Goal: Task Accomplishment & Management: Complete application form

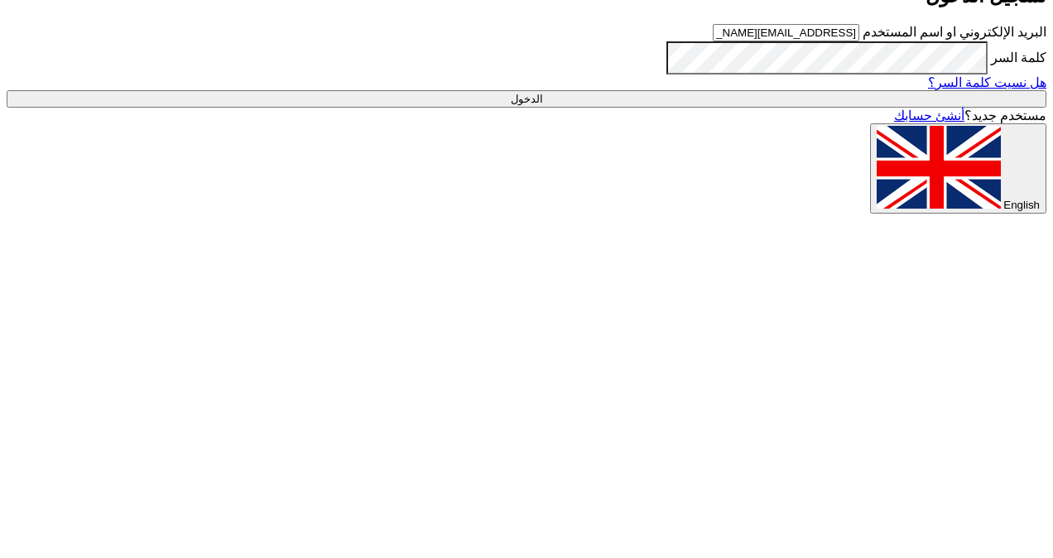
type input "Sign in"
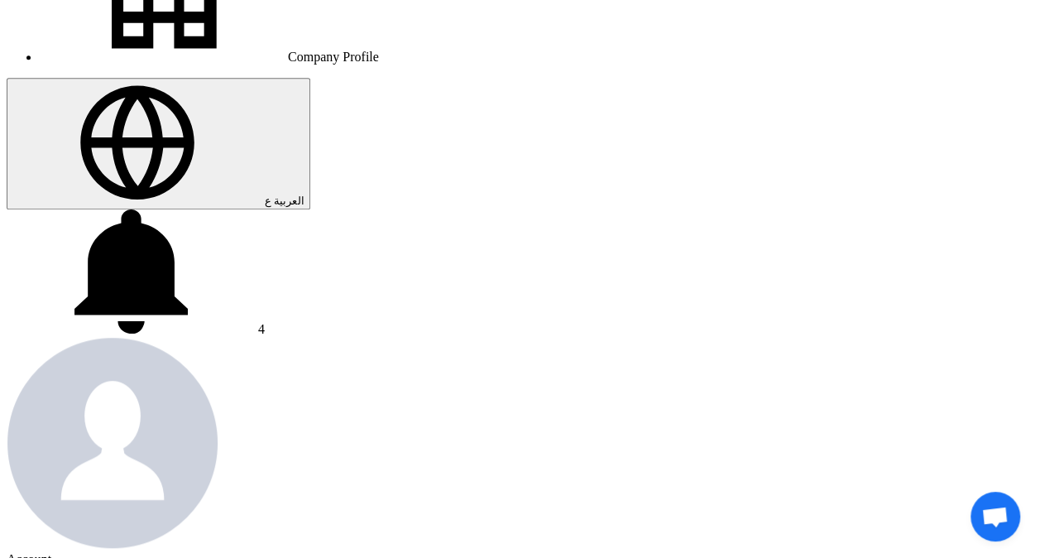
scroll to position [83, 0]
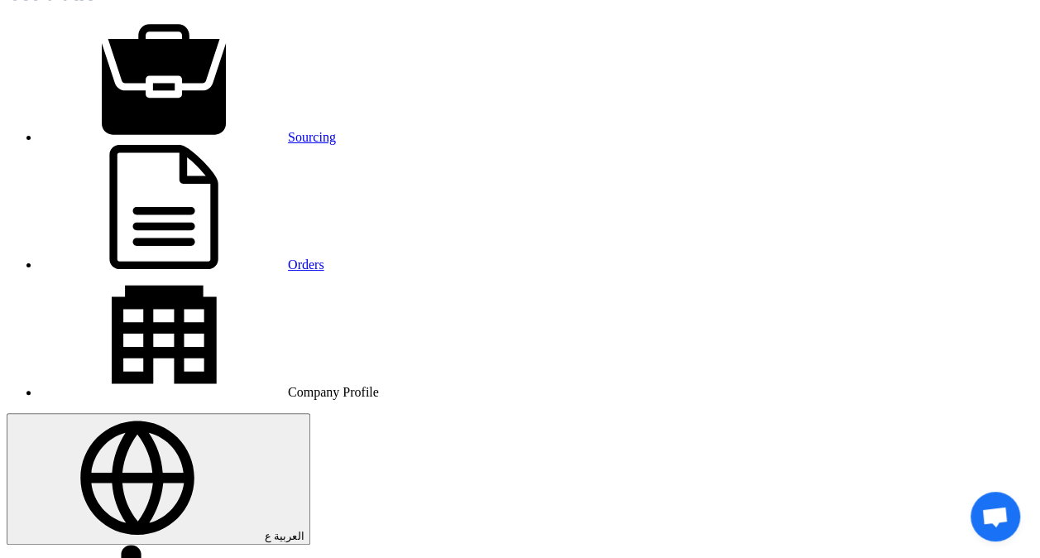
scroll to position [0, 0]
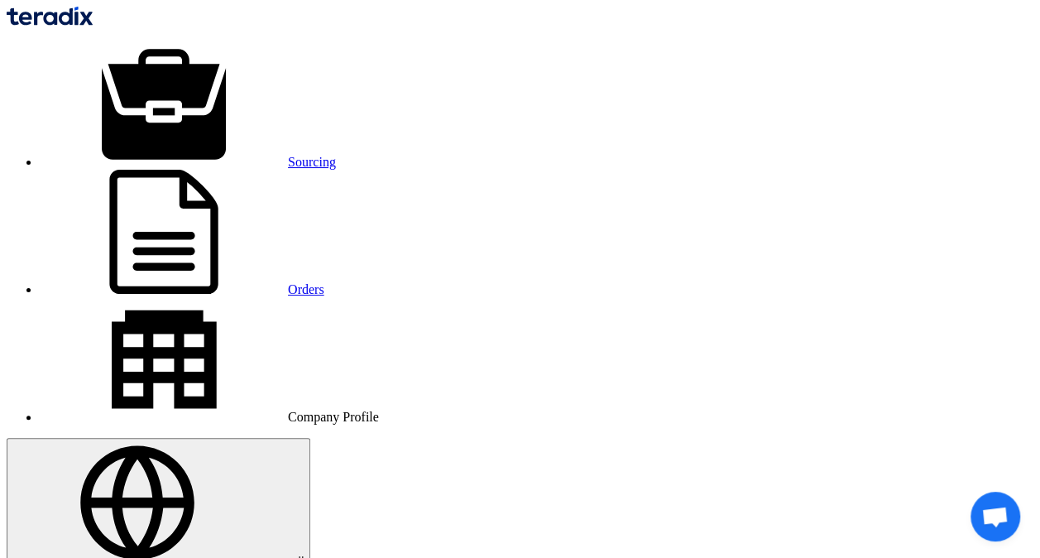
click at [93, 17] on img at bounding box center [50, 16] width 86 height 19
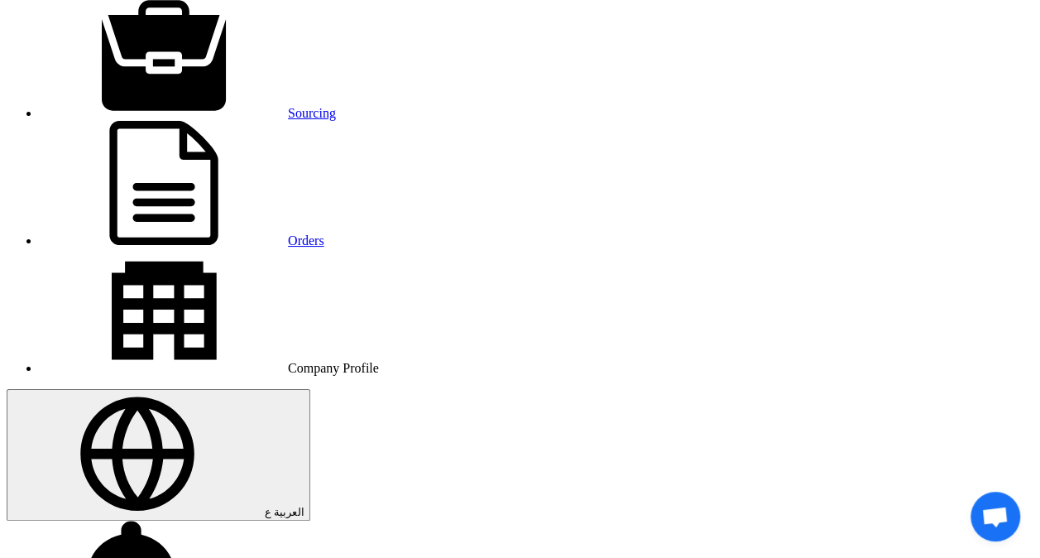
scroll to position [83, 0]
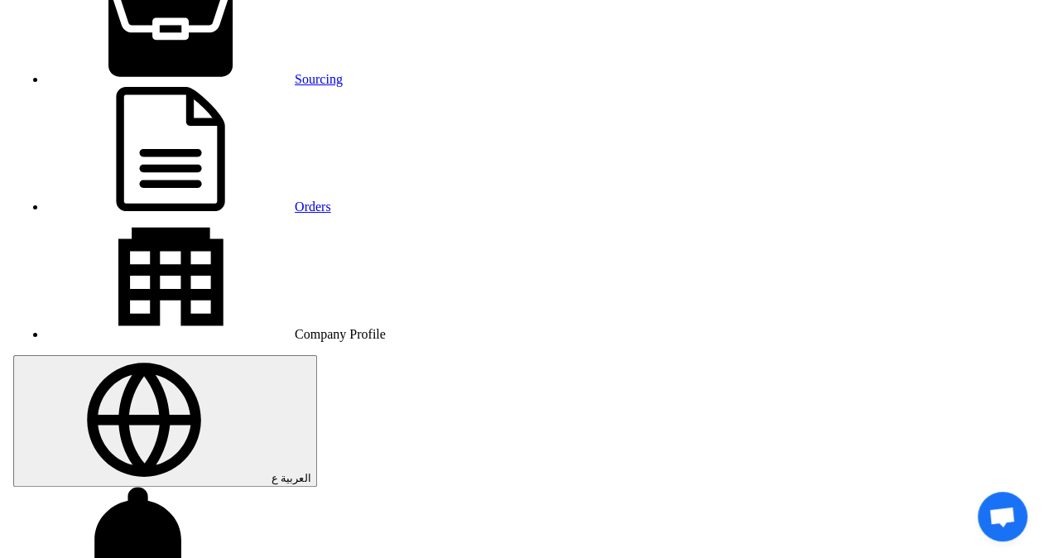
scroll to position [0, 0]
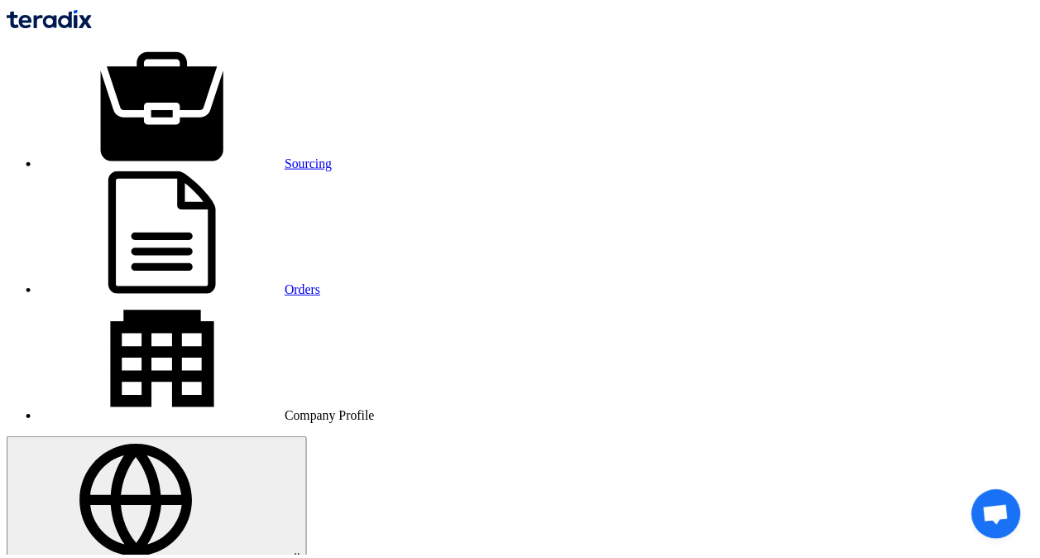
scroll to position [83, 0]
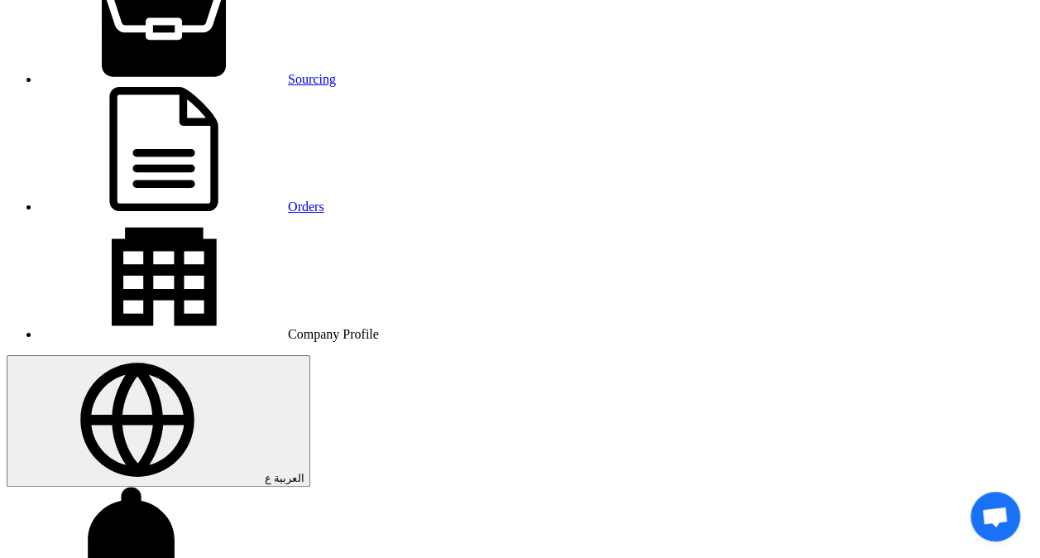
type input "88"
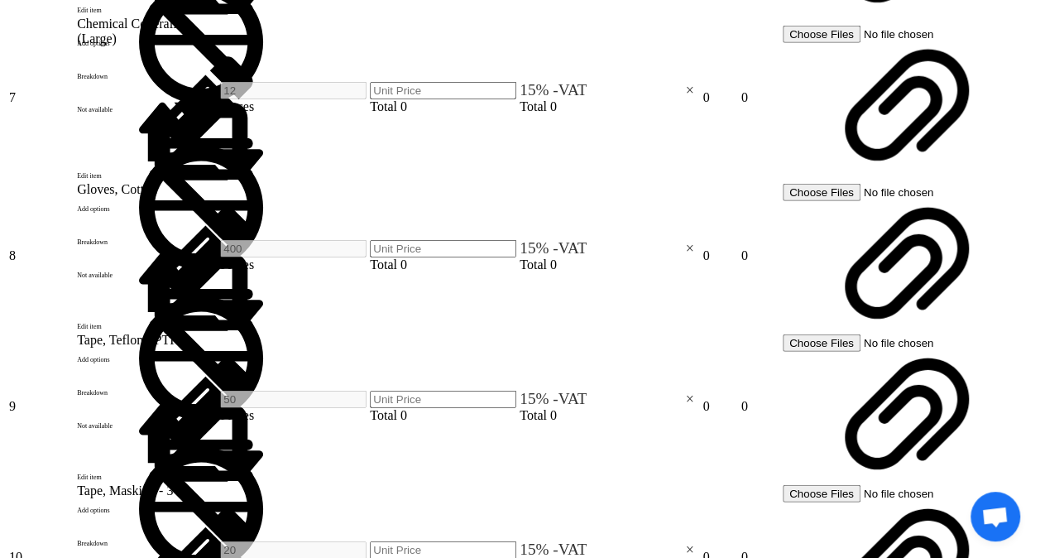
scroll to position [1987, 0]
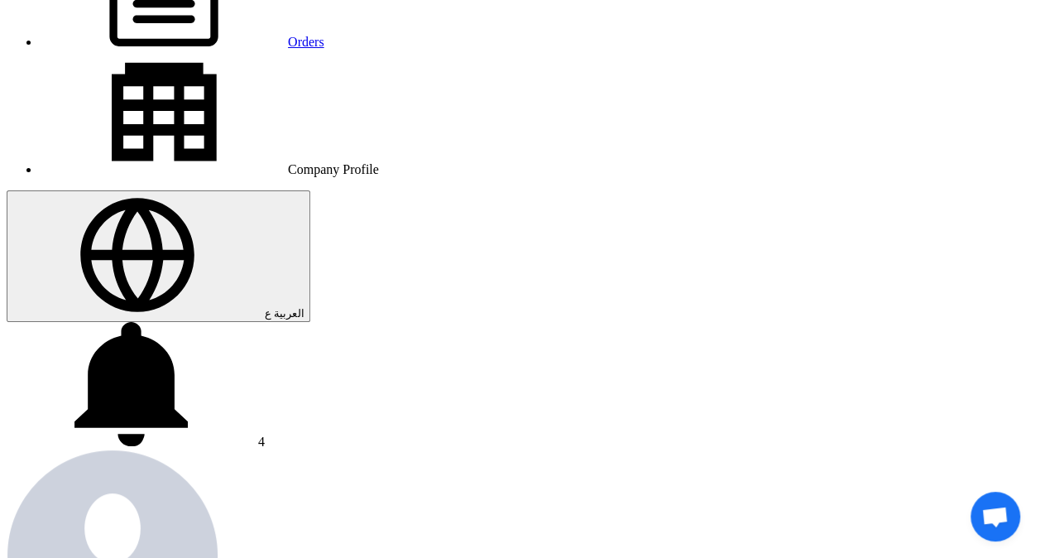
scroll to position [248, 0]
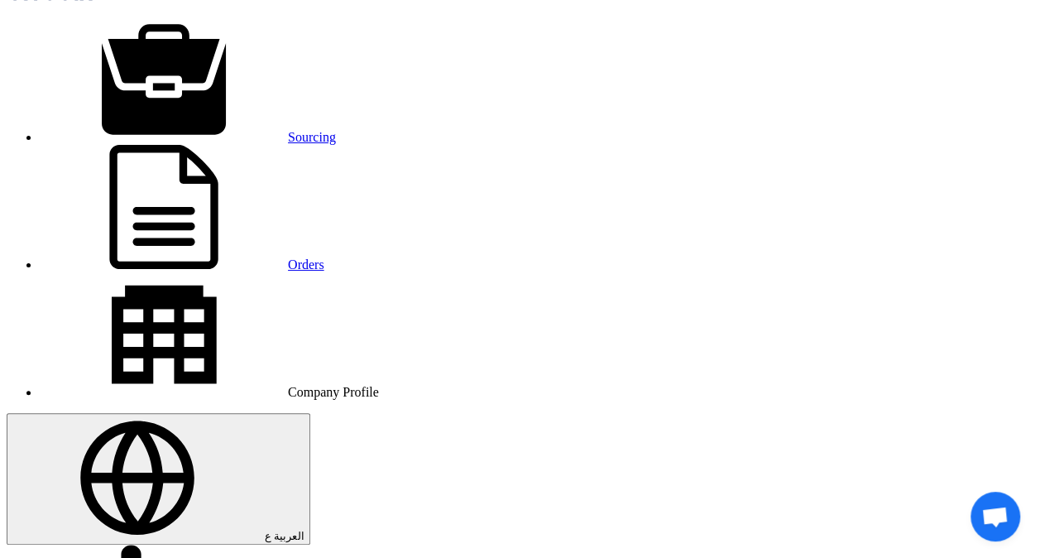
scroll to position [0, 0]
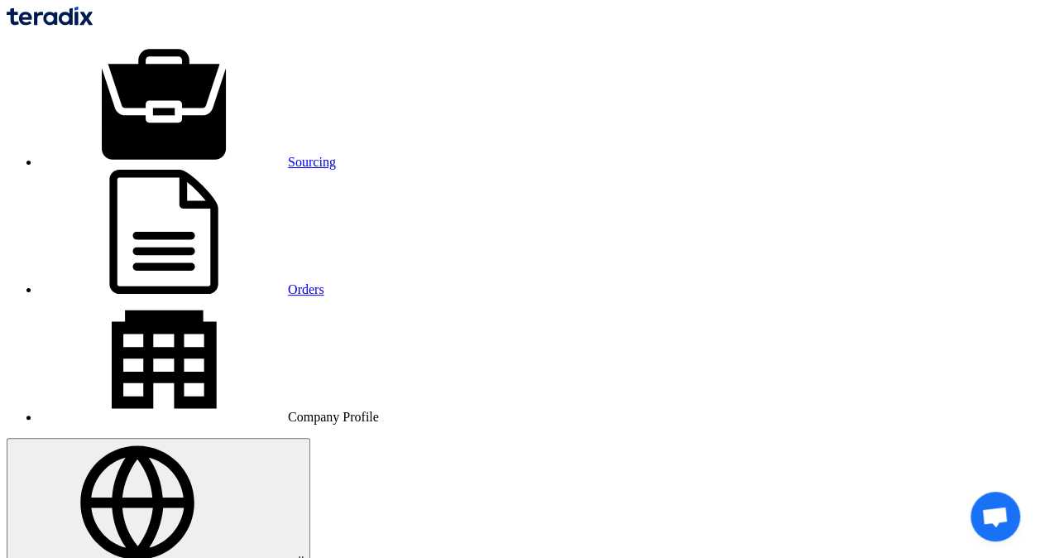
type input "88"
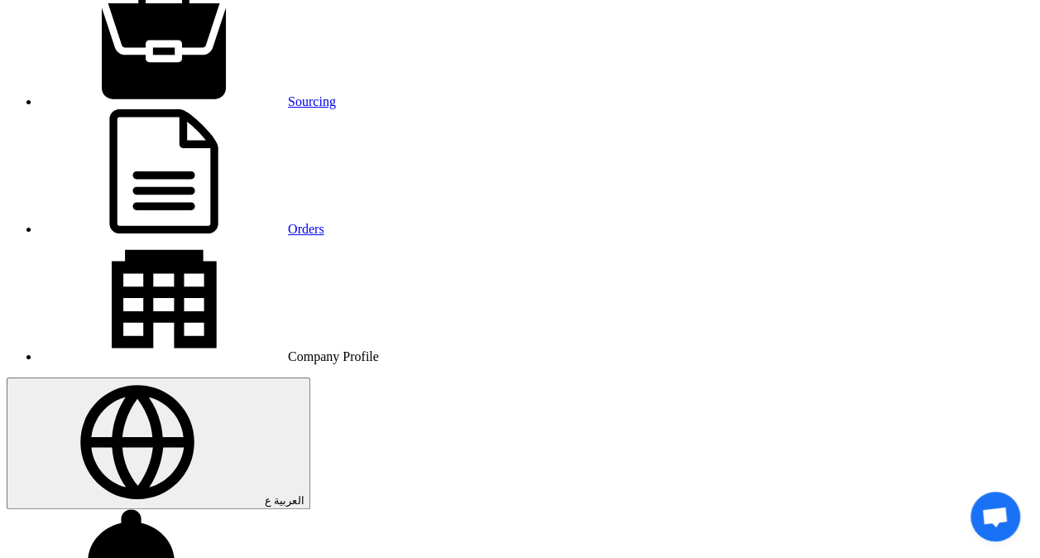
scroll to position [83, 0]
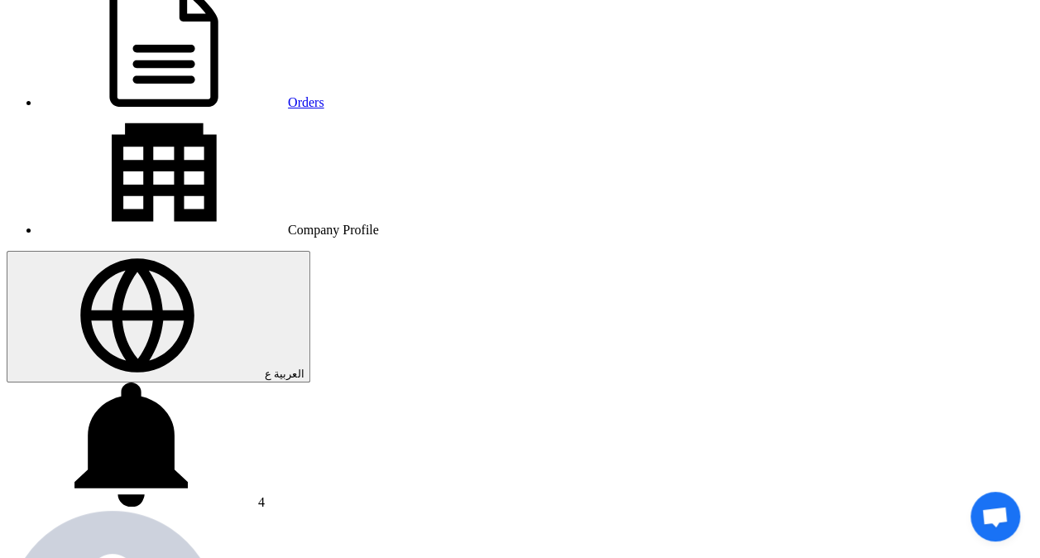
scroll to position [248, 0]
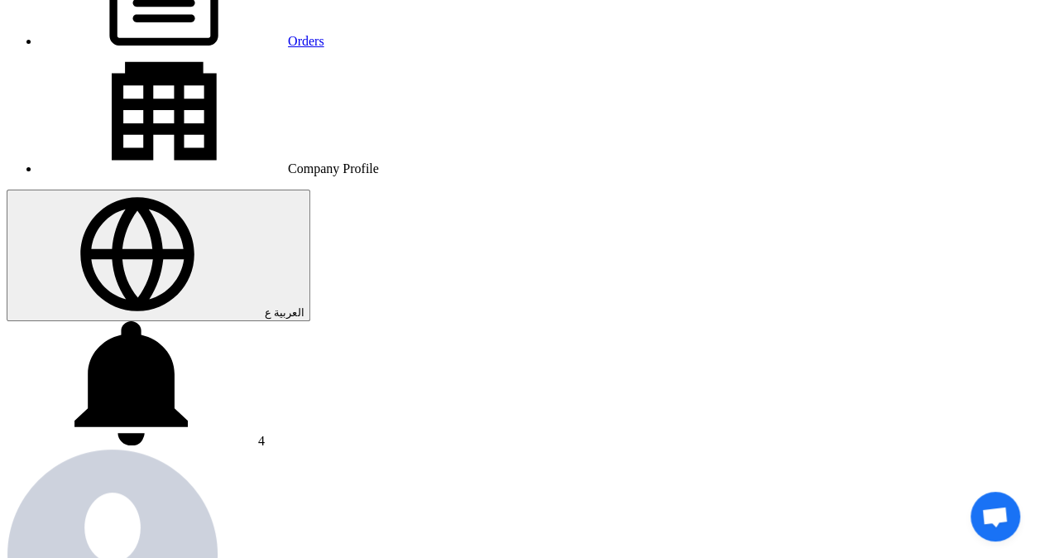
type input "68"
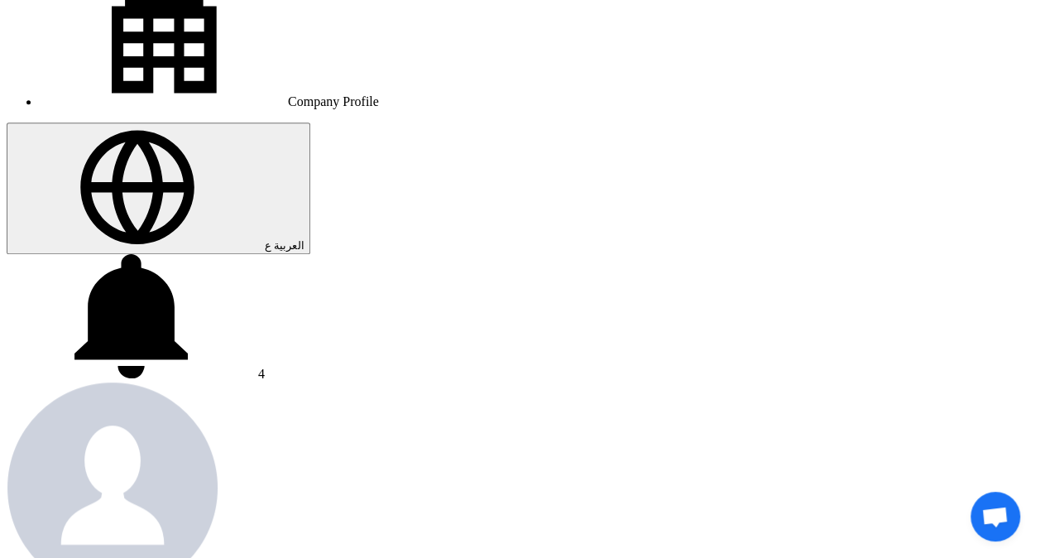
scroll to position [331, 0]
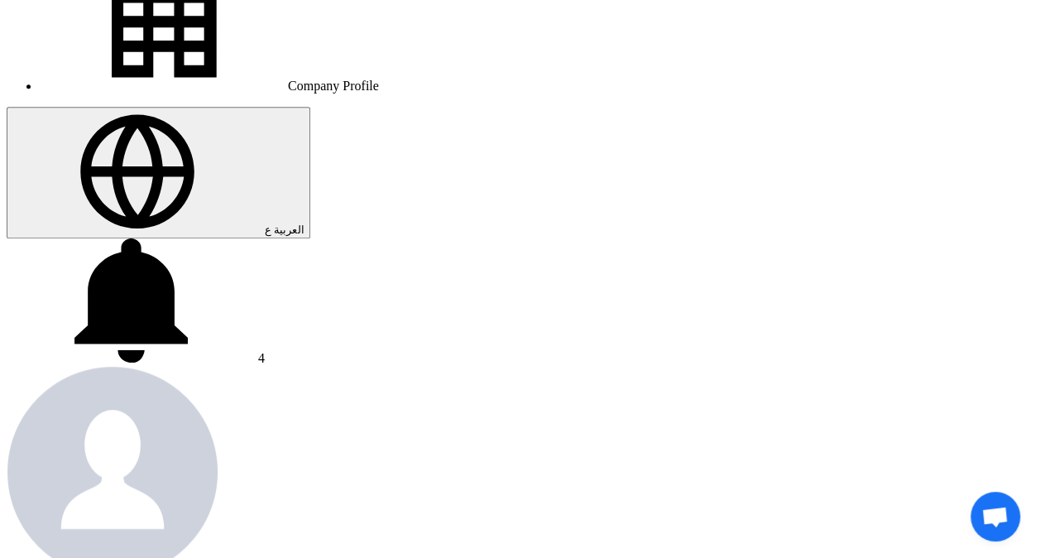
type input "2.50"
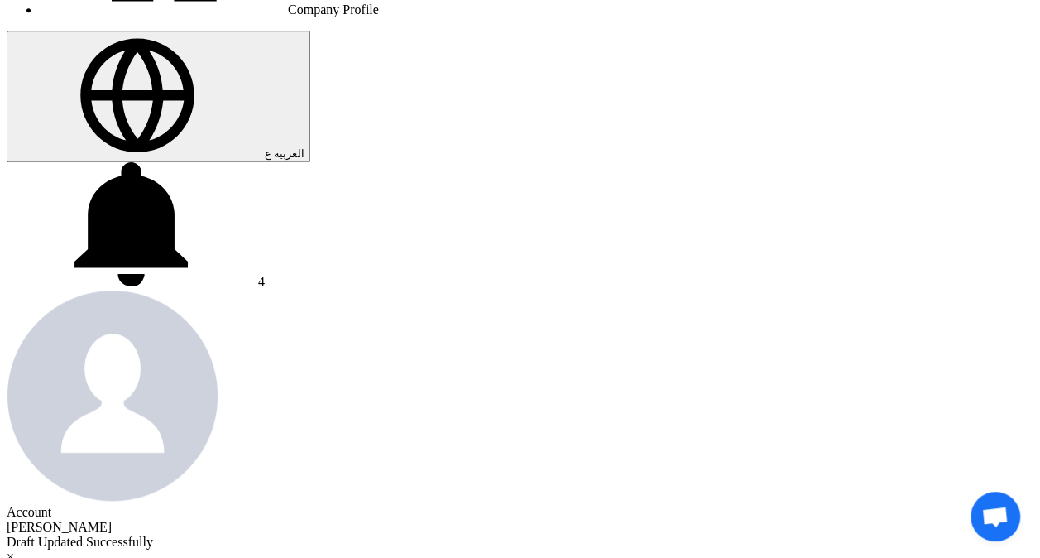
scroll to position [414, 0]
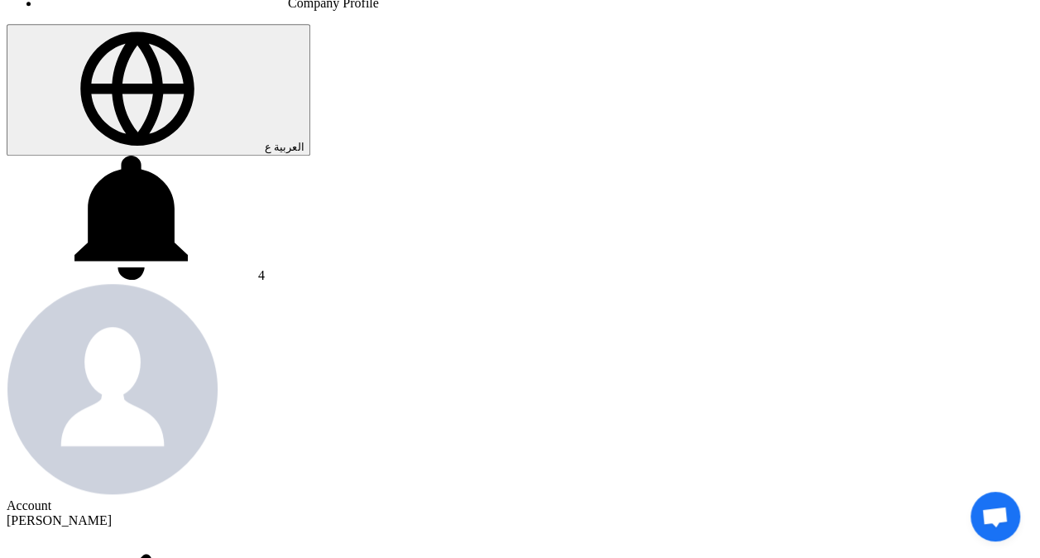
type input "206"
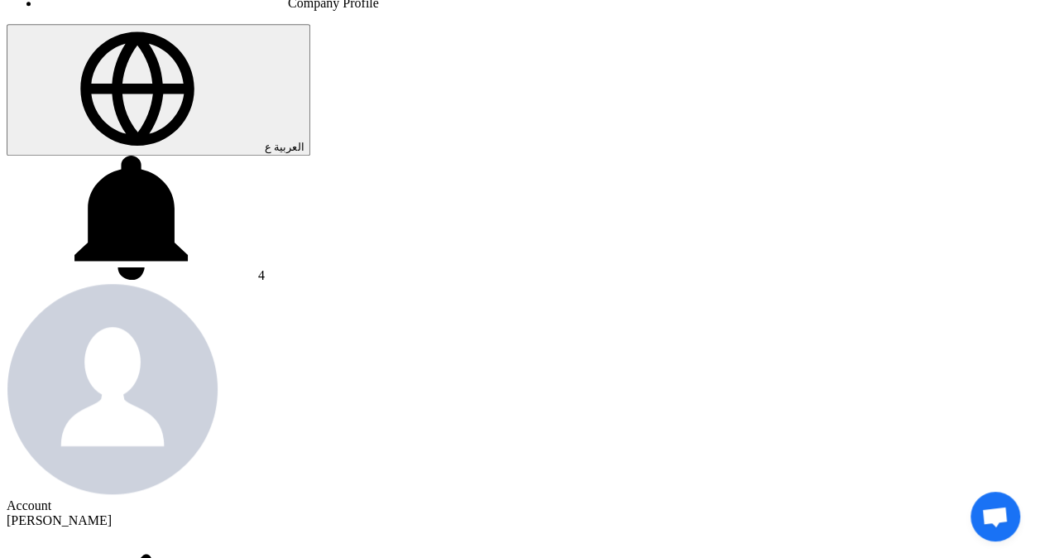
type input "3"
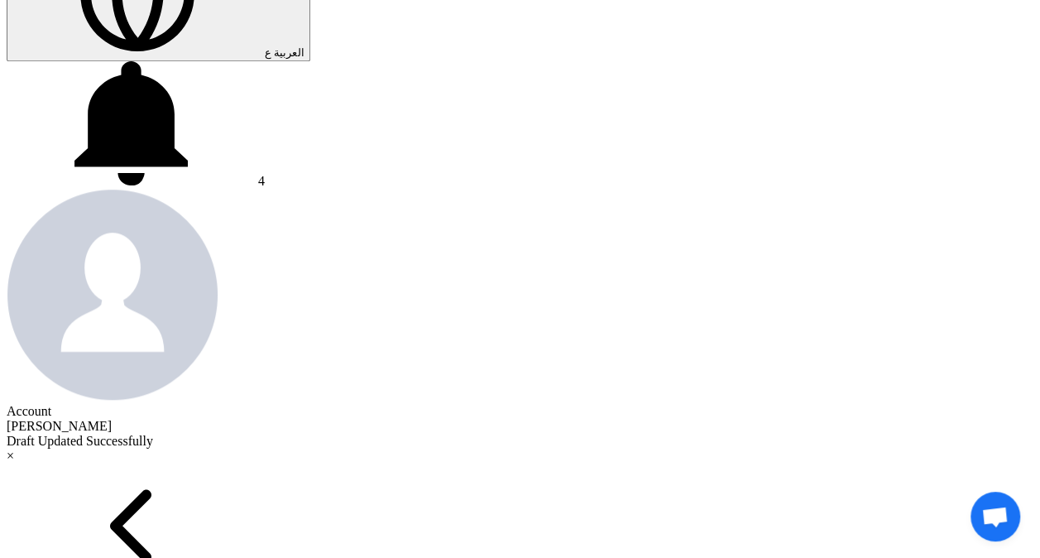
scroll to position [513, 0]
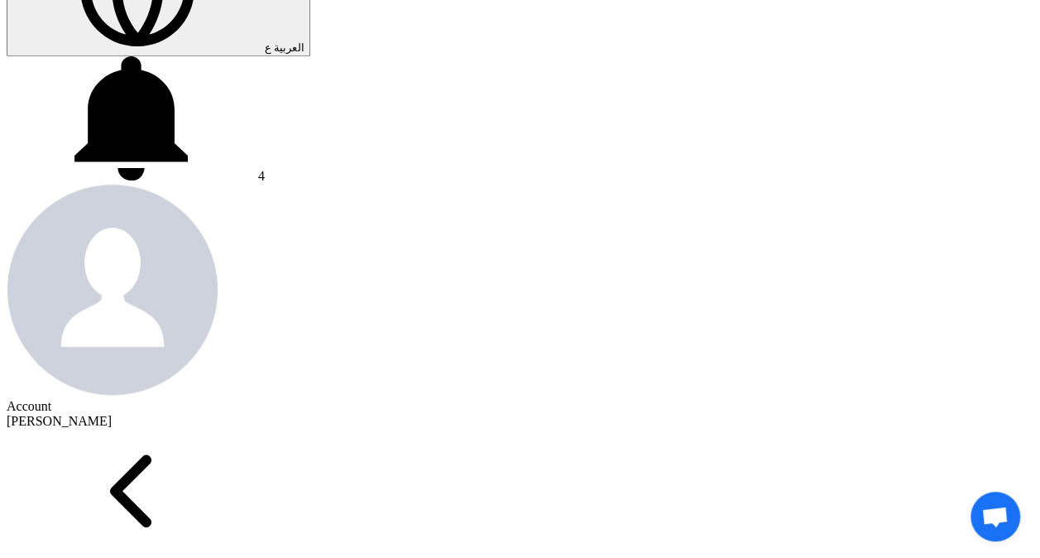
type input "25"
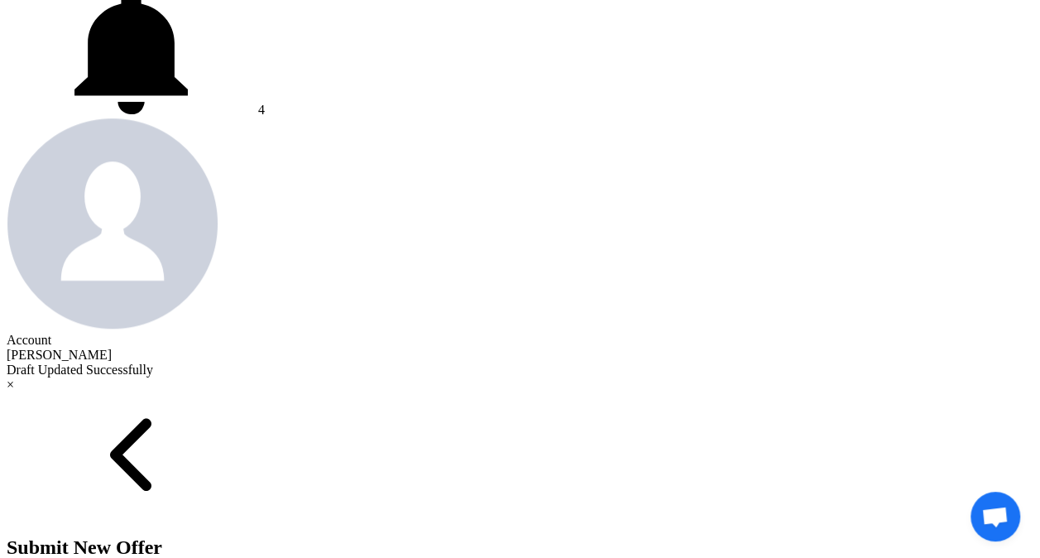
scroll to position [613, 0]
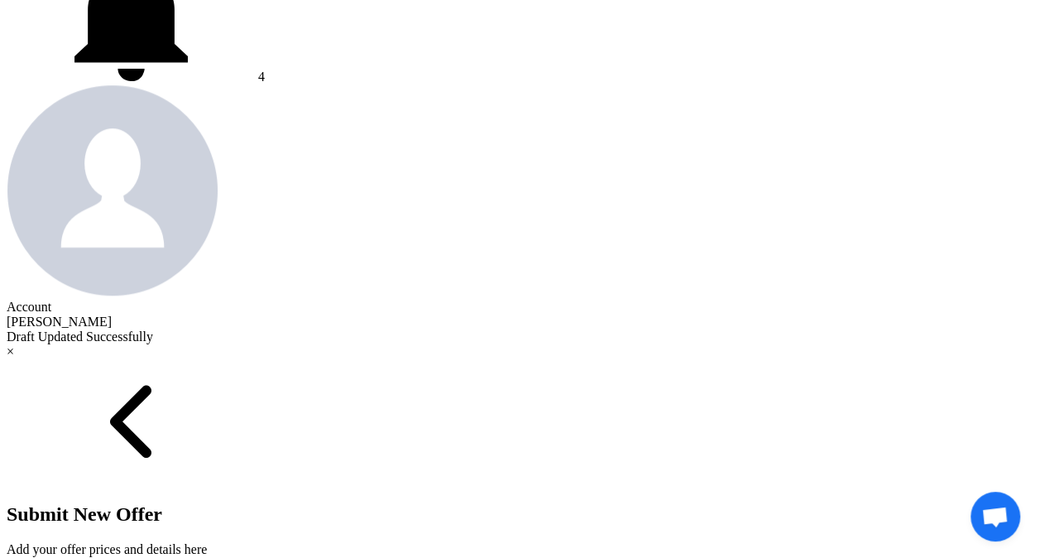
type input "1.85"
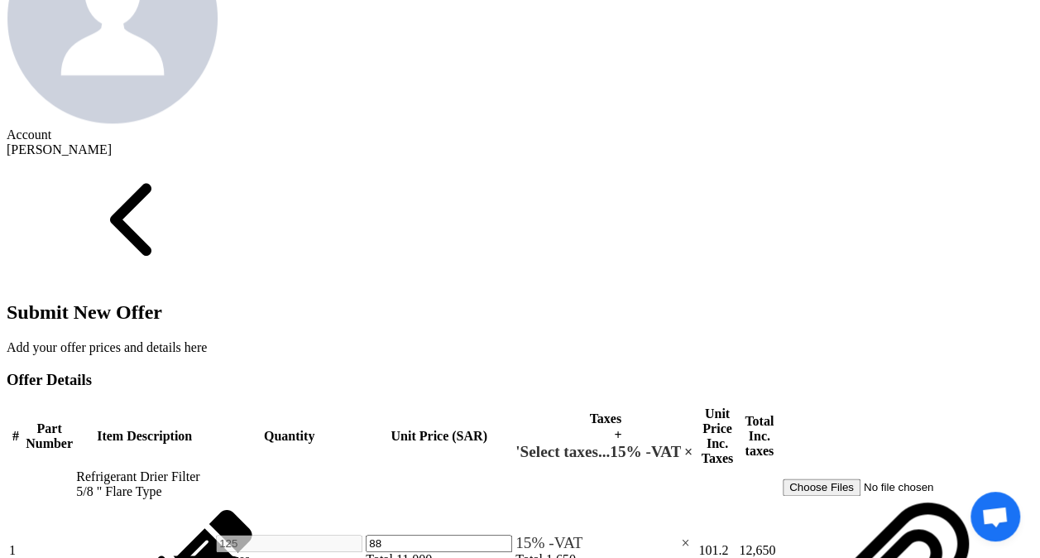
scroll to position [811, 0]
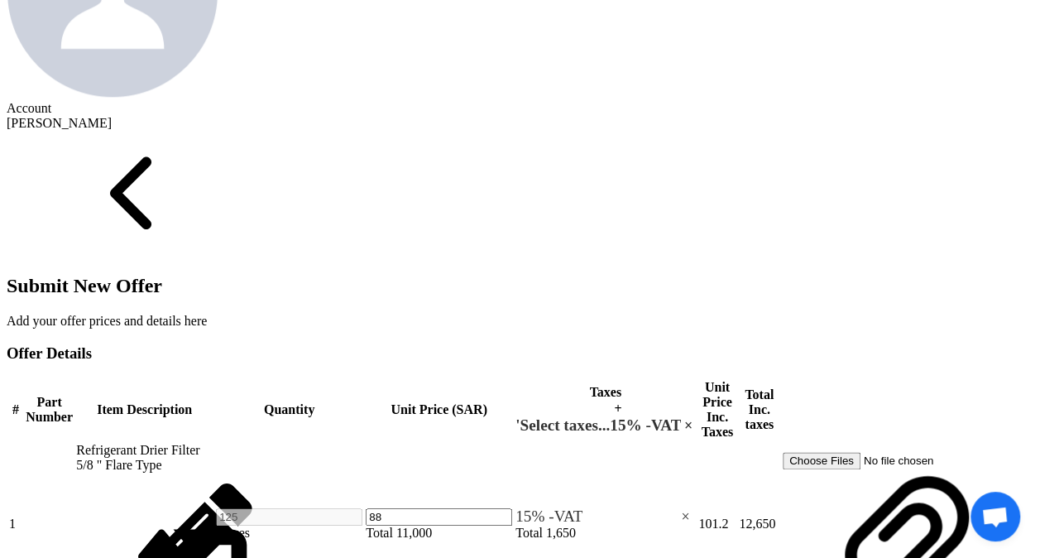
type input "2.50"
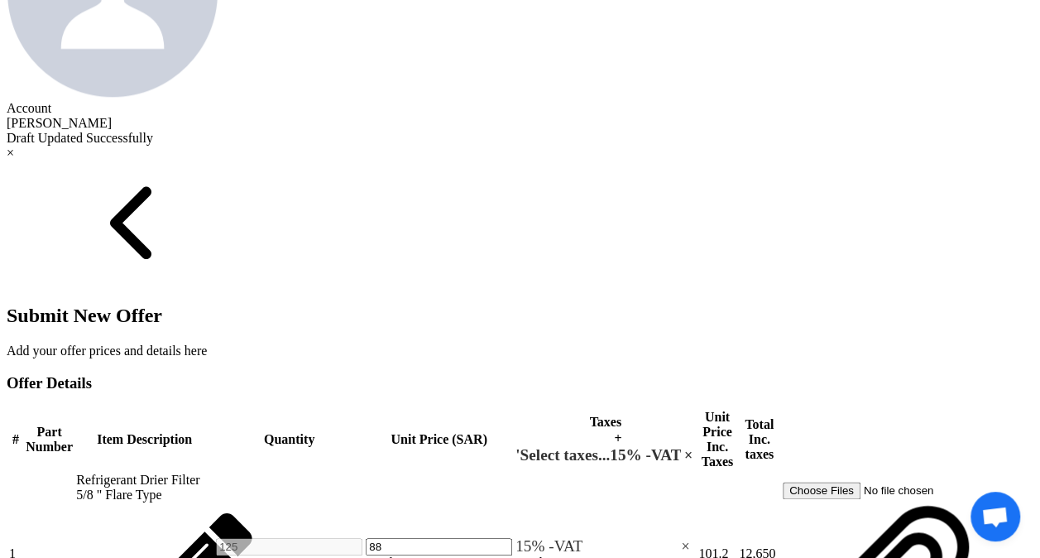
type input "7.50"
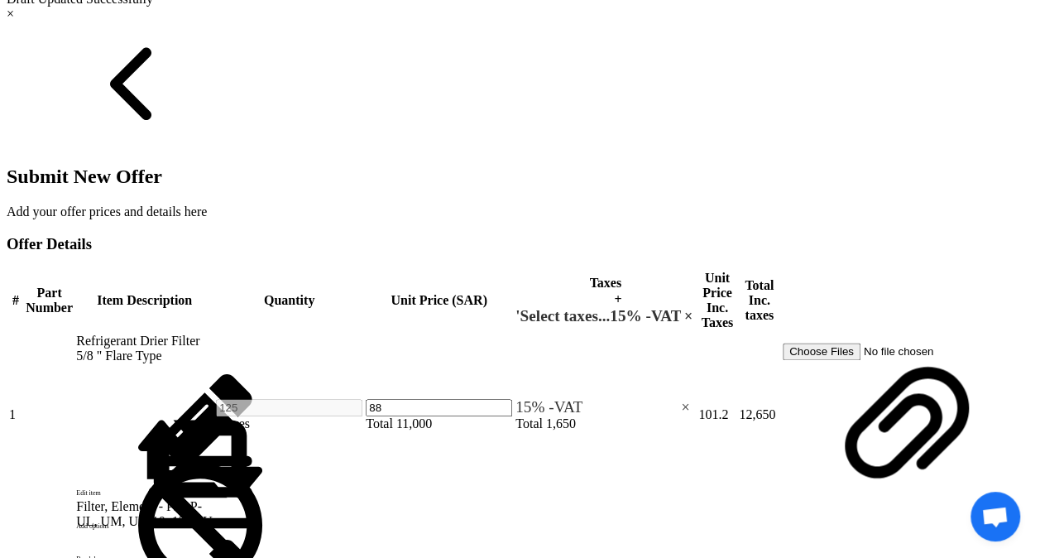
scroll to position [977, 0]
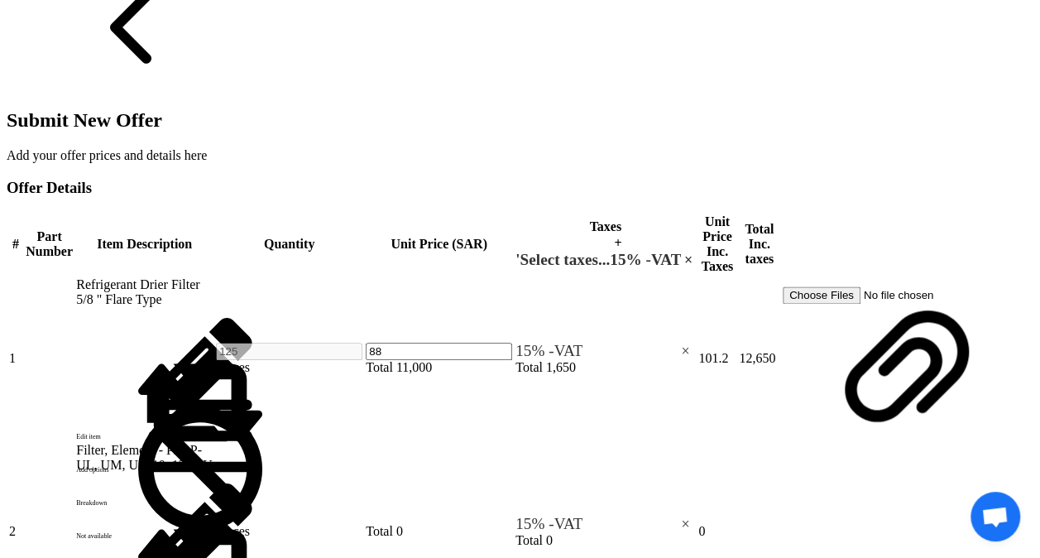
type input "21.50"
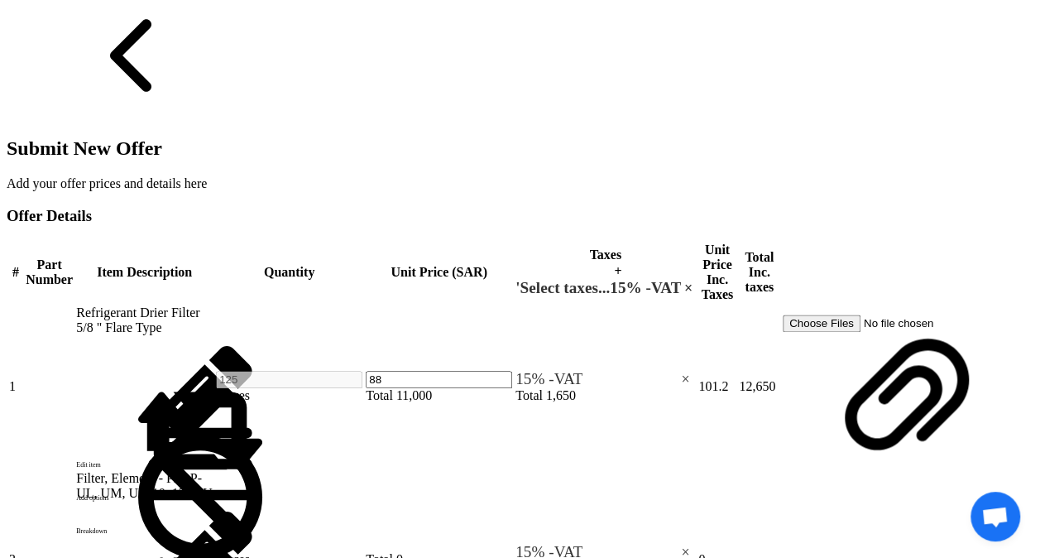
scroll to position [1059, 0]
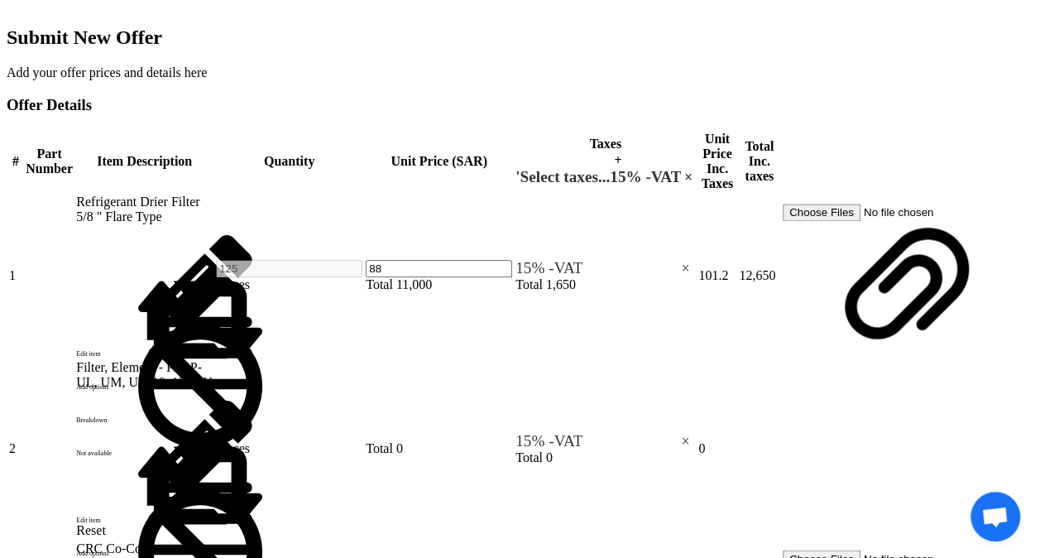
type input "6.50"
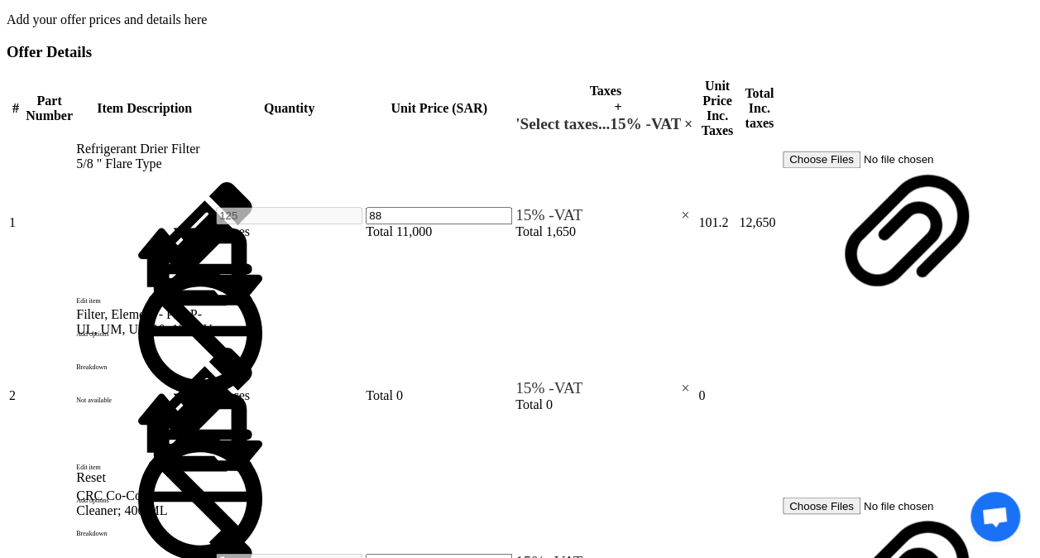
type input "6.50"
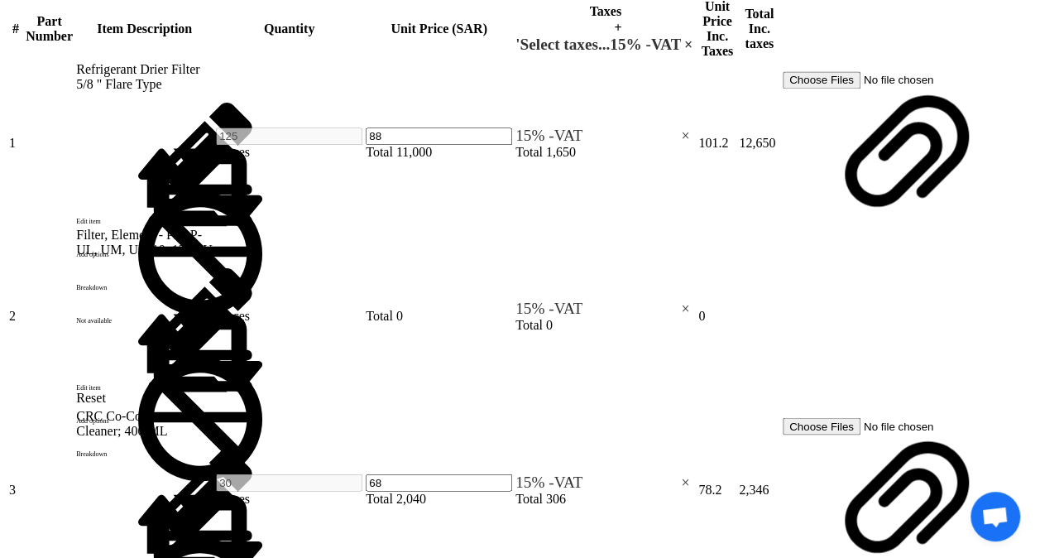
scroll to position [1225, 0]
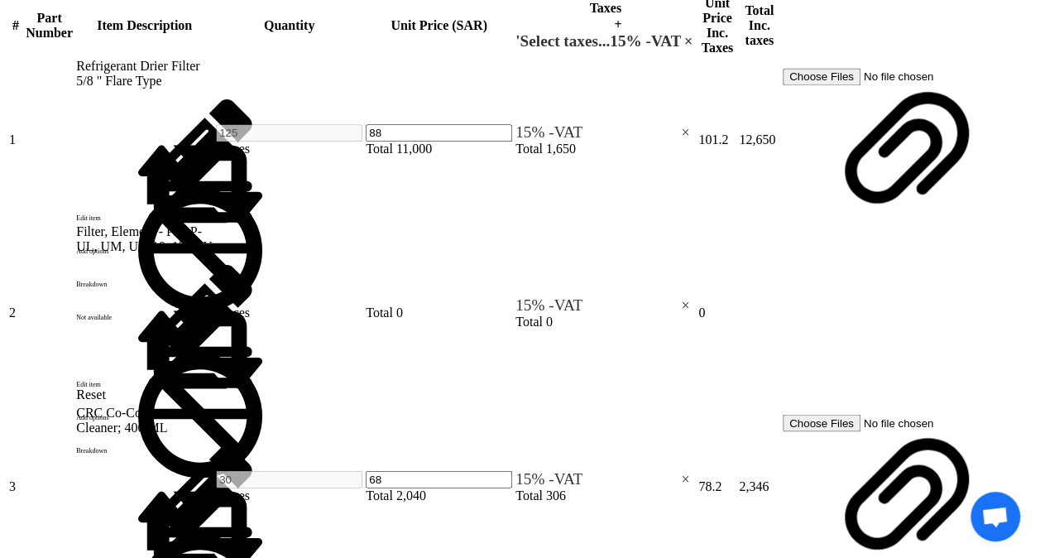
type input "168"
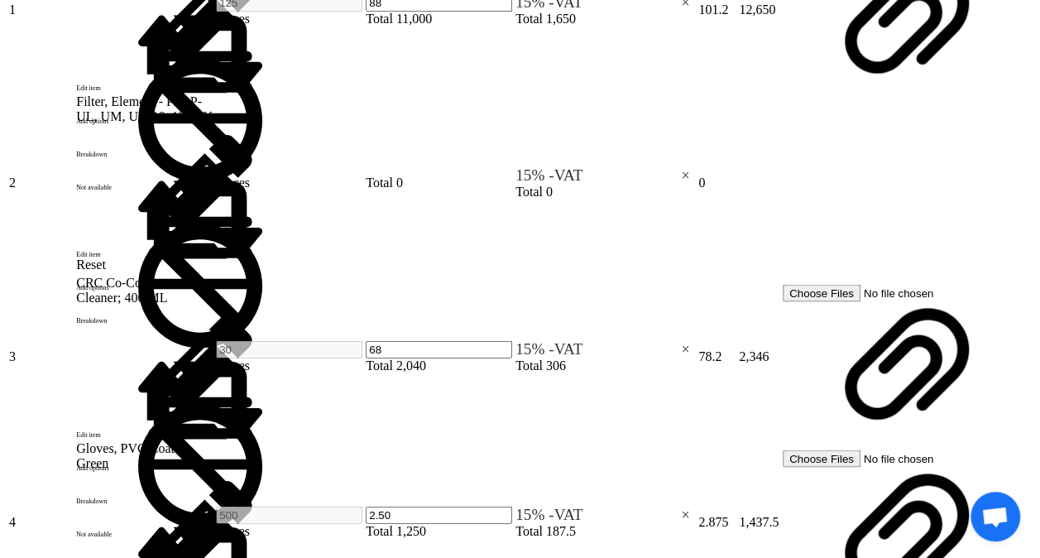
scroll to position [1391, 0]
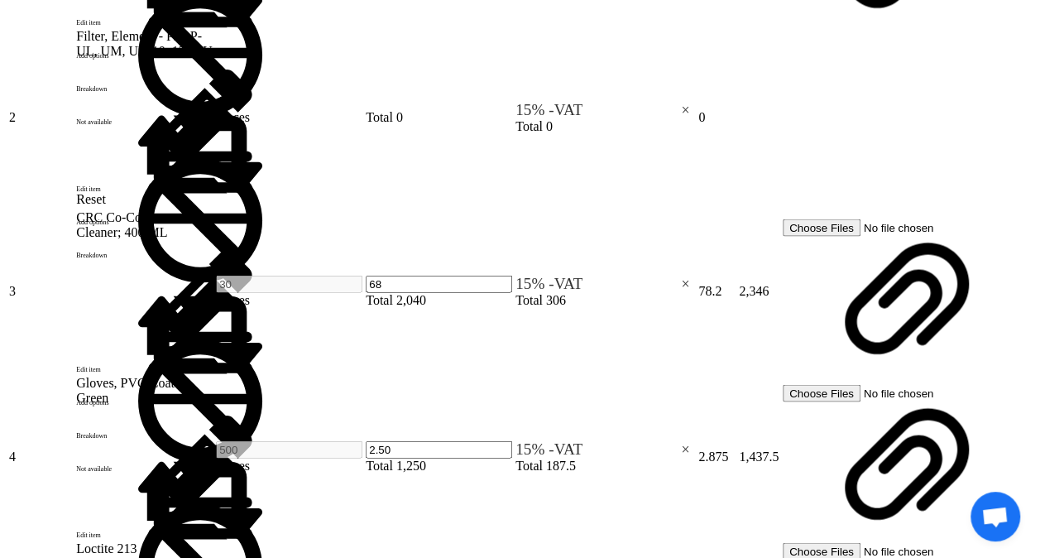
type input "31"
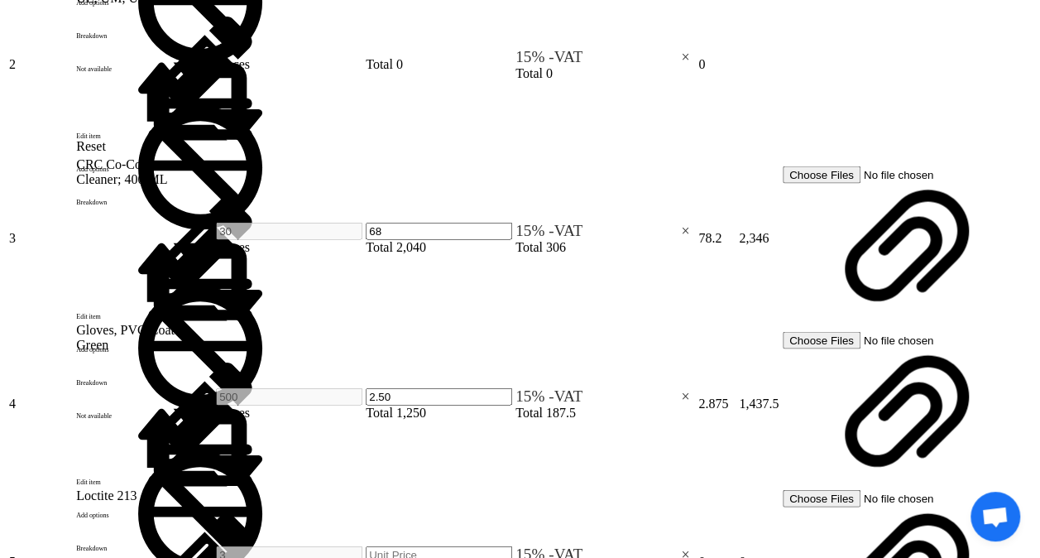
type input "31"
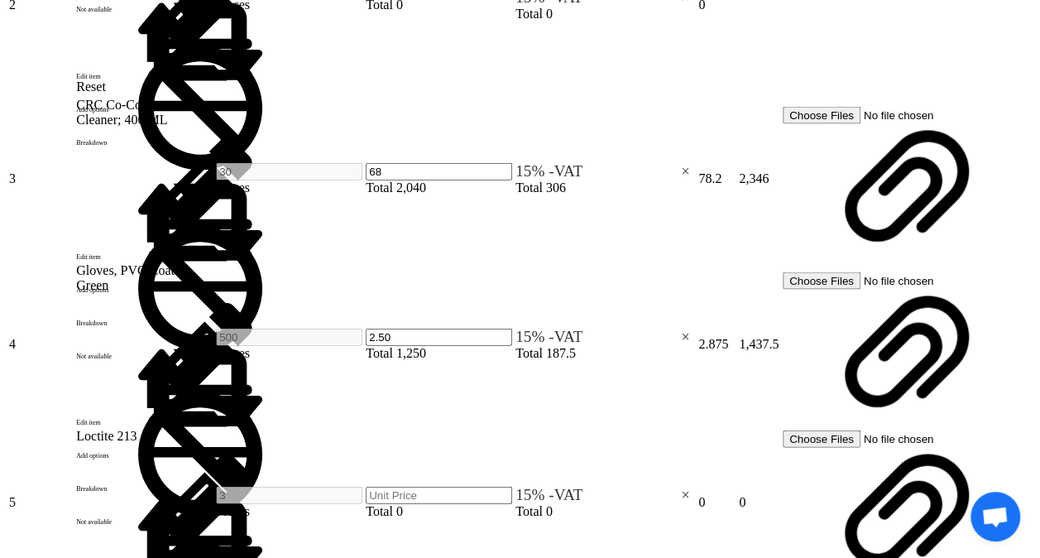
scroll to position [1556, 0]
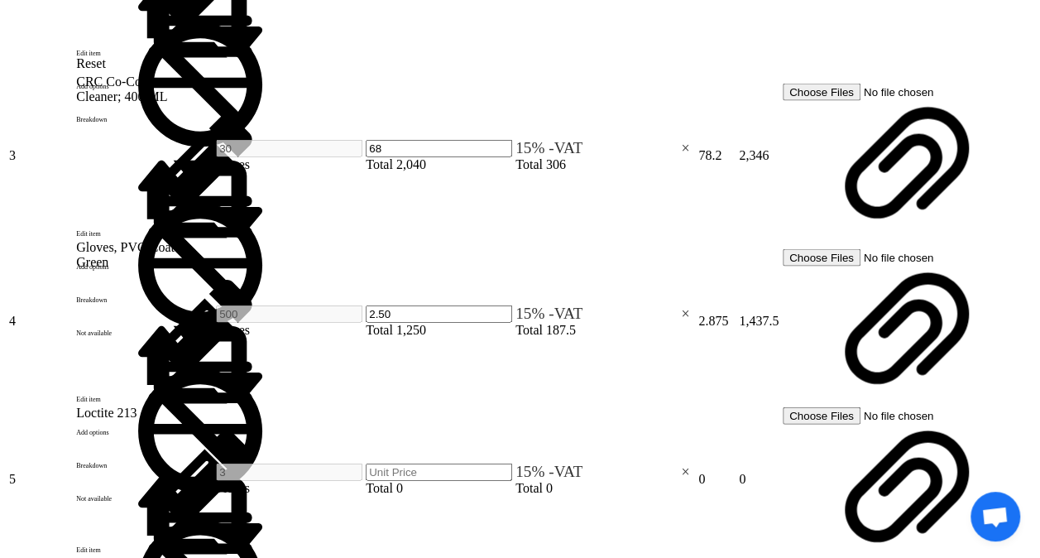
type input "31"
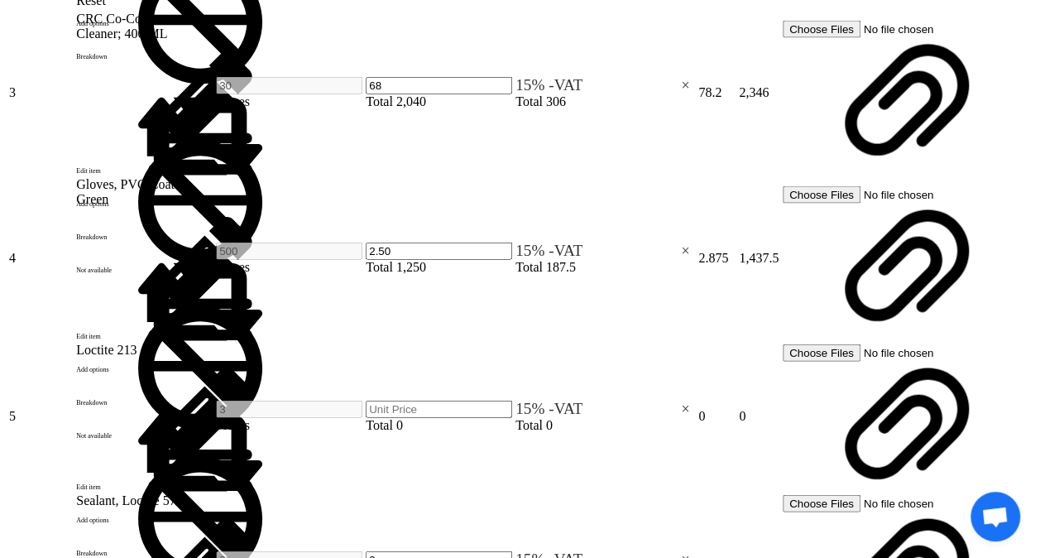
scroll to position [1639, 0]
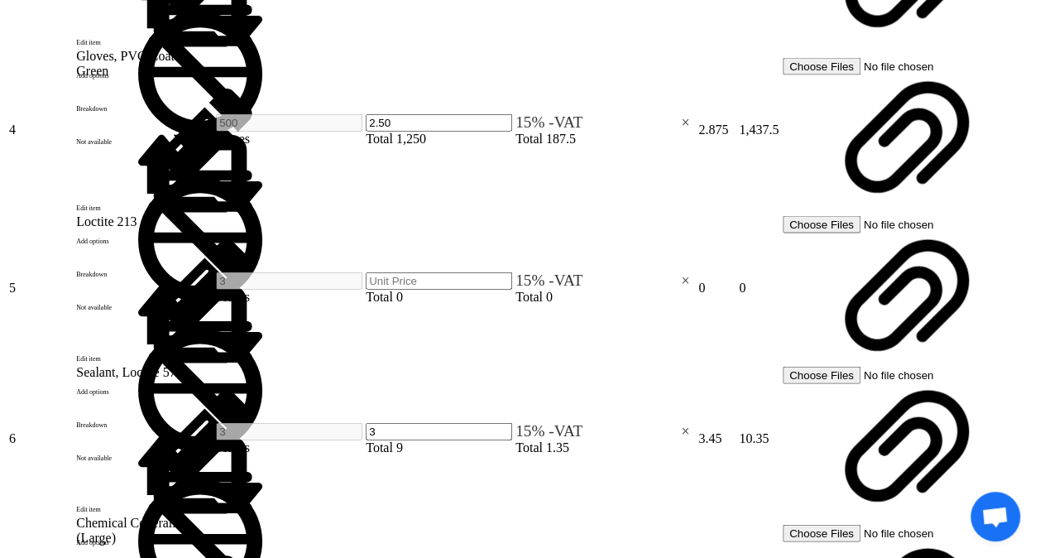
scroll to position [1722, 0]
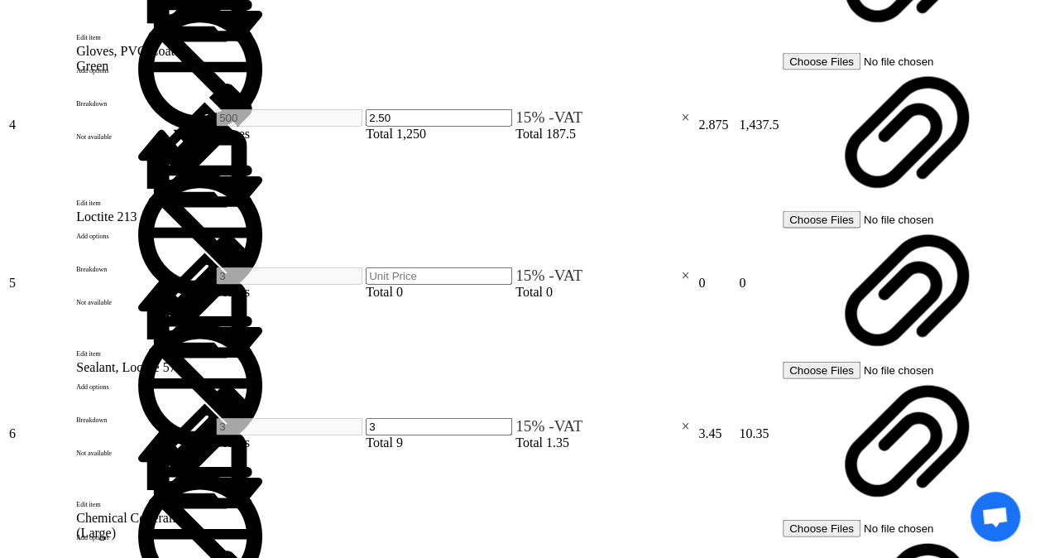
type input "31"
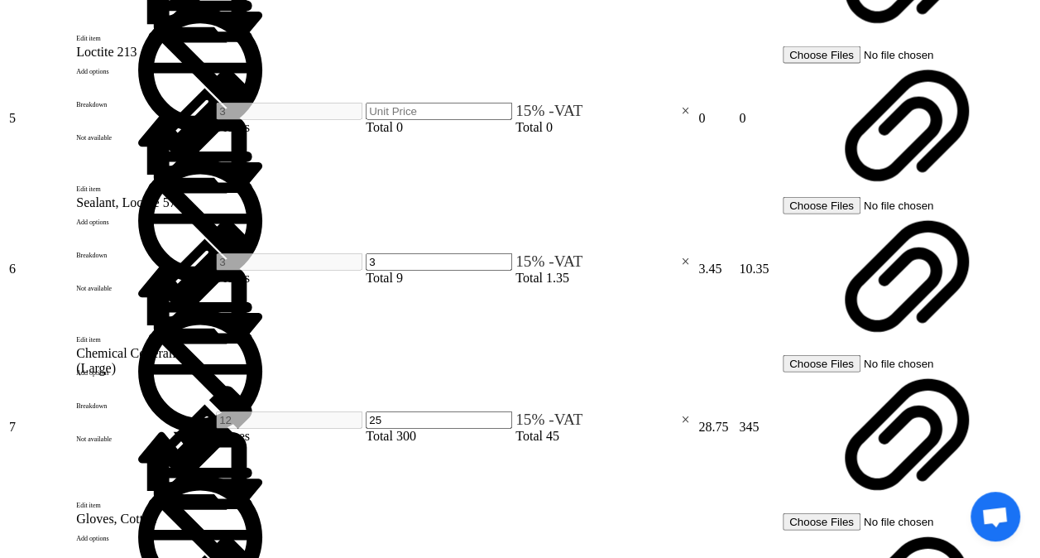
scroll to position [1887, 0]
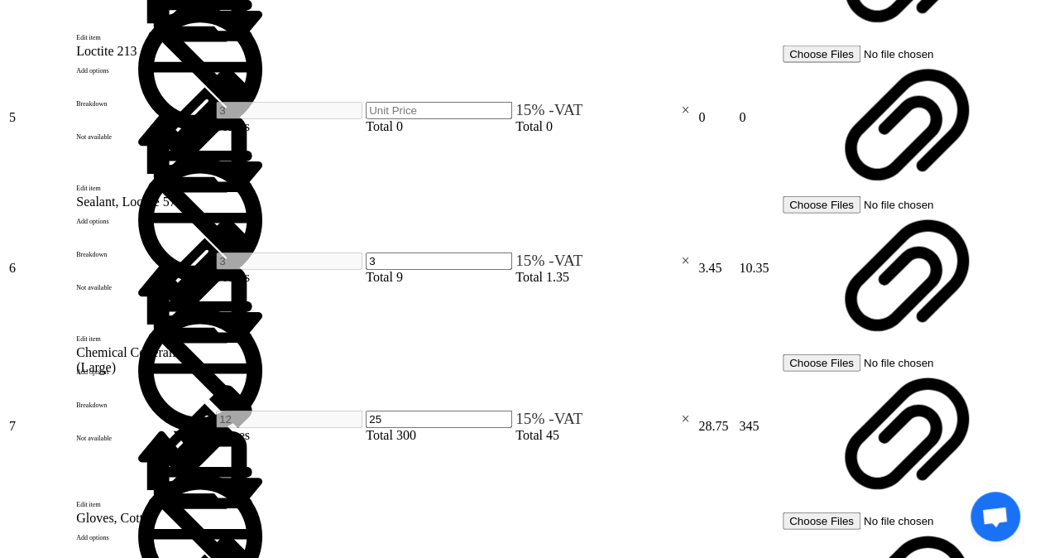
type input "31"
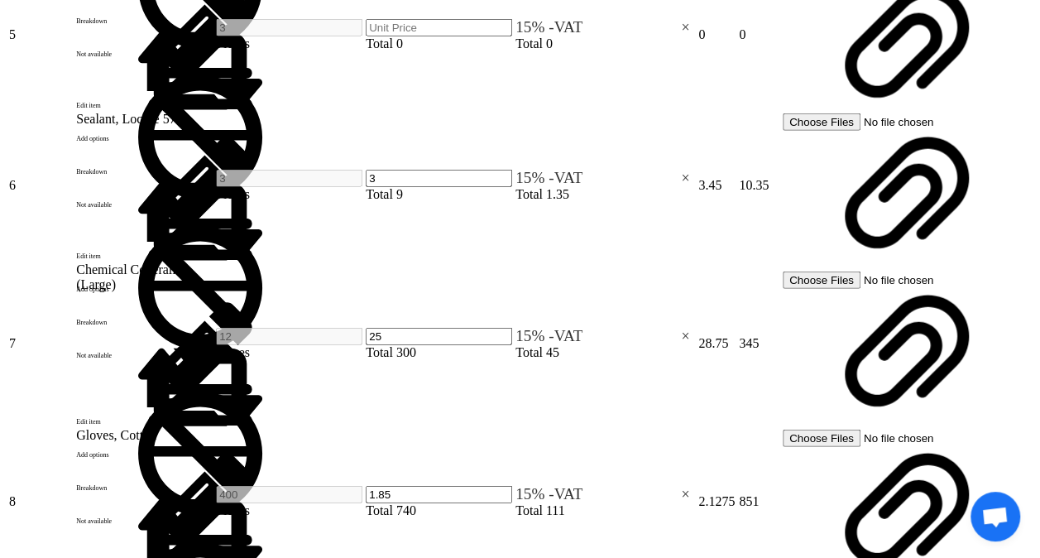
type input "31"
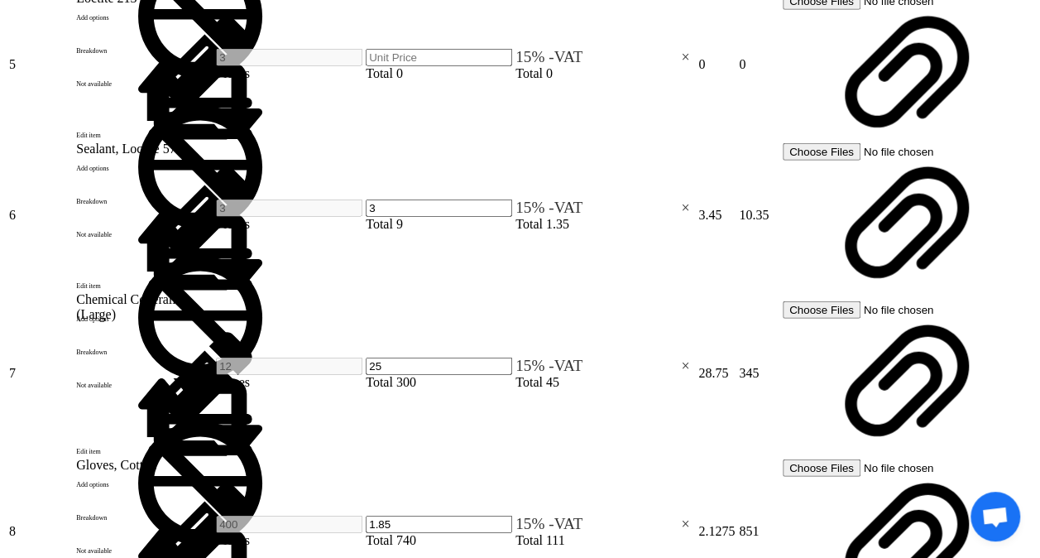
scroll to position [2053, 0]
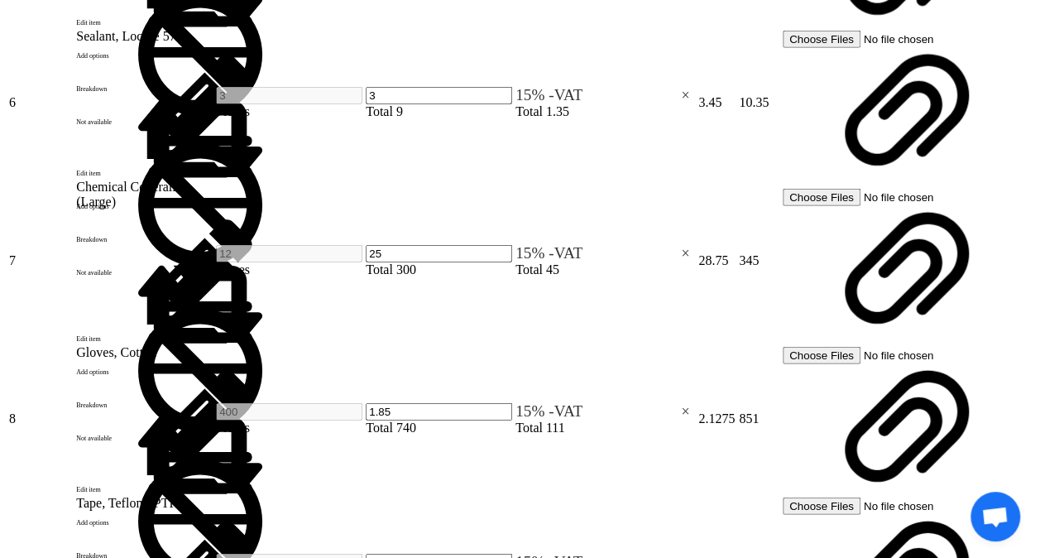
type input "31"
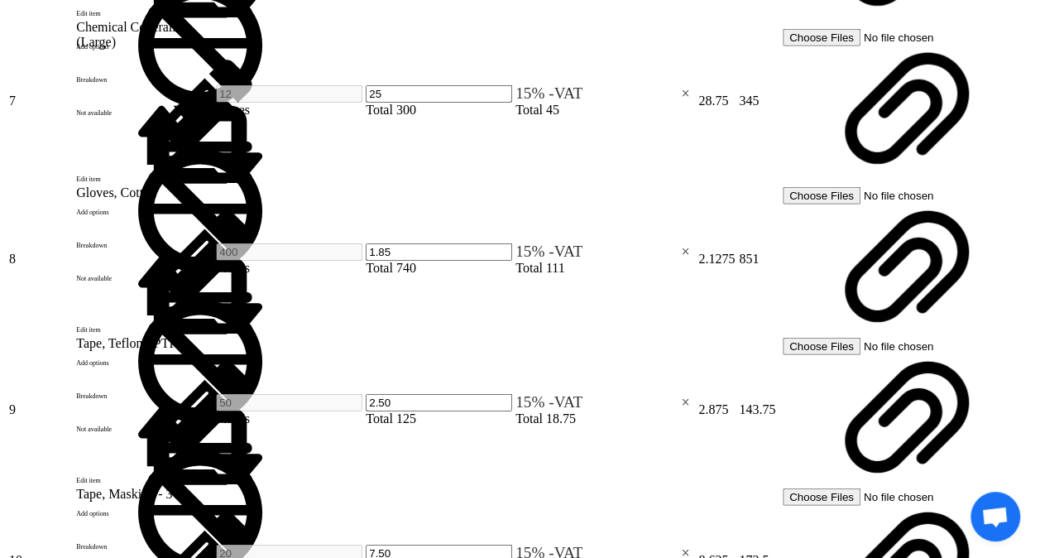
scroll to position [2218, 0]
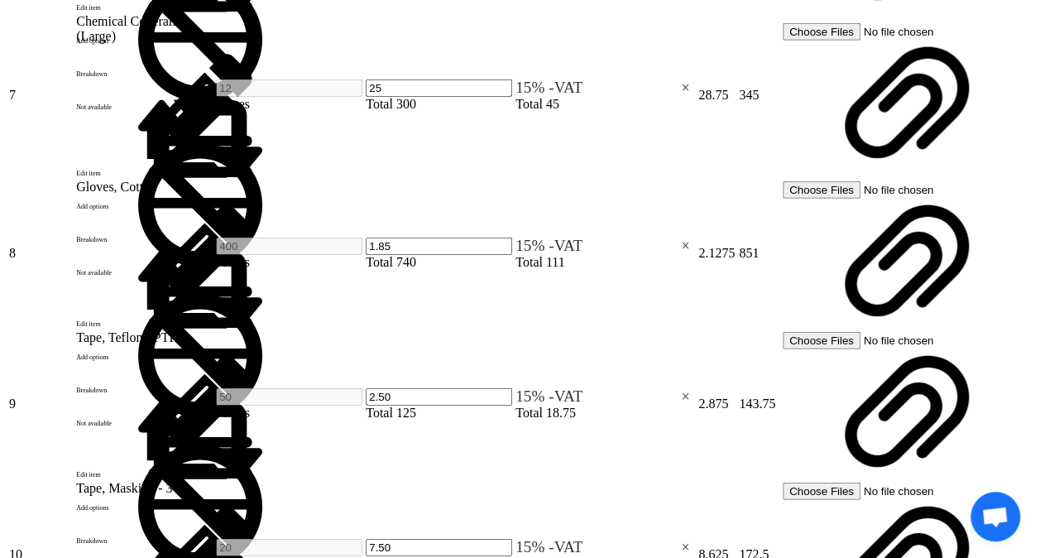
type input "68"
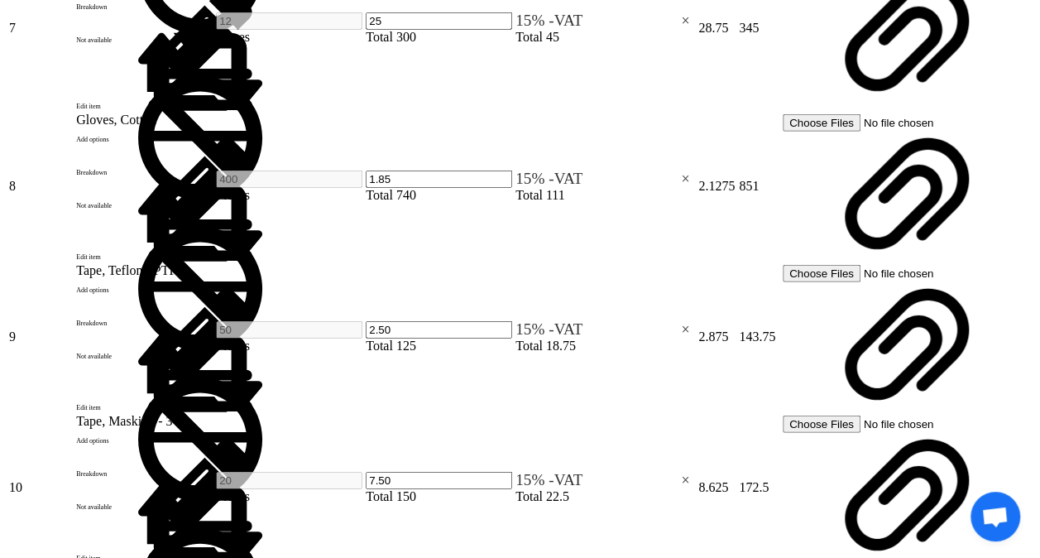
scroll to position [2301, 0]
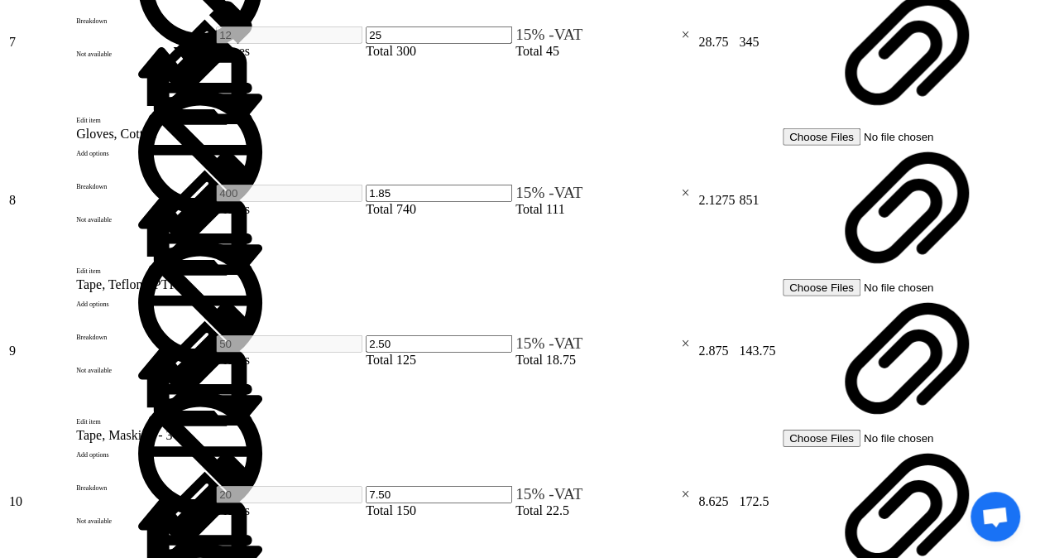
type input "56"
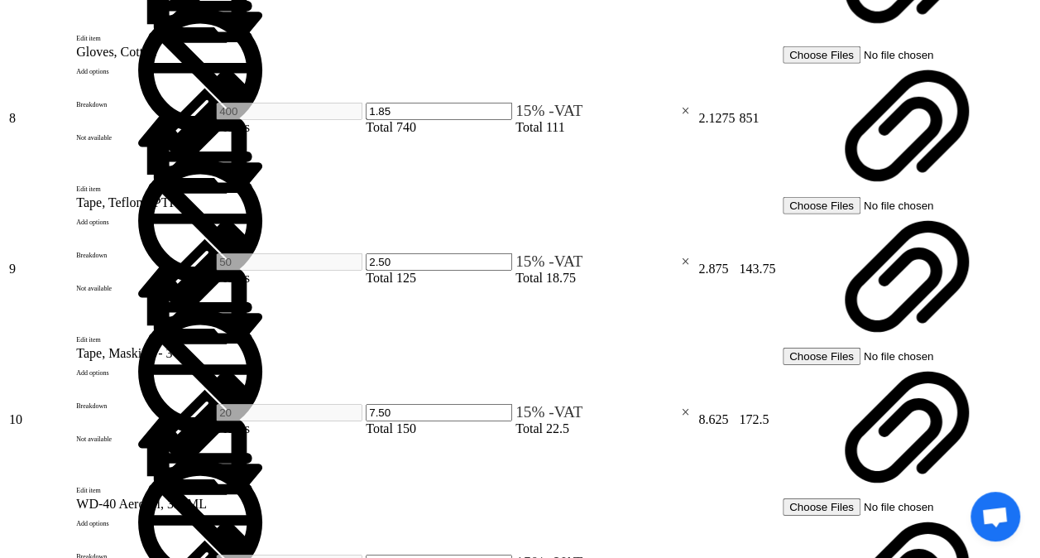
scroll to position [2384, 0]
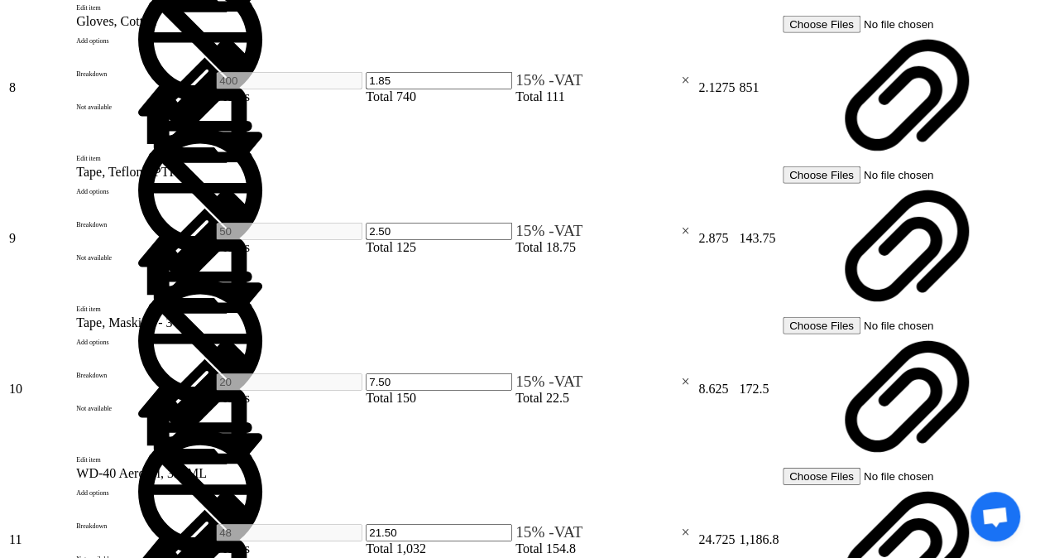
type input "118"
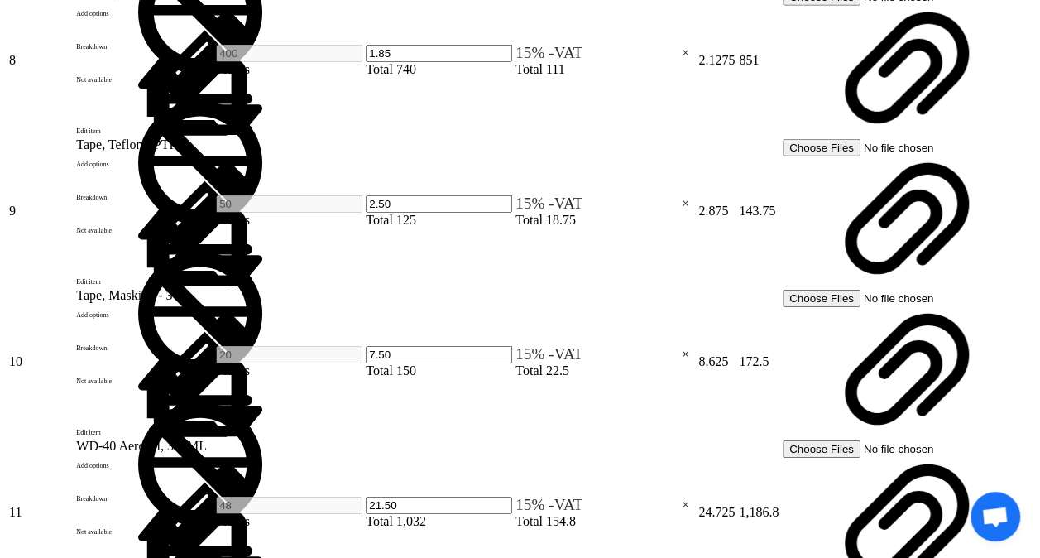
scroll to position [2467, 0]
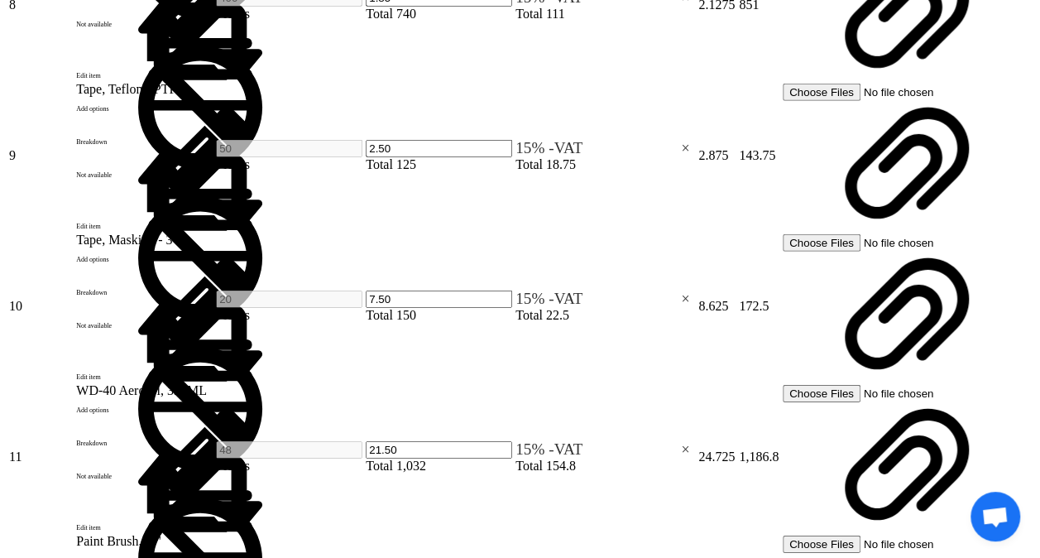
type input "31"
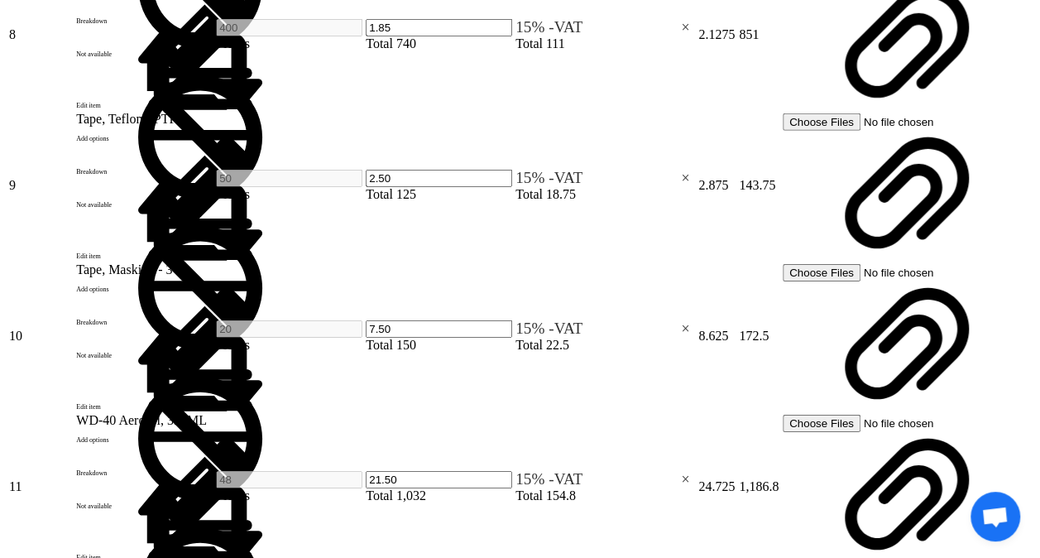
scroll to position [2549, 0]
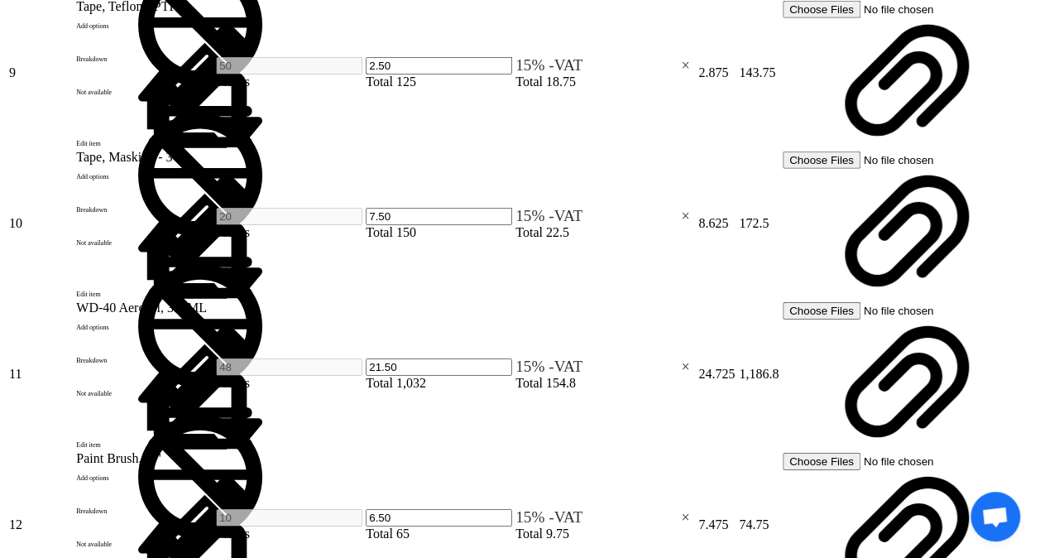
type input "50"
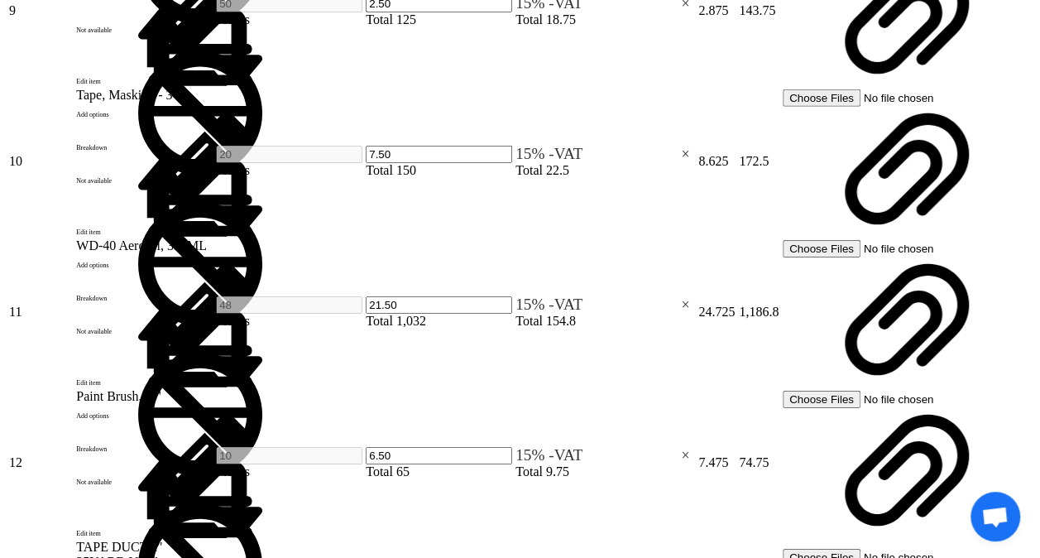
scroll to position [2632, 0]
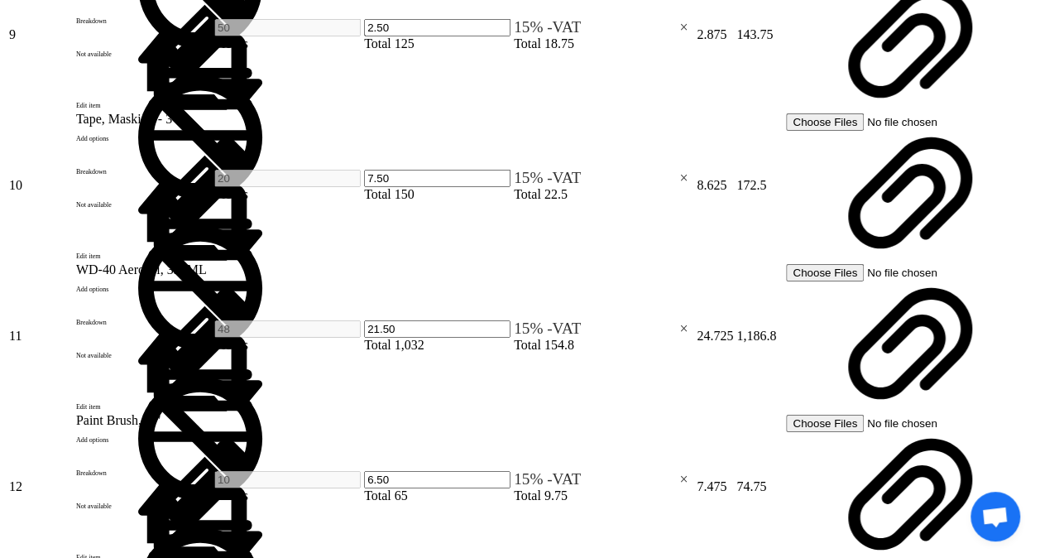
type input "175"
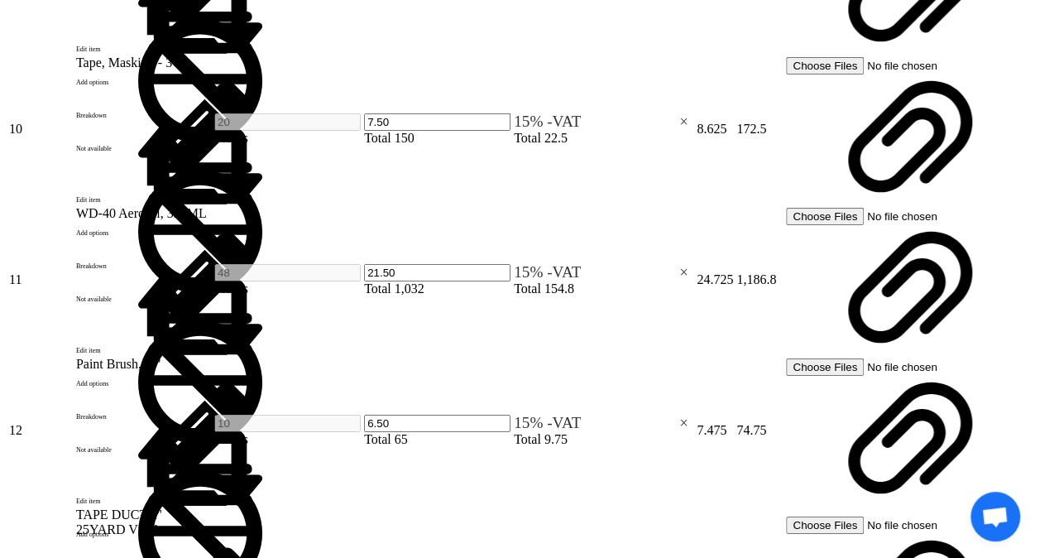
scroll to position [2715, 0]
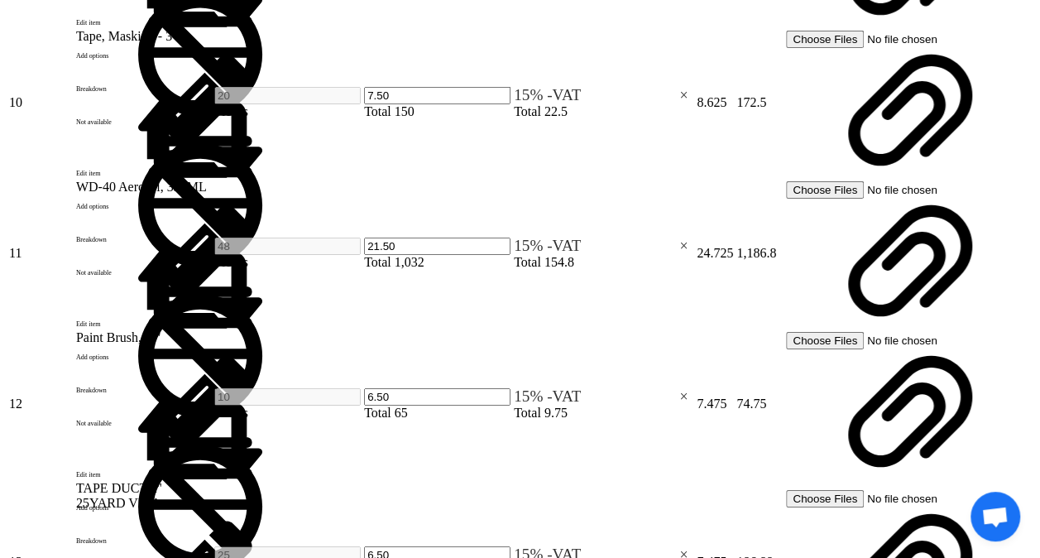
type input ".65"
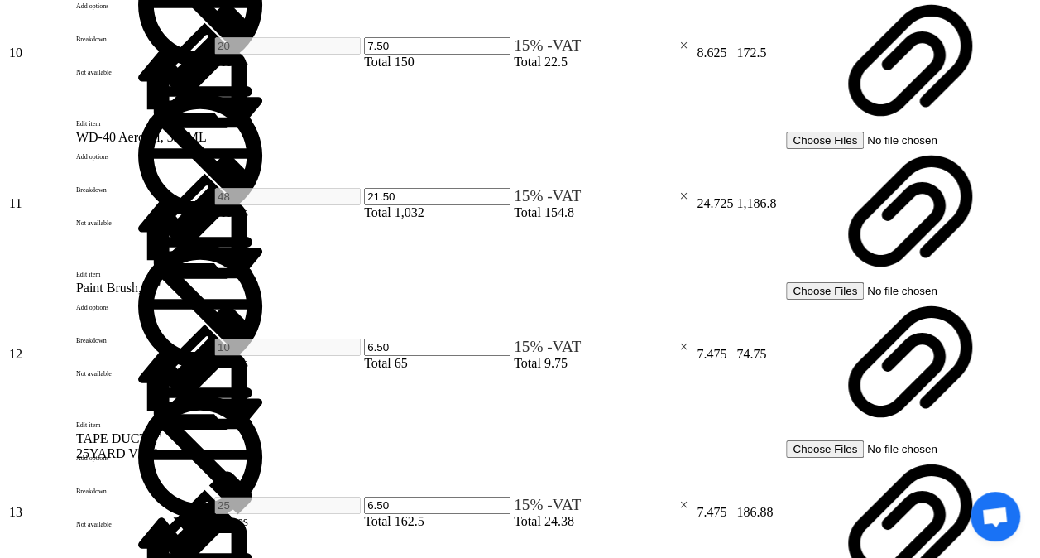
scroll to position [2798, 0]
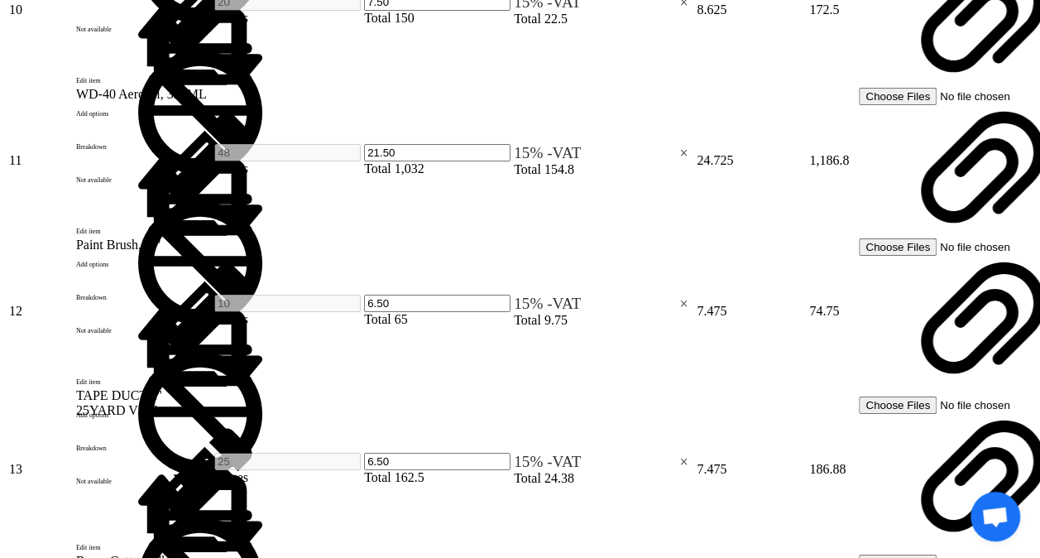
type input "5.40"
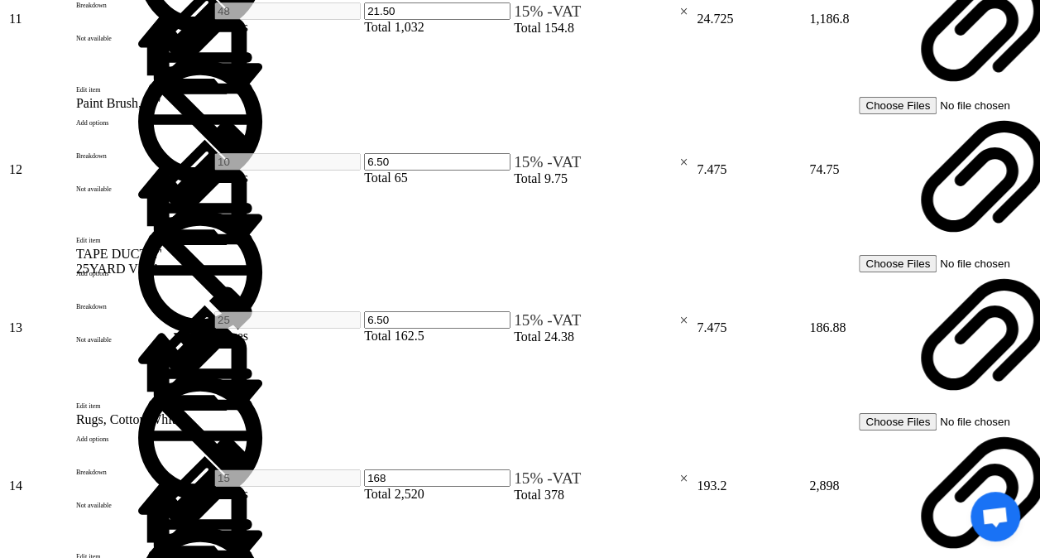
scroll to position [2963, 0]
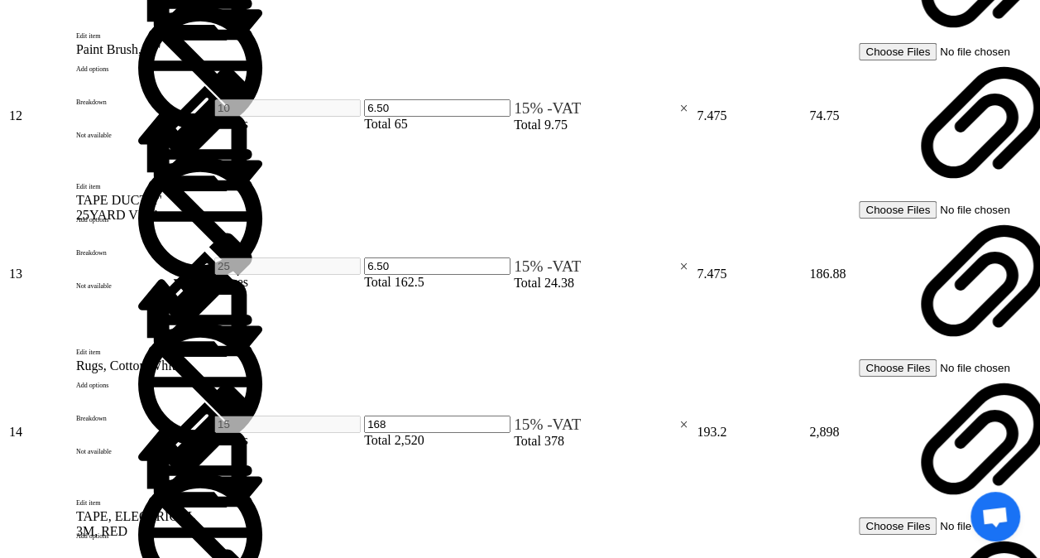
type input "15"
type input "10"
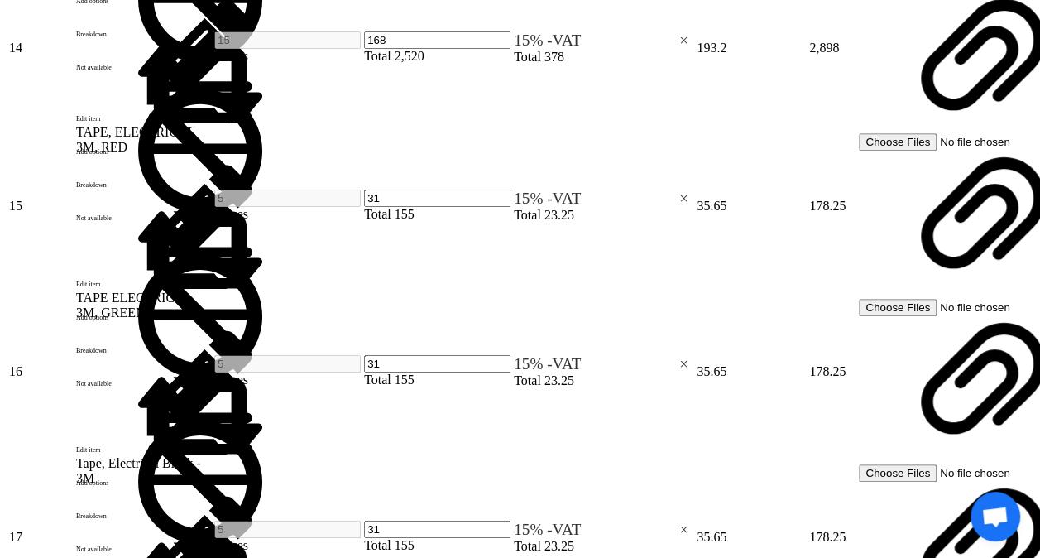
scroll to position [3294, 0]
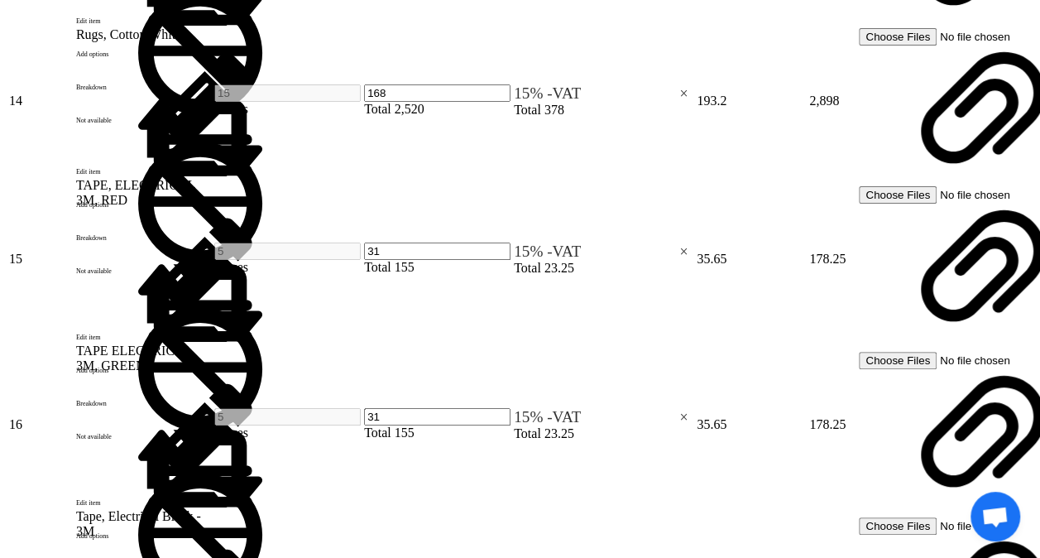
type input "9"
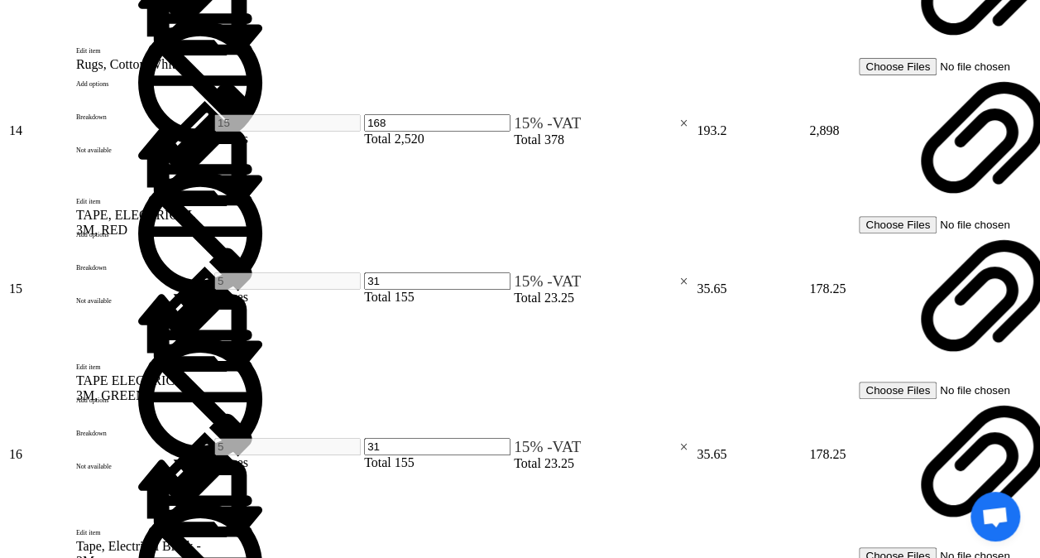
type input "6.50"
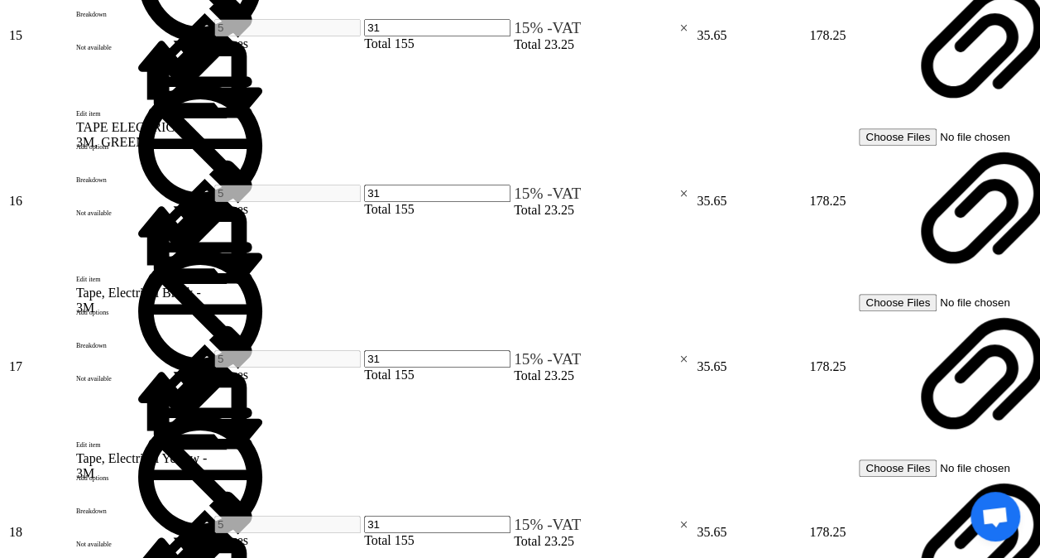
scroll to position [3543, 0]
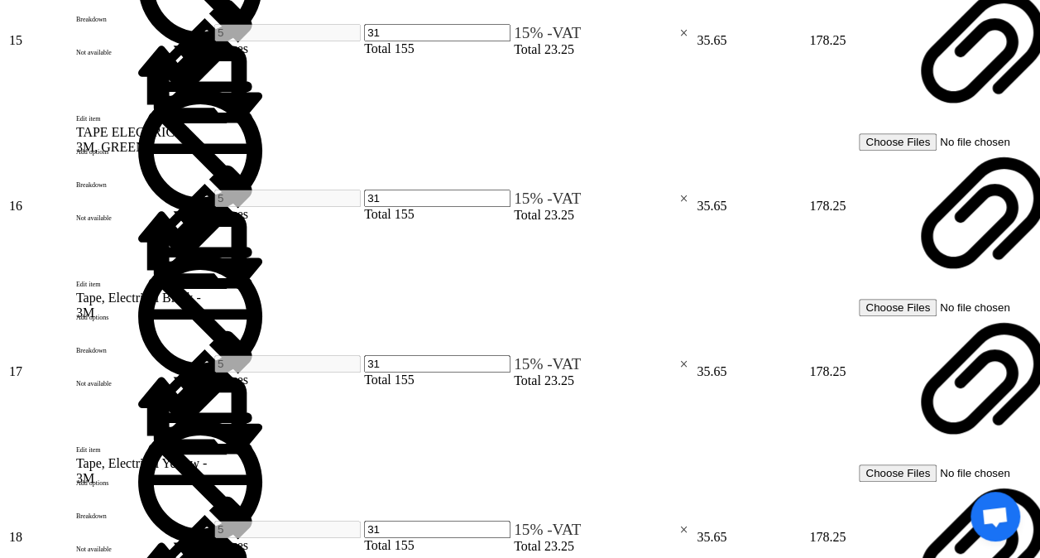
type input "19"
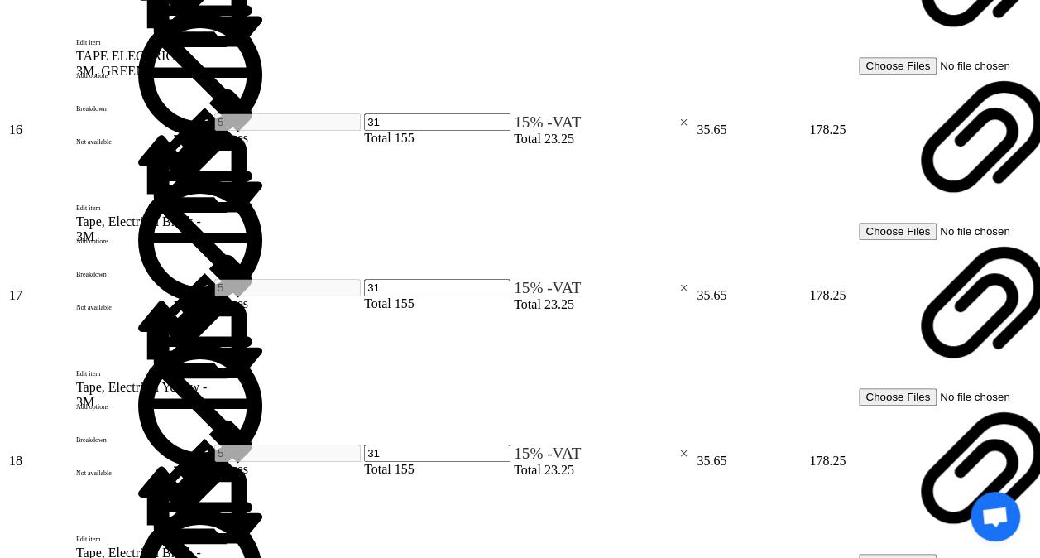
scroll to position [3625, 0]
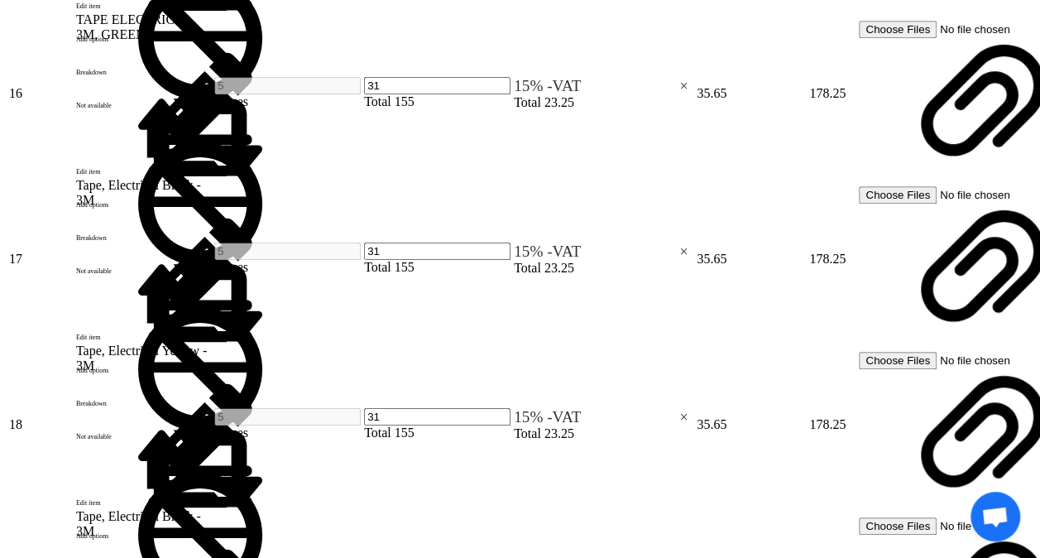
type input "56"
type input ".25"
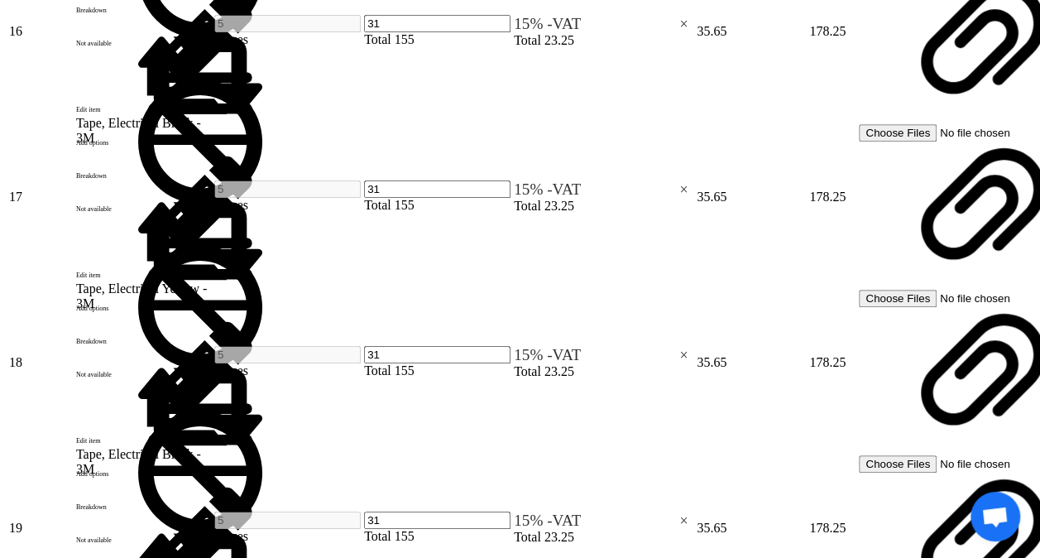
scroll to position [3708, 0]
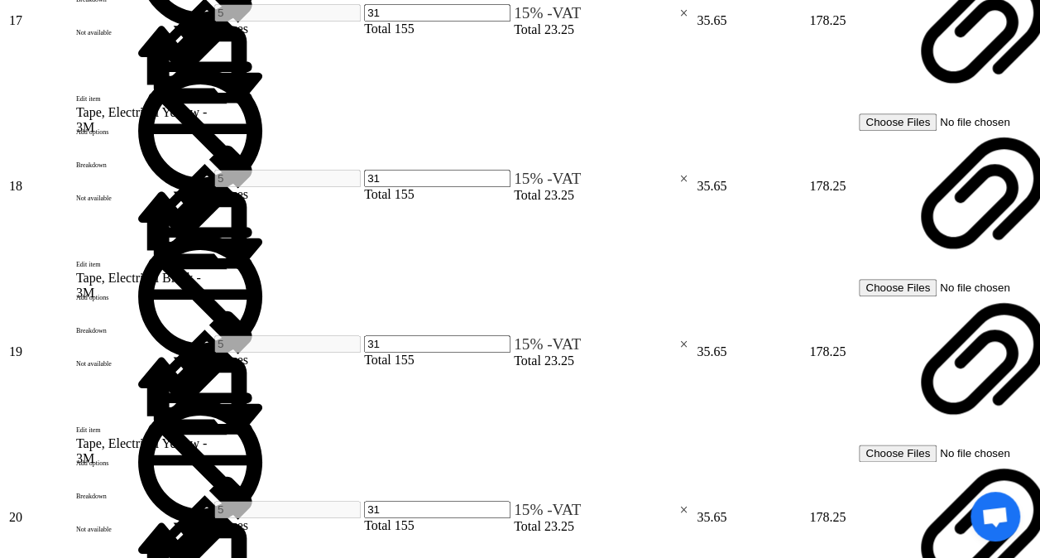
scroll to position [3874, 0]
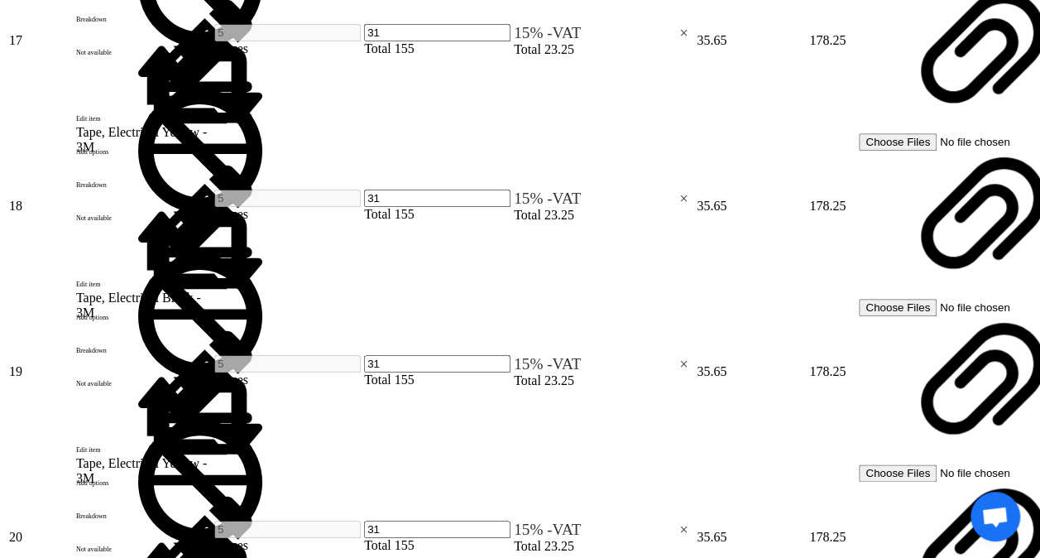
type input ".25"
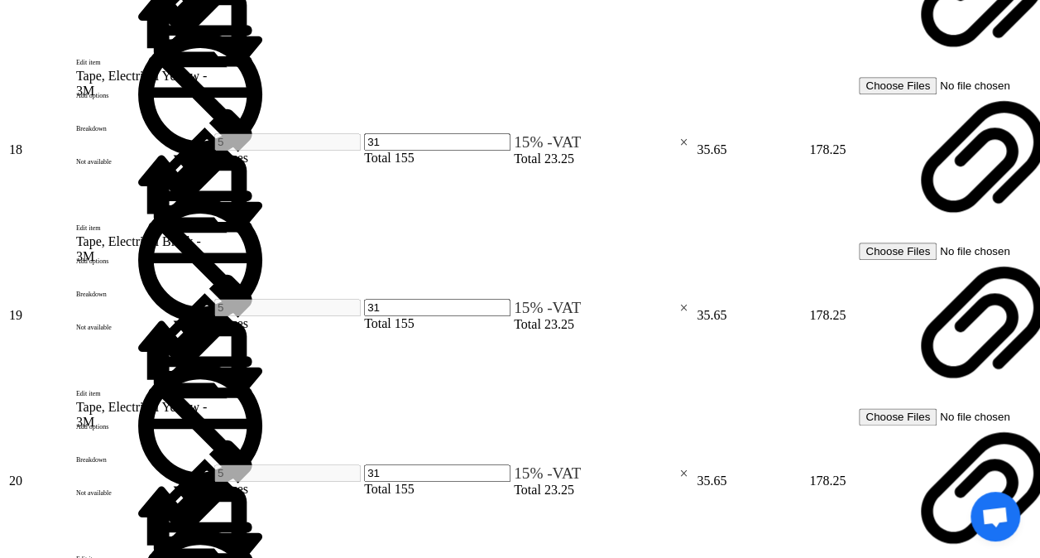
scroll to position [3957, 0]
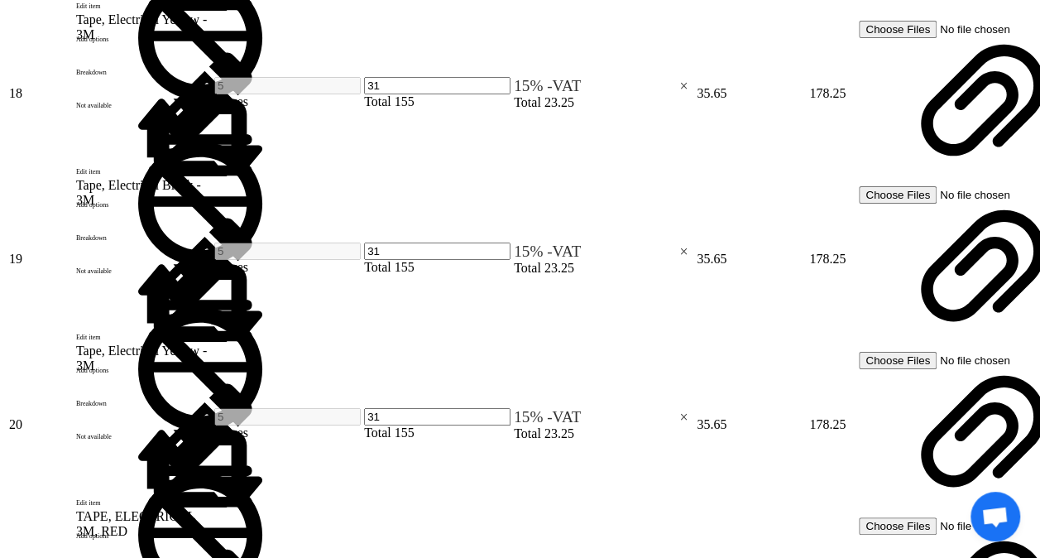
type input ".63"
type input "18.5"
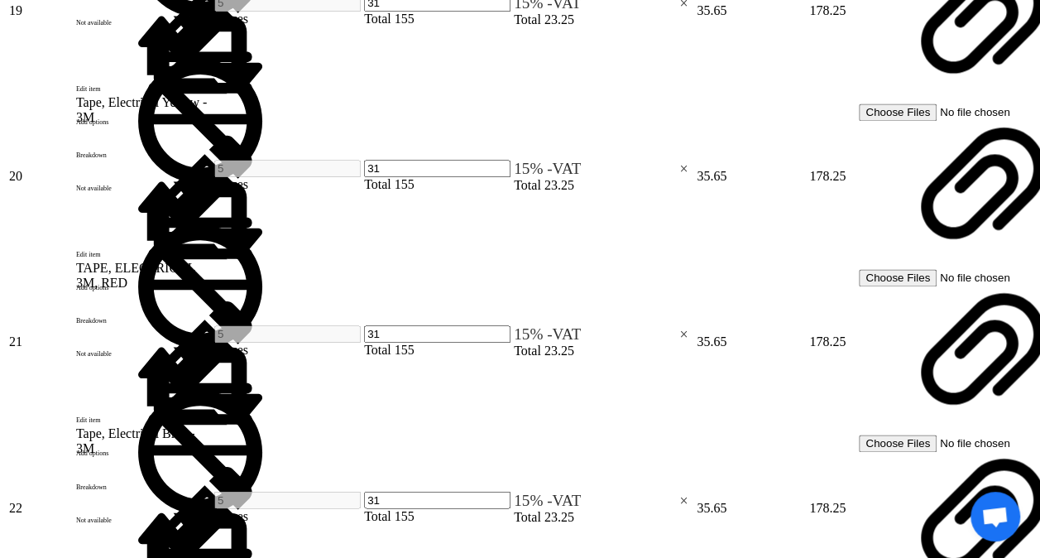
scroll to position [4288, 0]
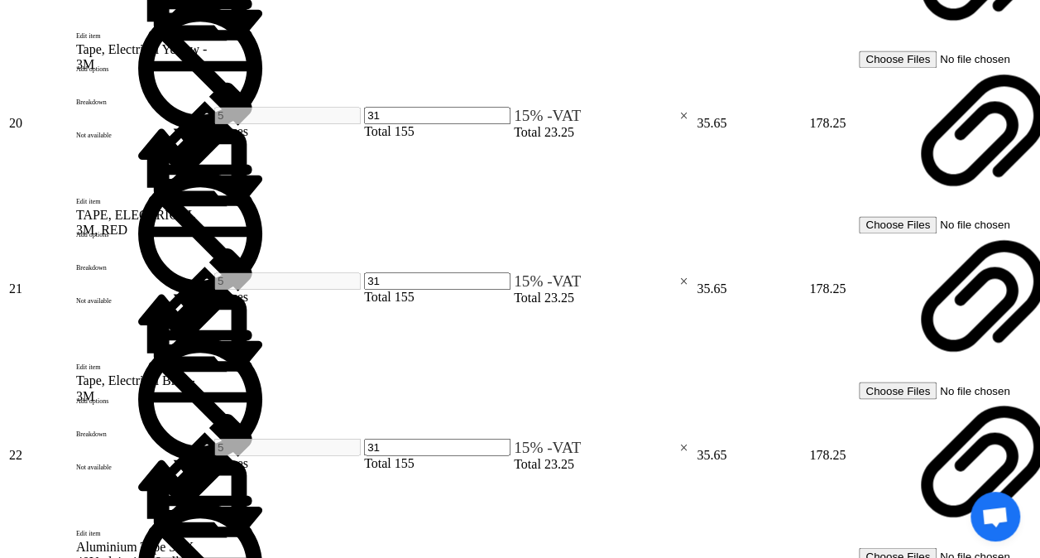
type input "125"
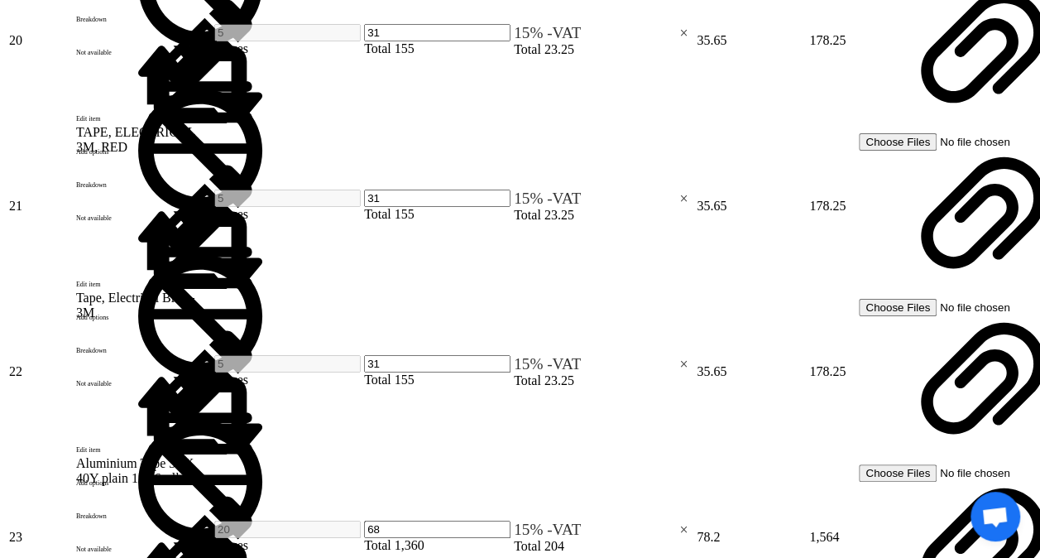
scroll to position [4453, 0]
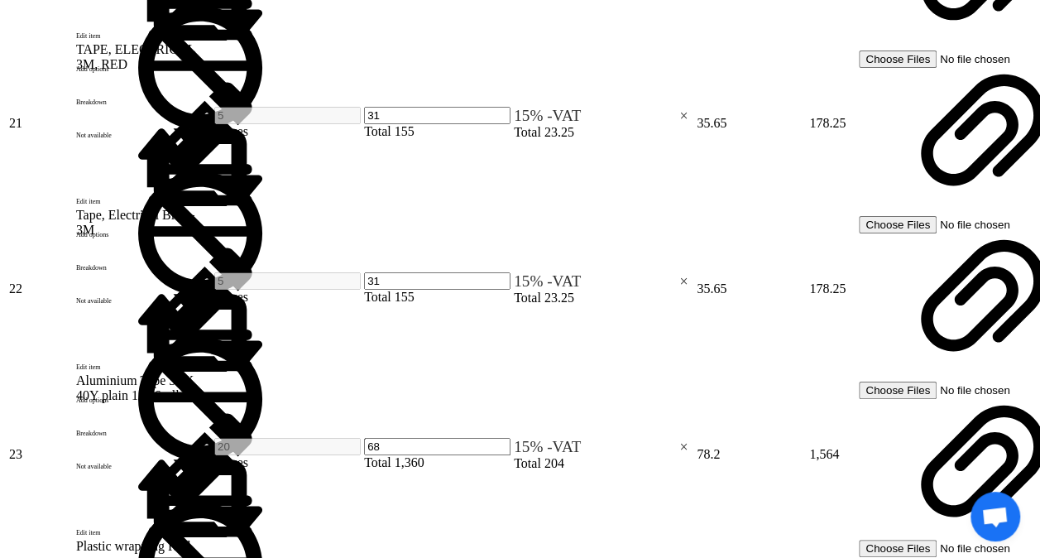
type input "156"
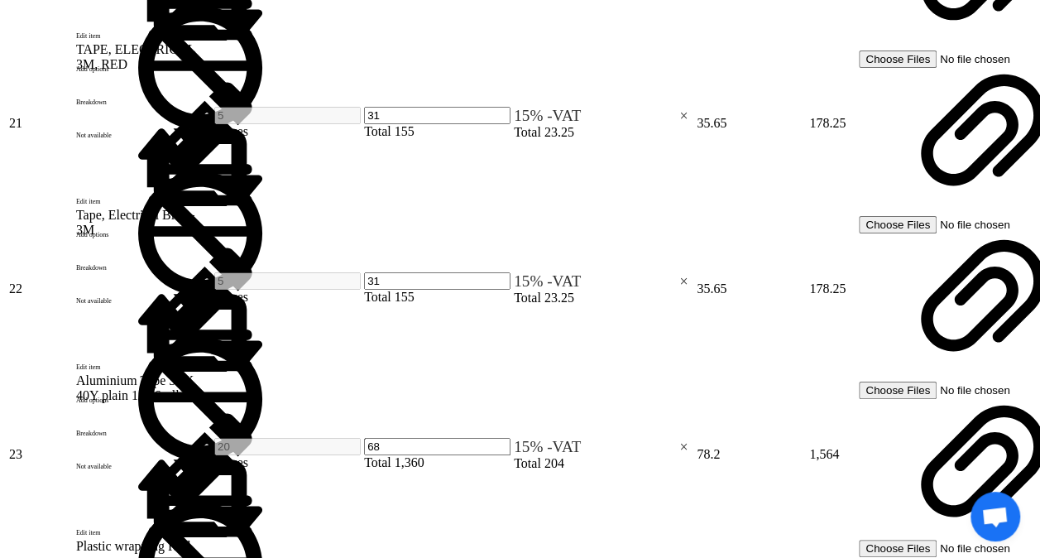
type input "1"
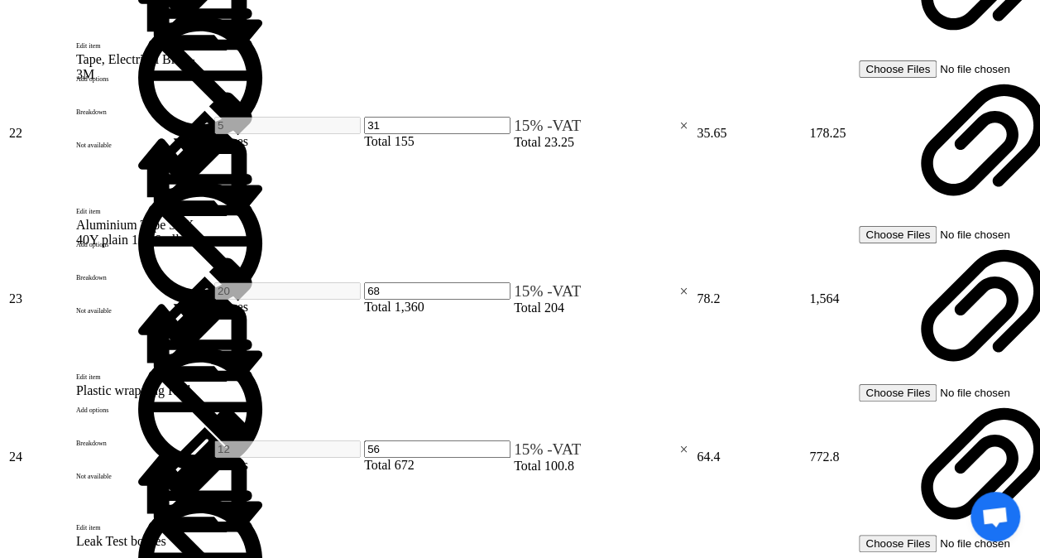
scroll to position [4619, 0]
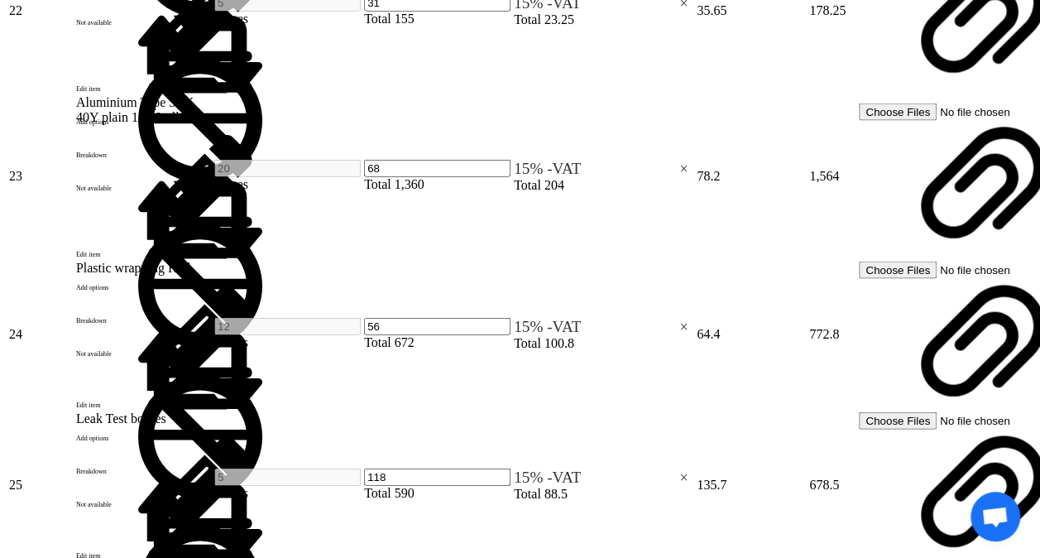
type input "6.25"
type input "3.10"
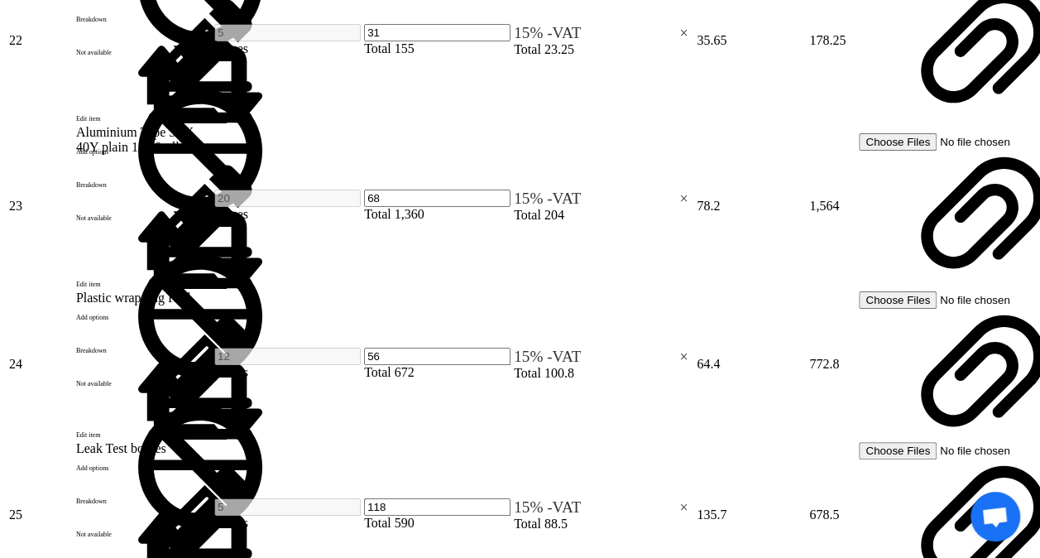
type input "25"
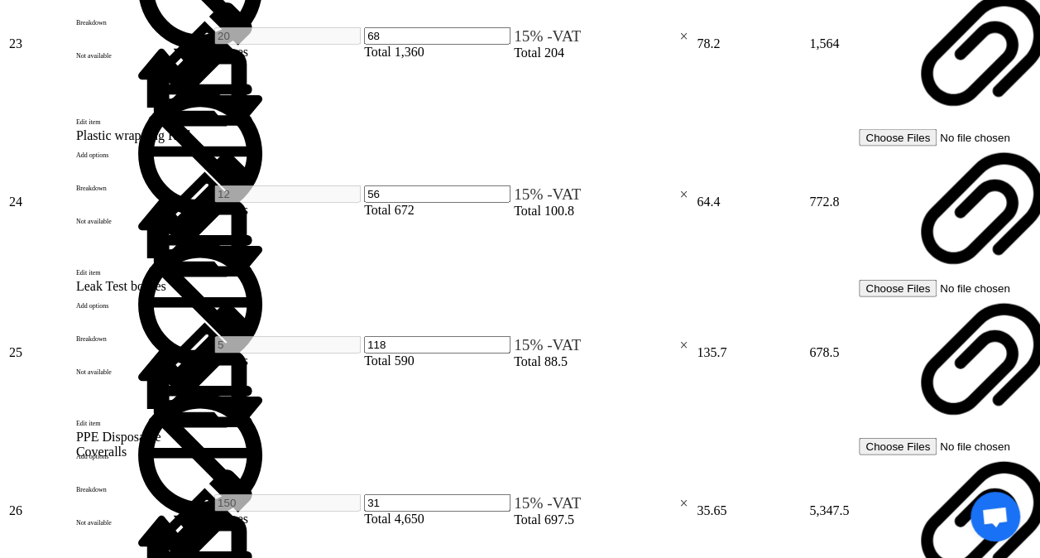
scroll to position [4867, 0]
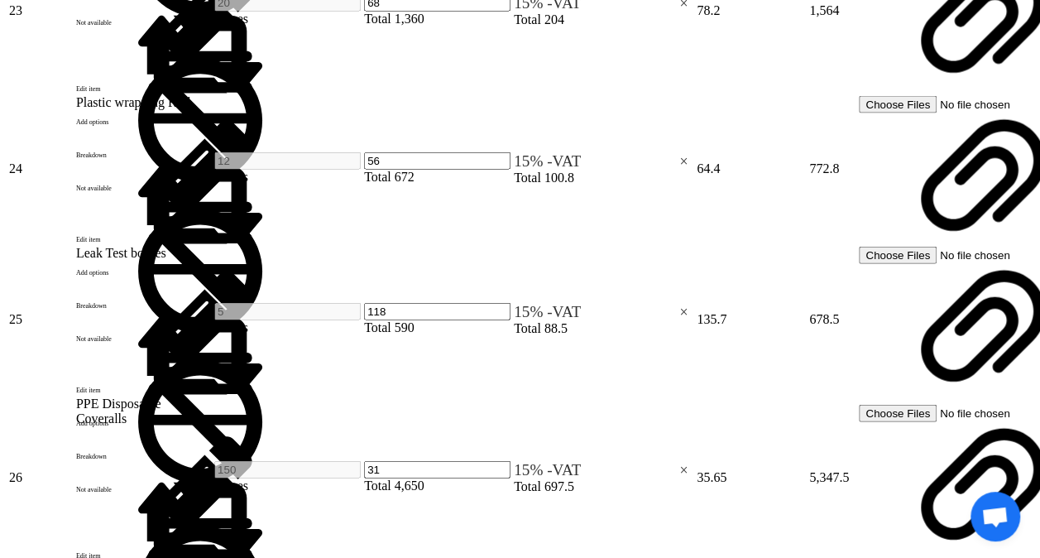
type input "87"
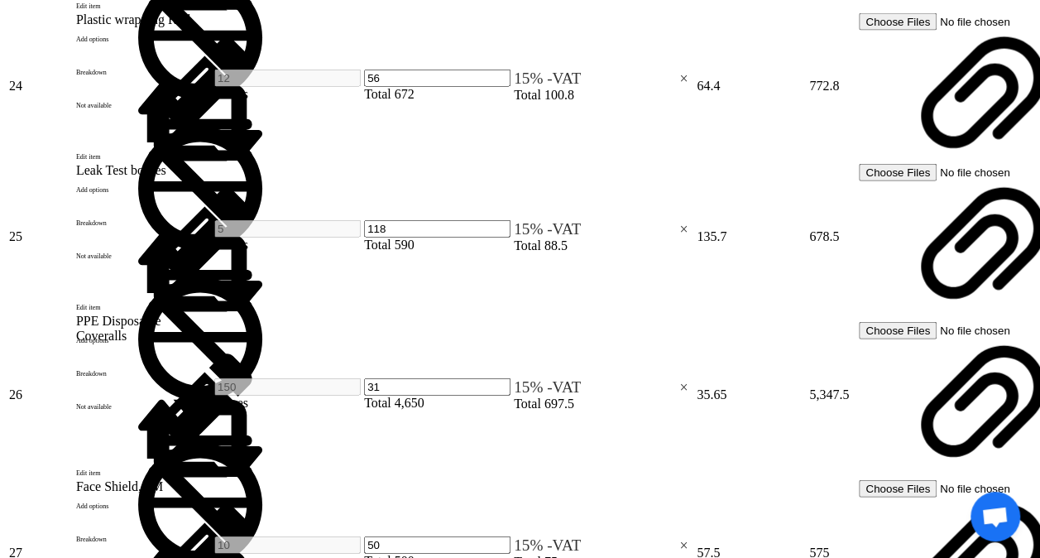
scroll to position [5033, 0]
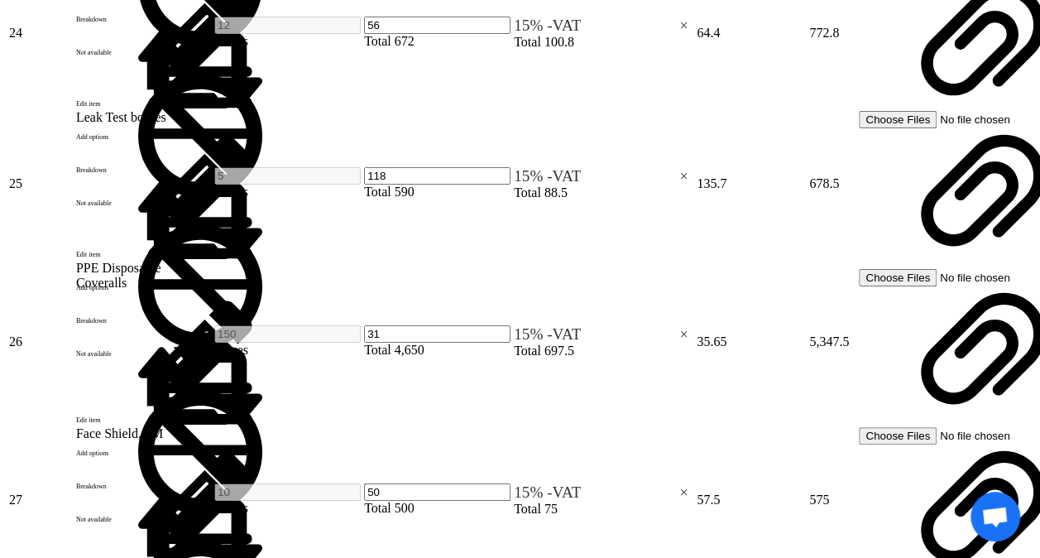
type input "93"
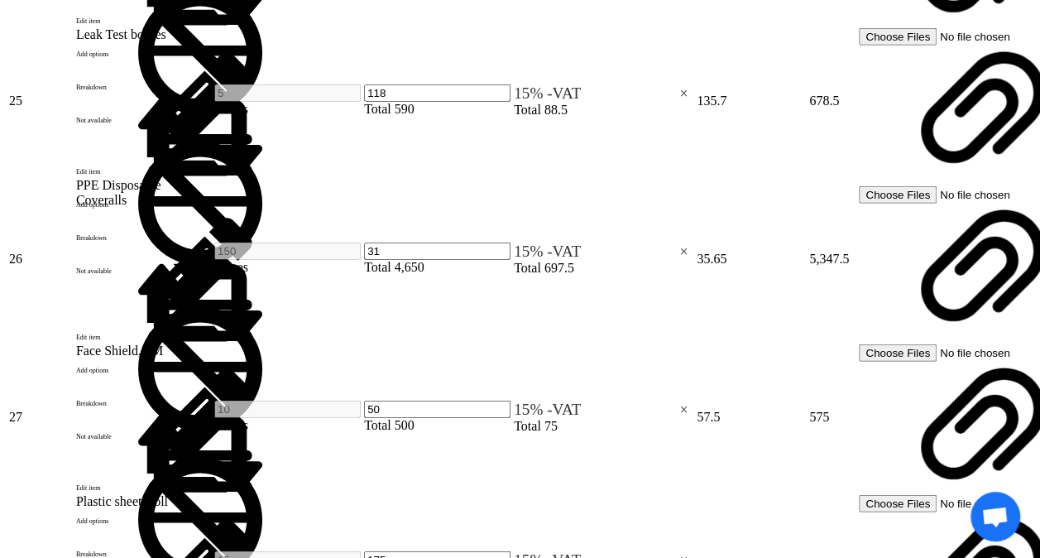
scroll to position [5198, 0]
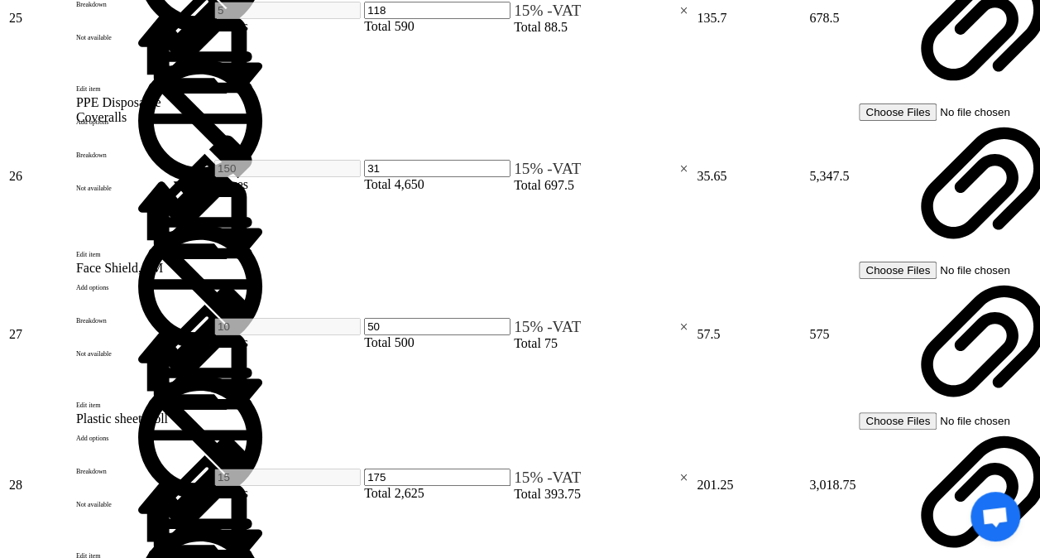
type input "6.5"
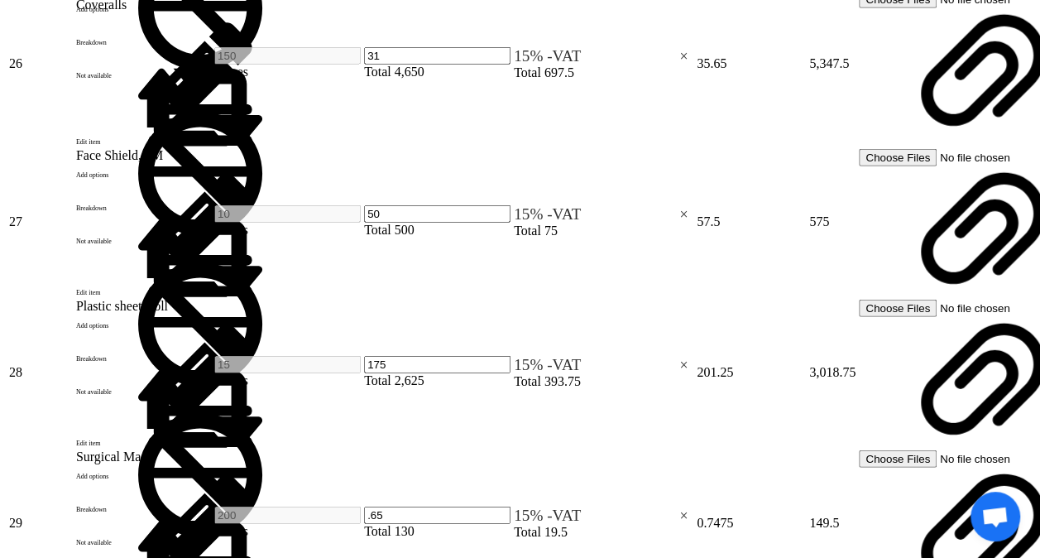
type input "8.75"
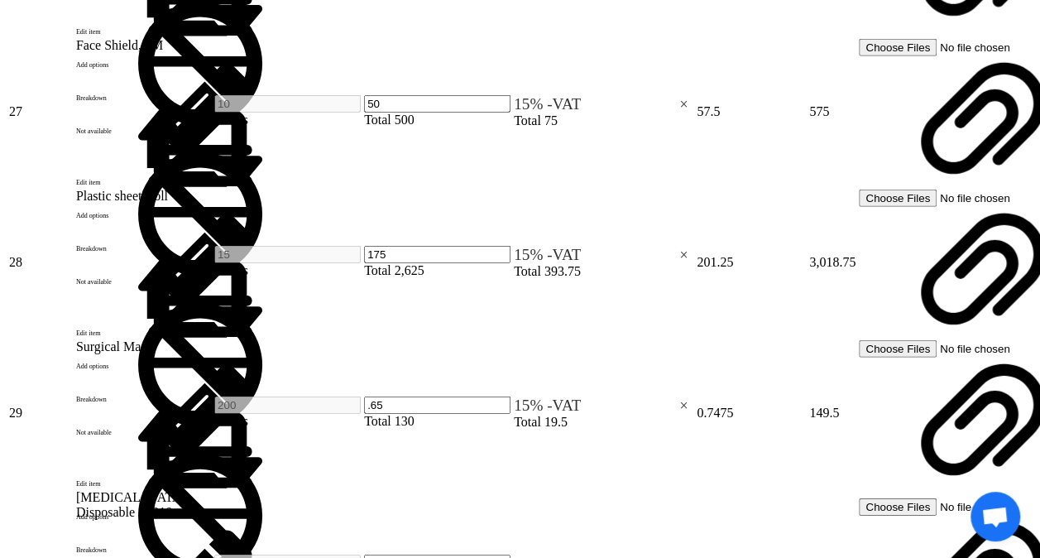
scroll to position [5446, 0]
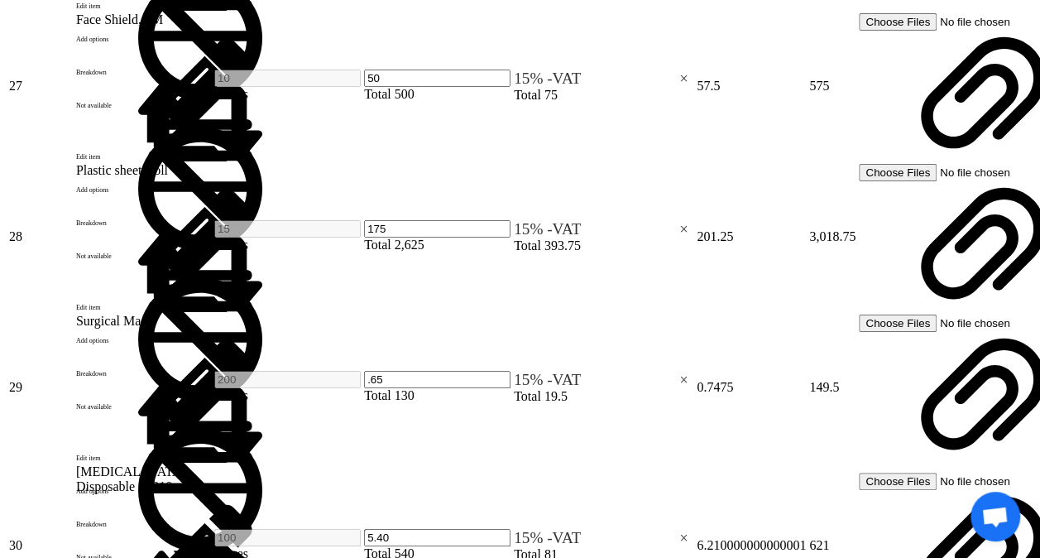
type input "94"
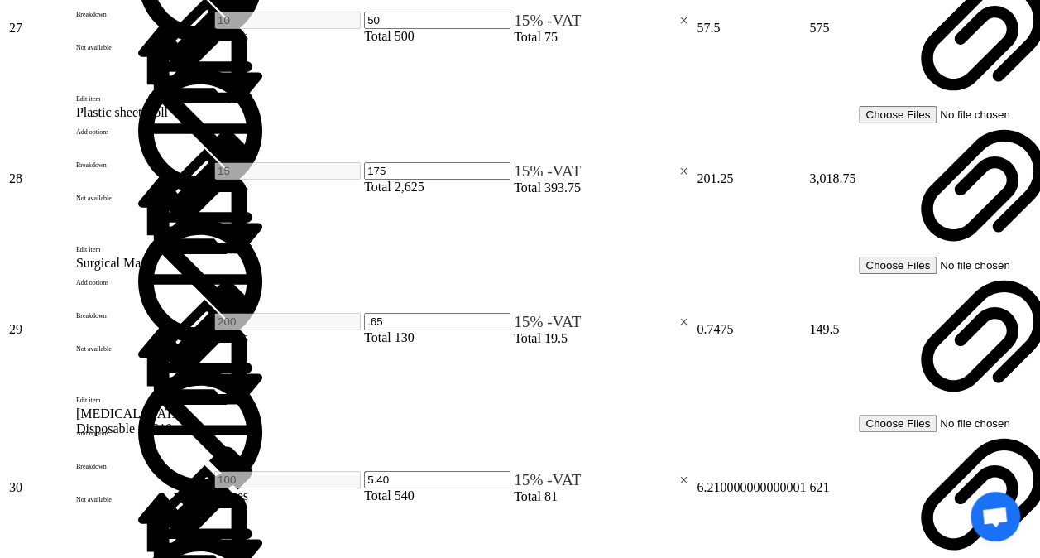
scroll to position [5529, 0]
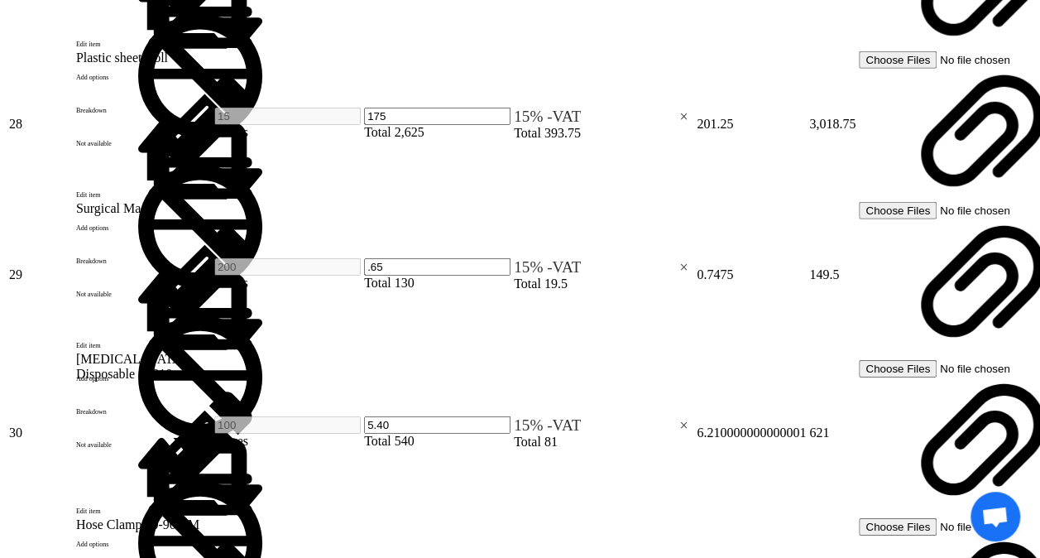
type input "6"
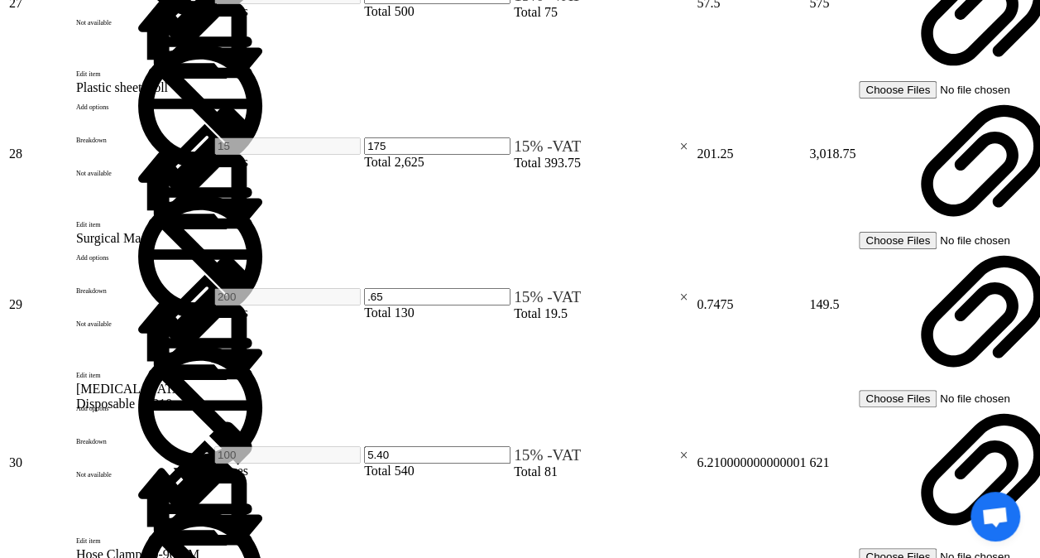
type input "56.25"
type input "77.5"
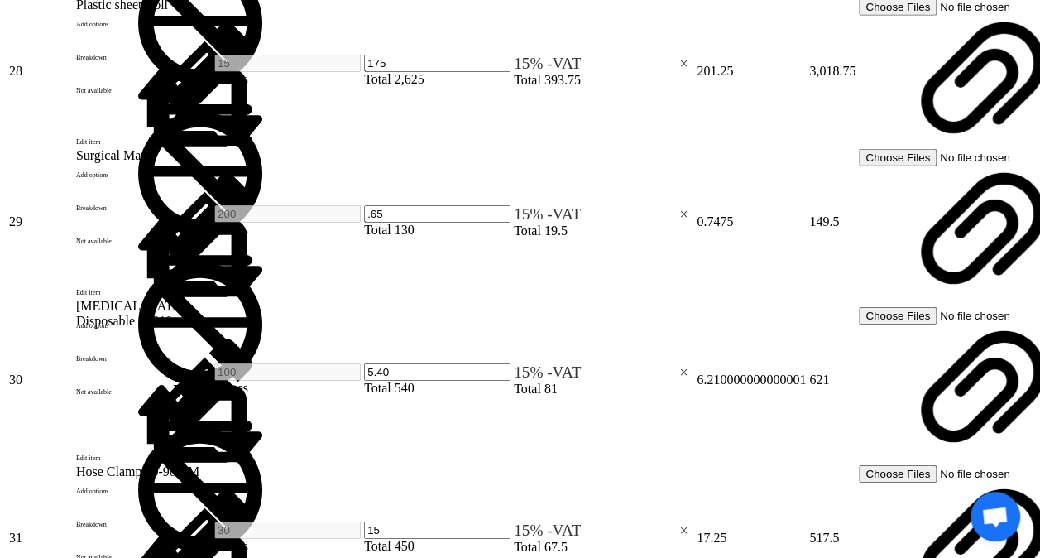
scroll to position [5695, 0]
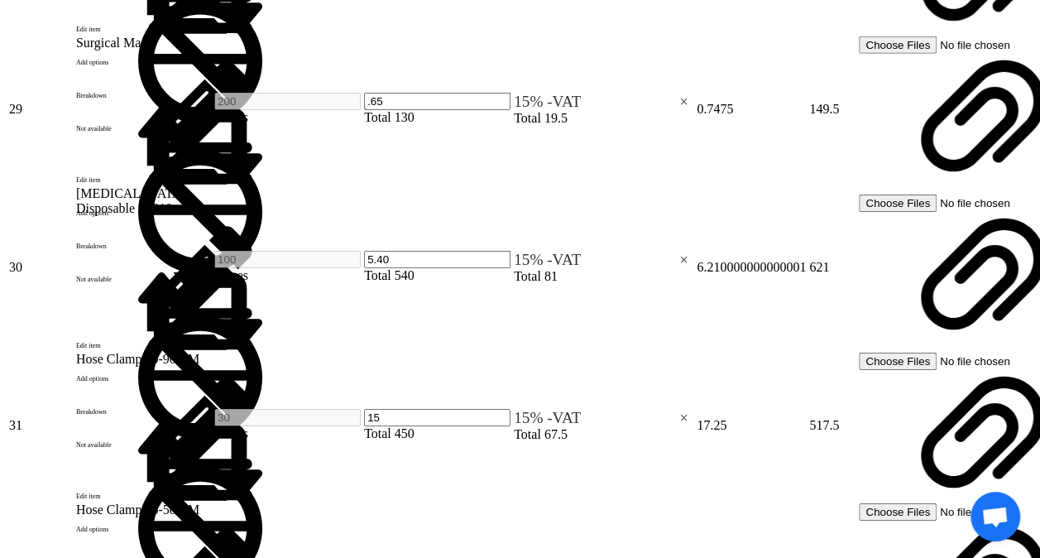
type input "10"
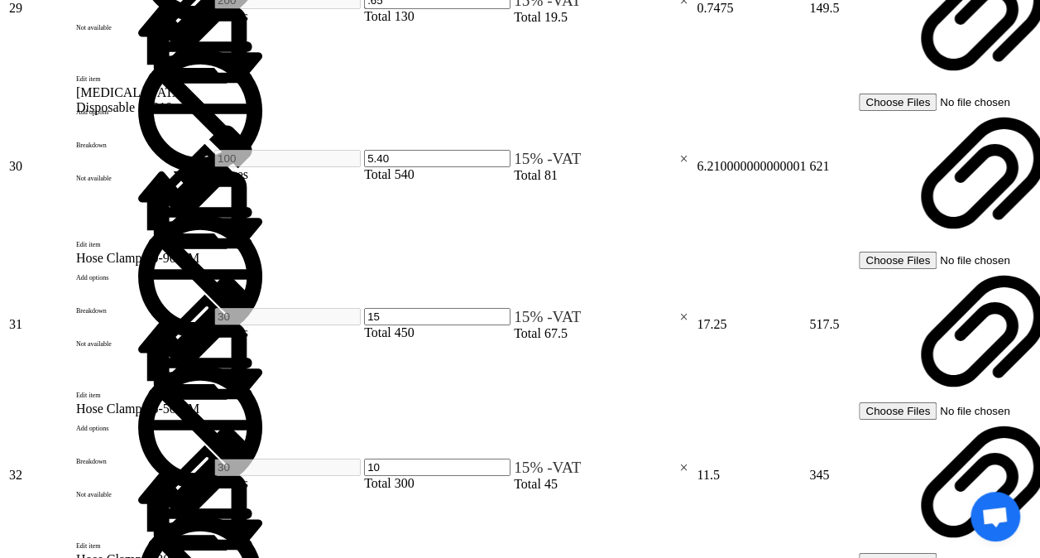
scroll to position [5860, 0]
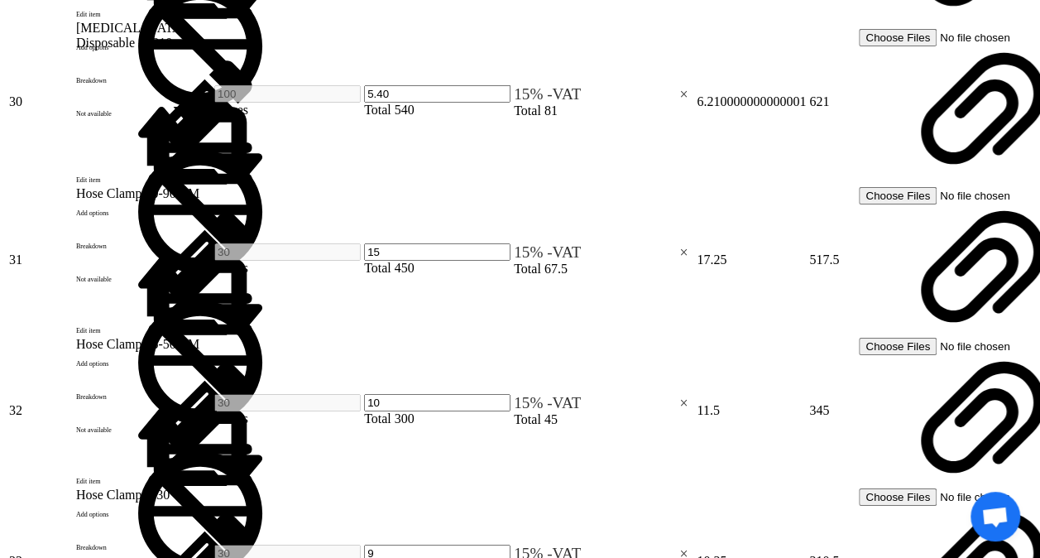
type input "12.5"
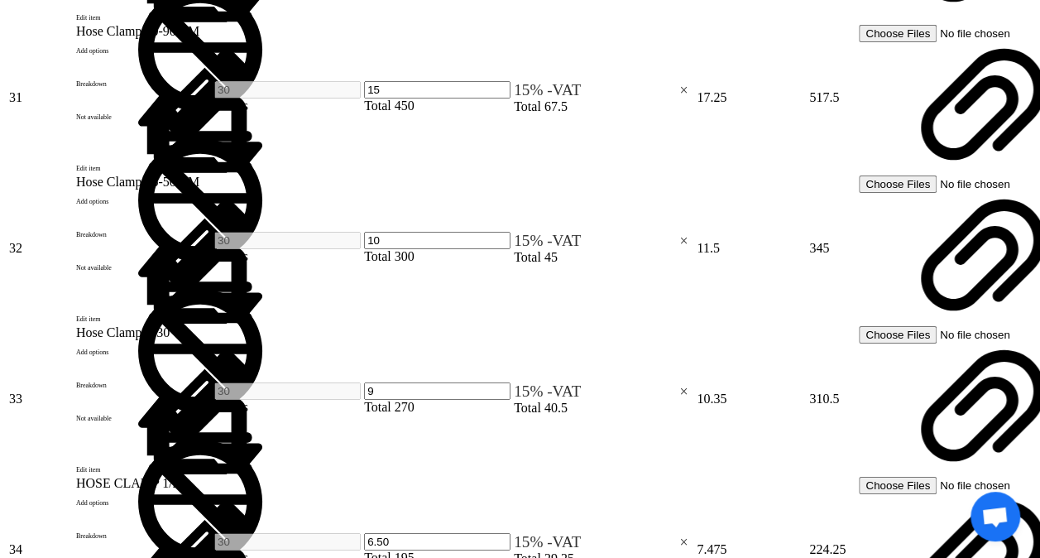
scroll to position [6026, 0]
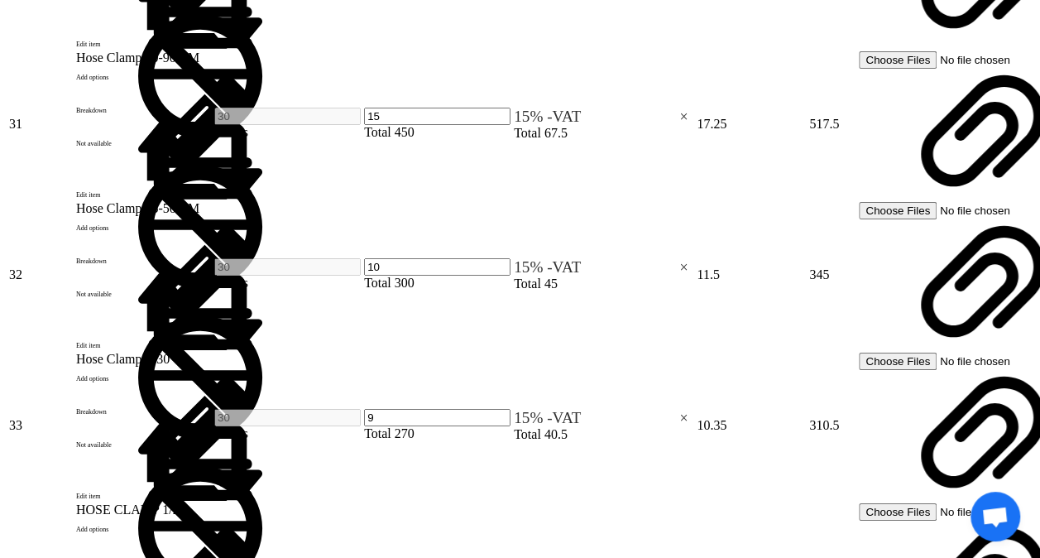
type input "6.5"
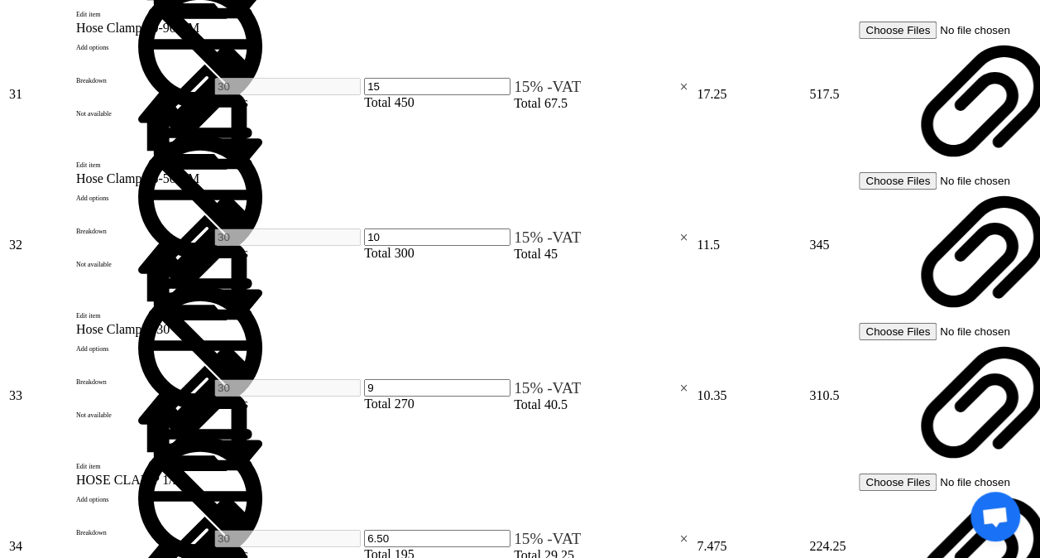
type input "3.75"
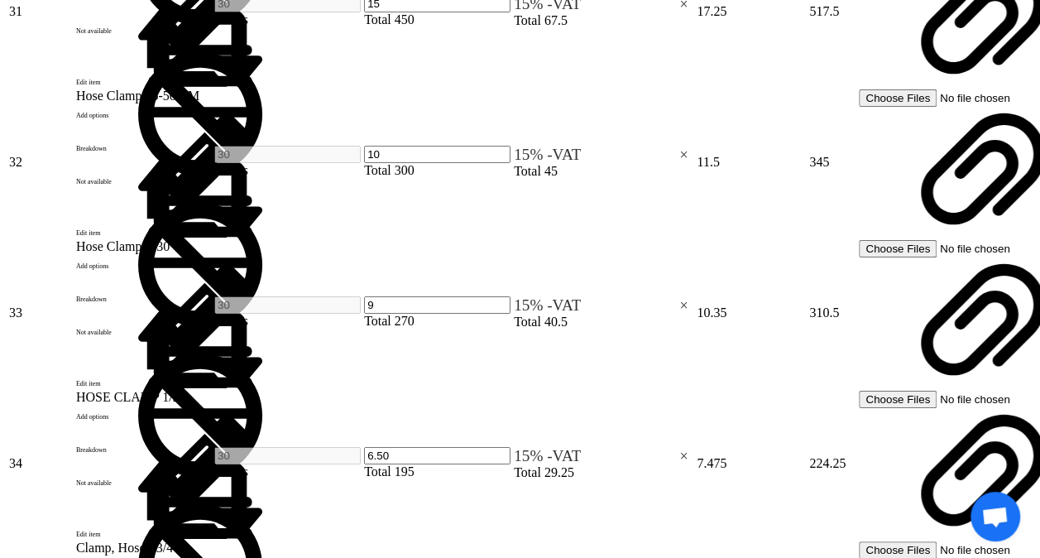
type input "5"
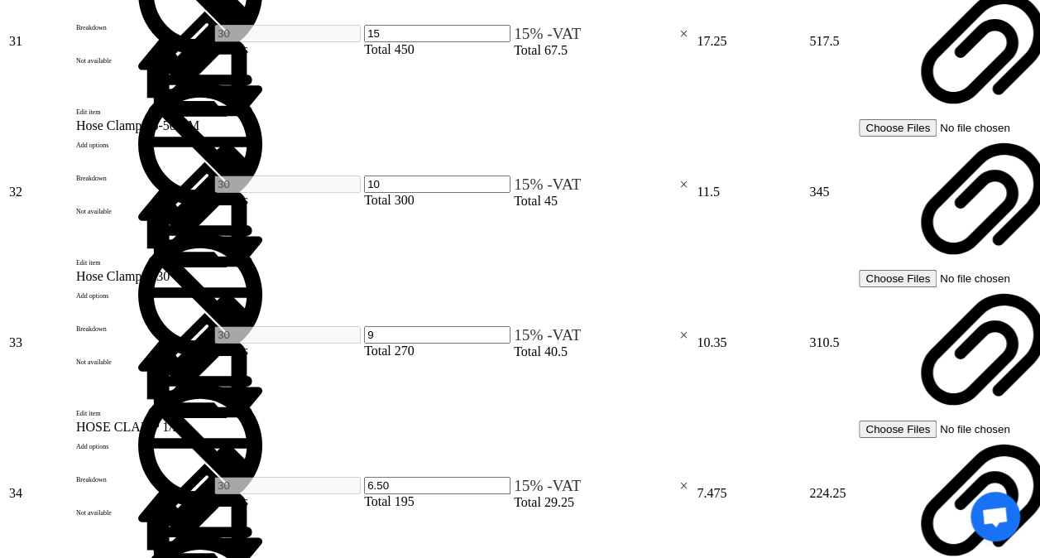
type input "5"
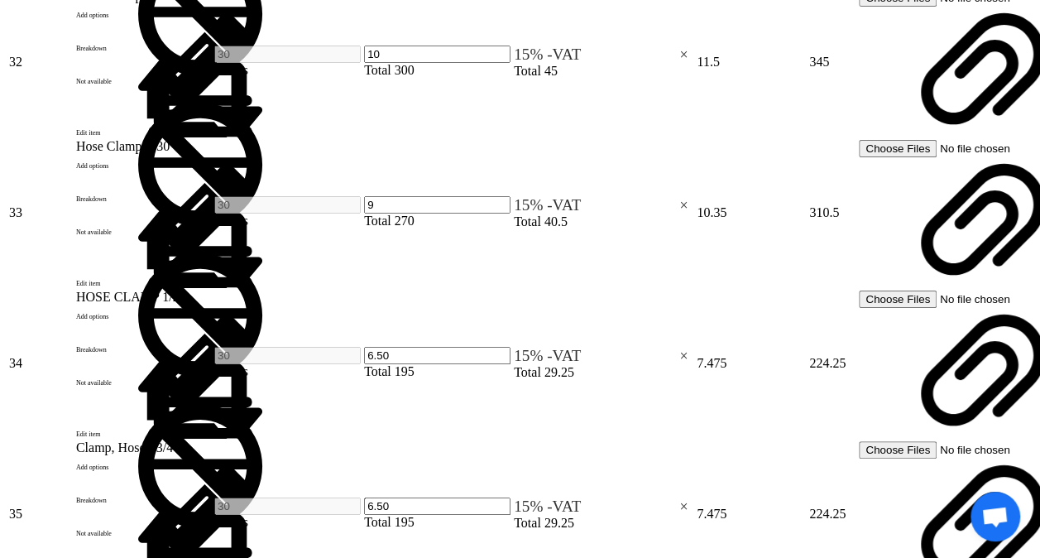
scroll to position [6274, 0]
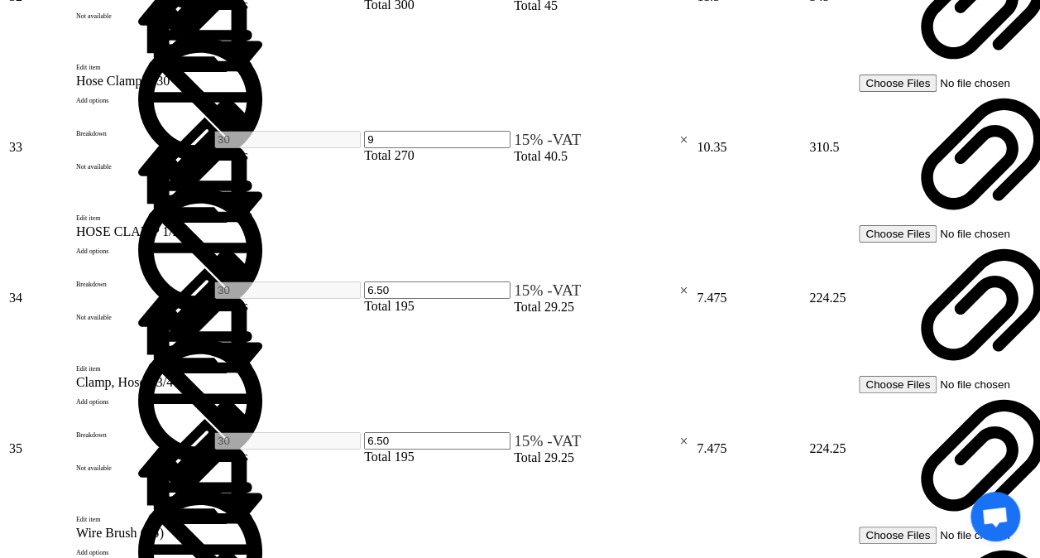
drag, startPoint x: 574, startPoint y: 475, endPoint x: 574, endPoint y: 467, distance: 8.3
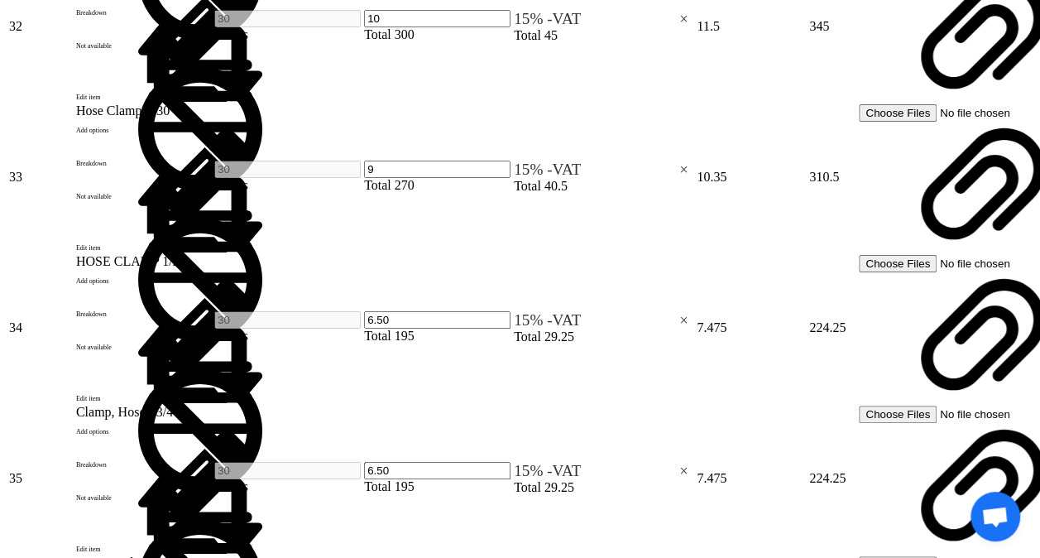
type input "3.75"
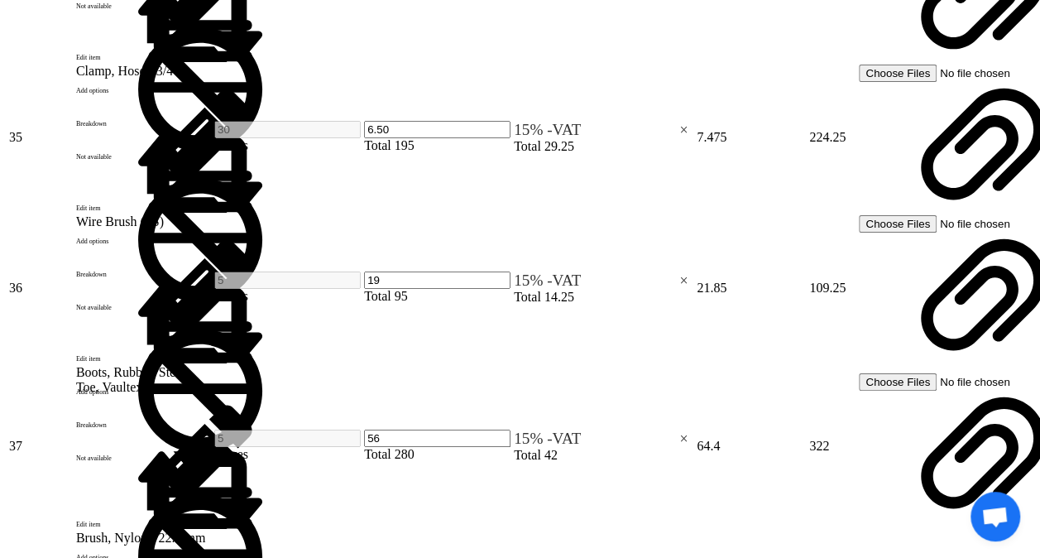
scroll to position [6605, 0]
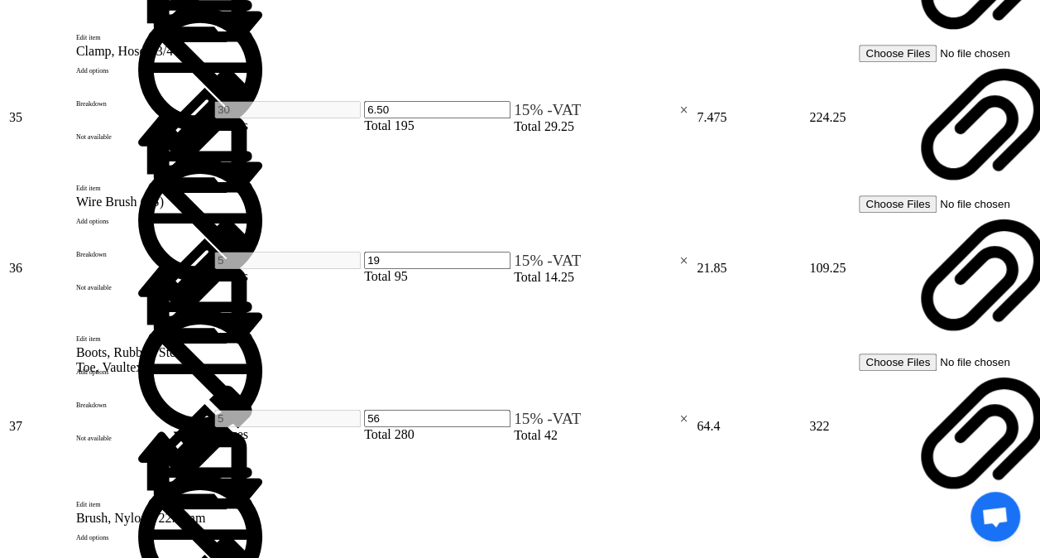
type input "50"
type input "175"
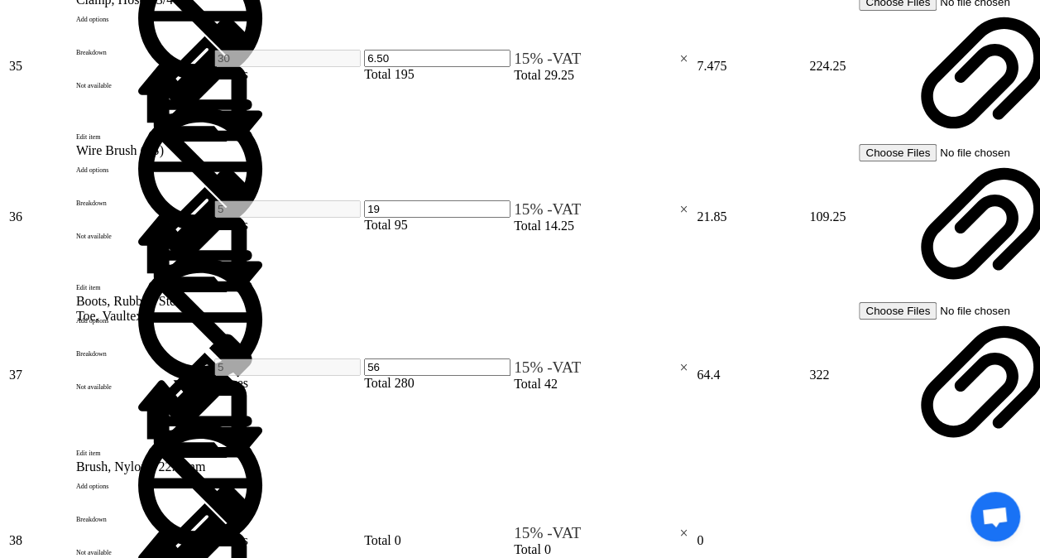
scroll to position [6688, 0]
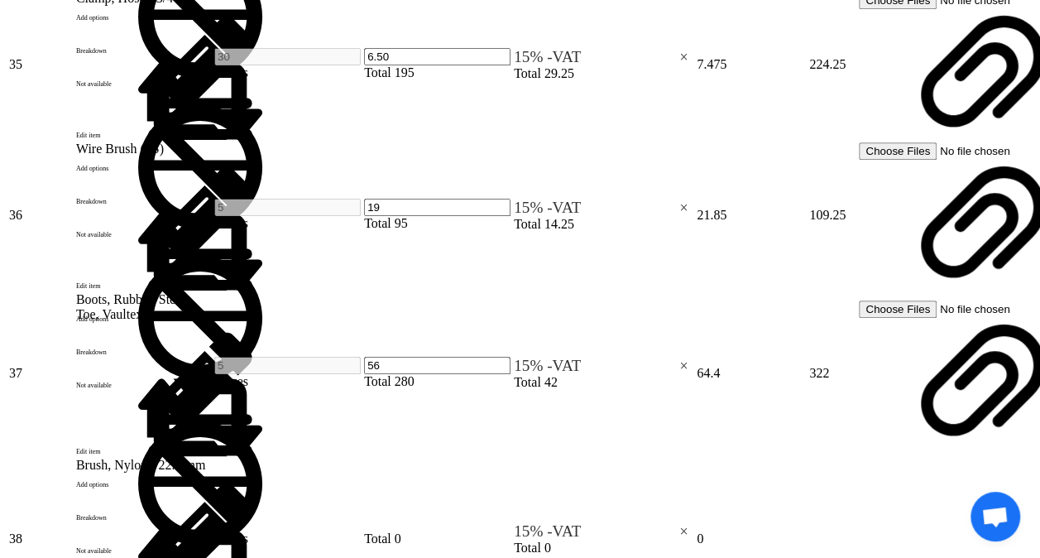
type input "350"
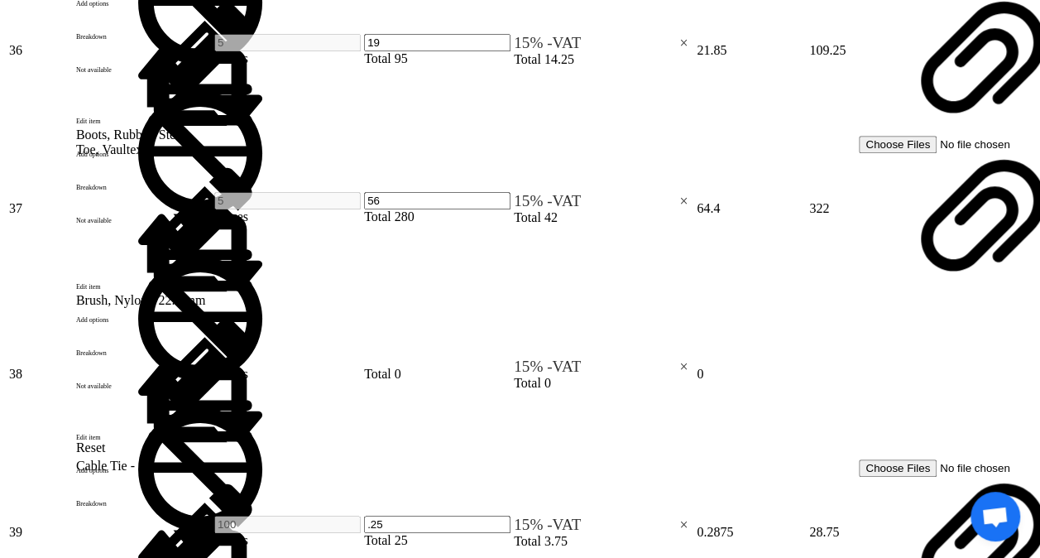
scroll to position [6854, 0]
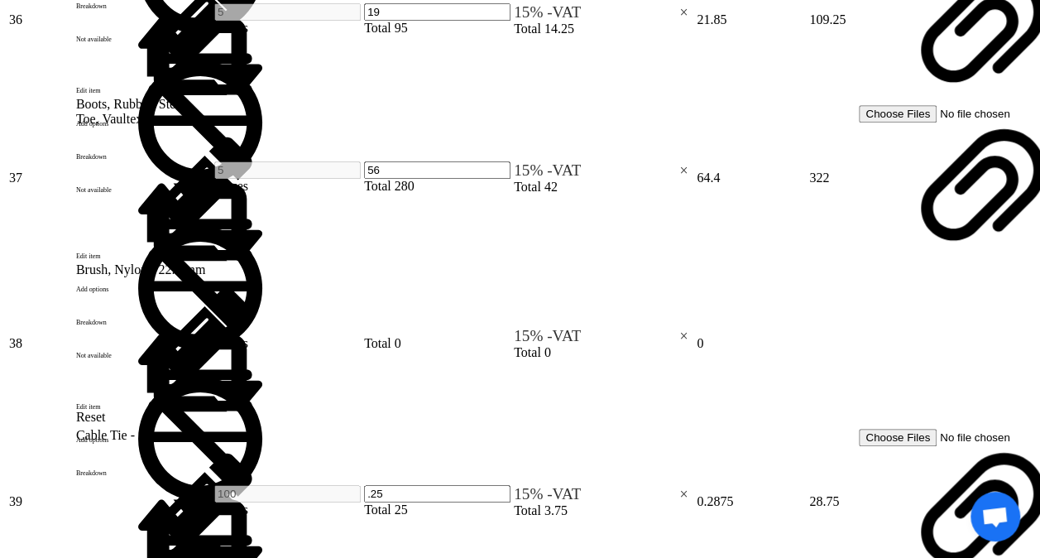
type input "15"
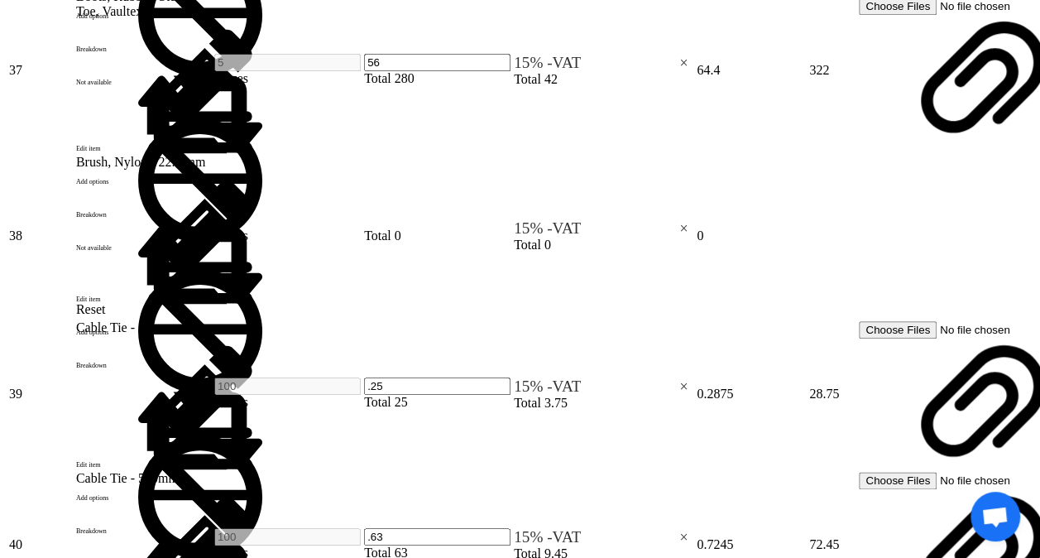
scroll to position [6936, 0]
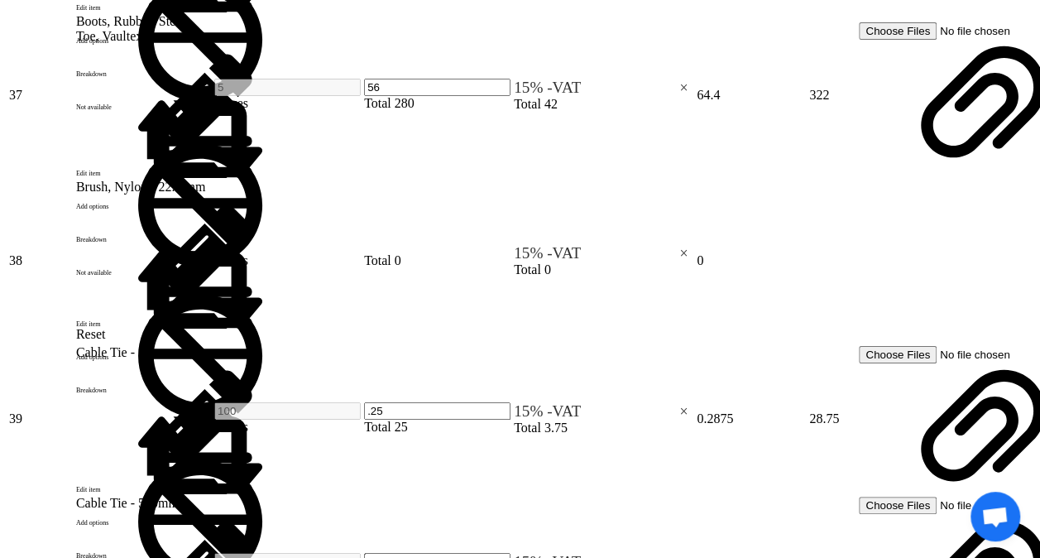
type input "88"
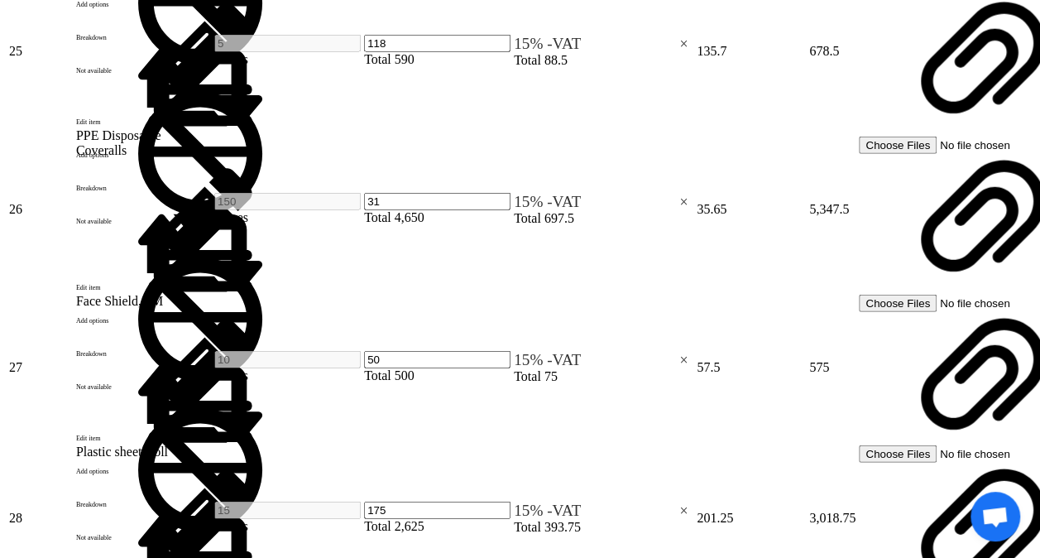
scroll to position [5115, 0]
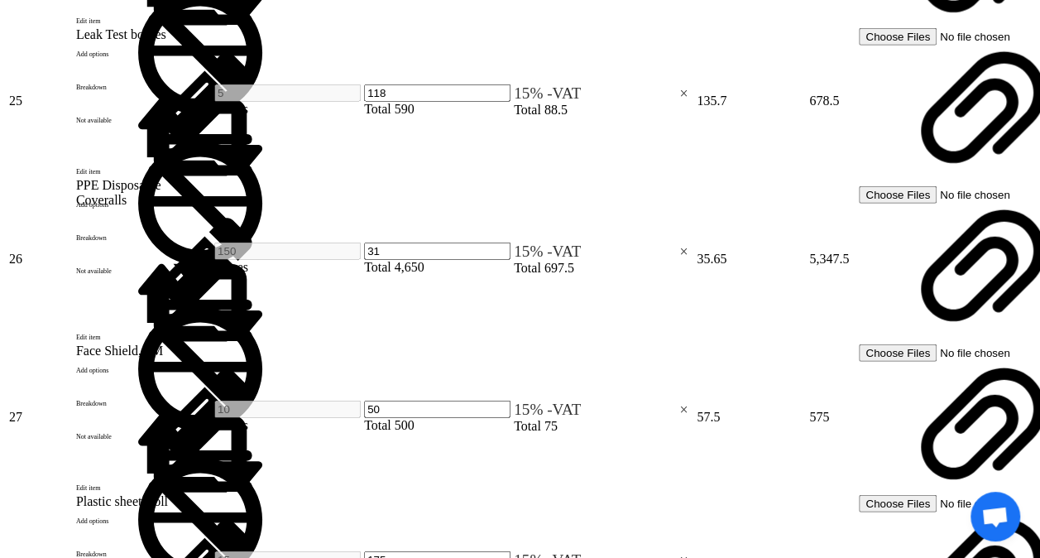
type input "12.5"
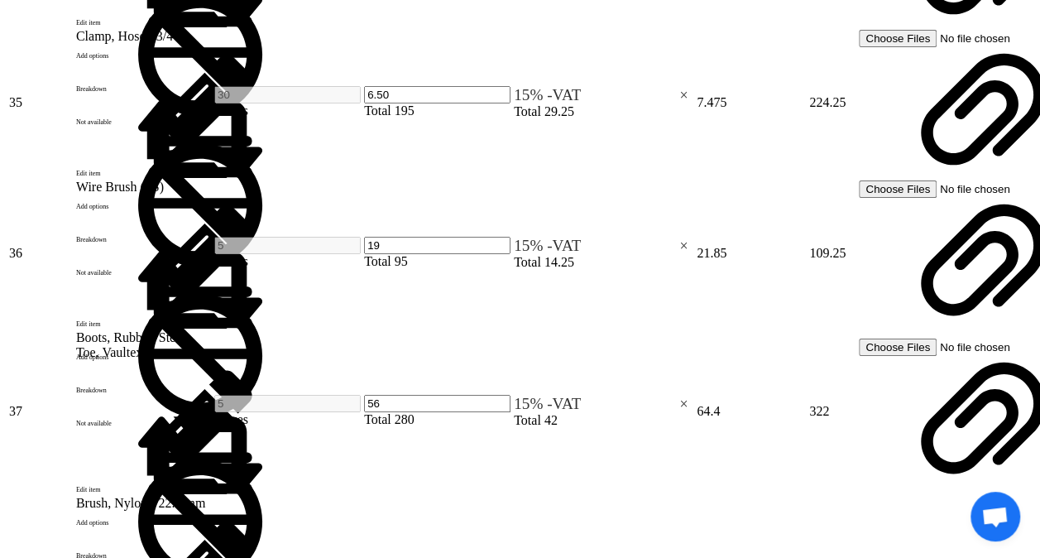
scroll to position [6622, 0]
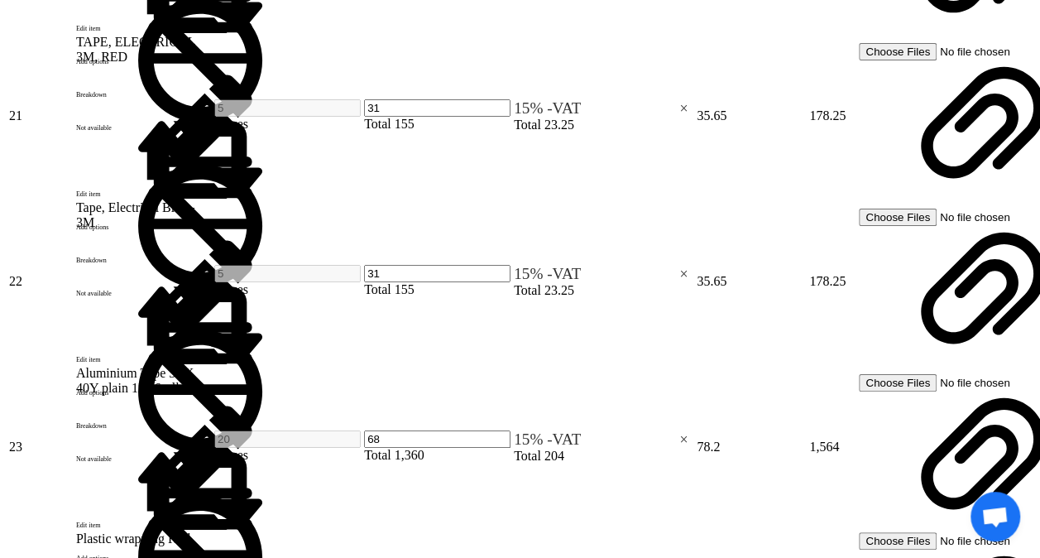
scroll to position [4387, 0]
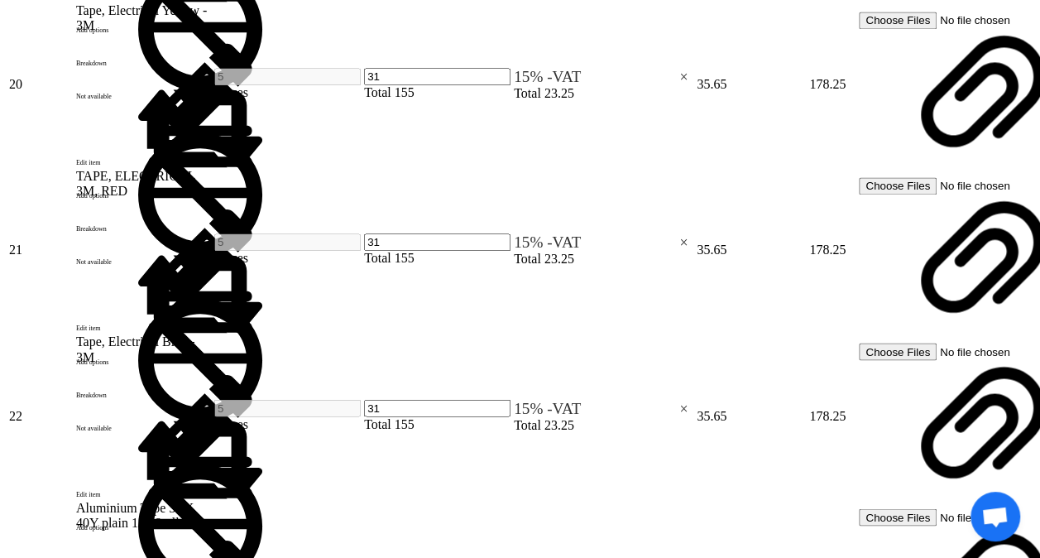
scroll to position [4304, 0]
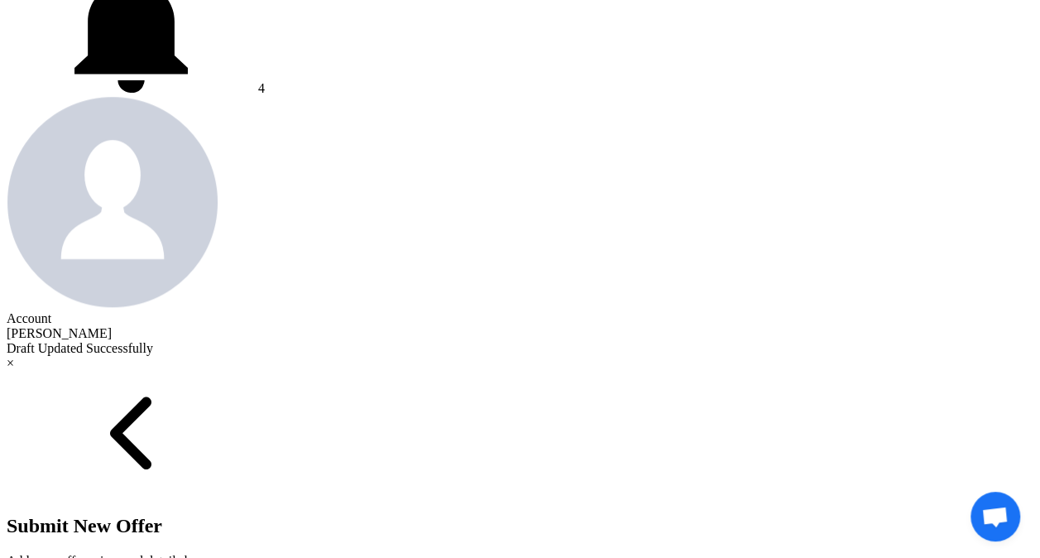
scroll to position [579, 0]
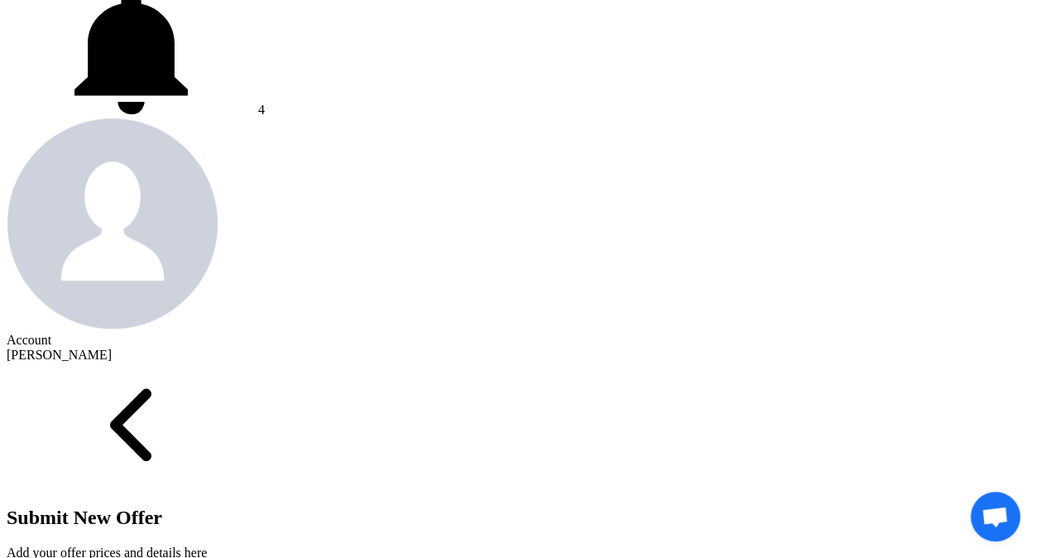
drag, startPoint x: 559, startPoint y: 361, endPoint x: 519, endPoint y: 353, distance: 40.6
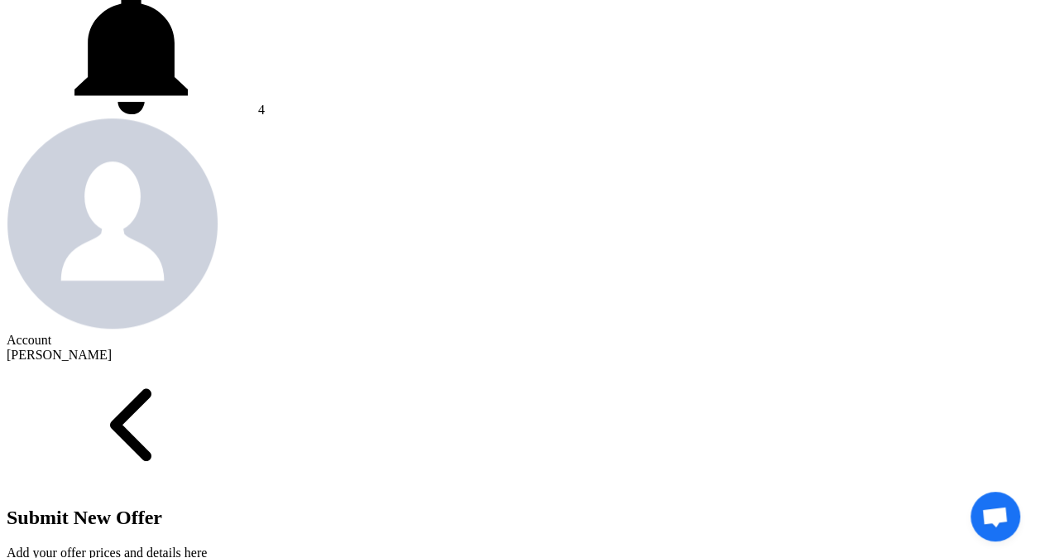
type input "206"
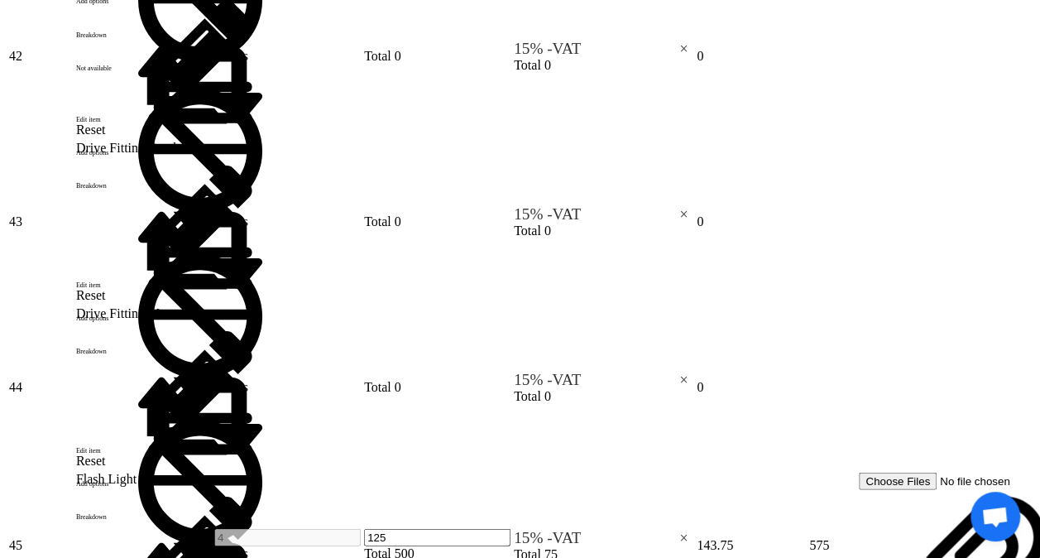
scroll to position [7781, 0]
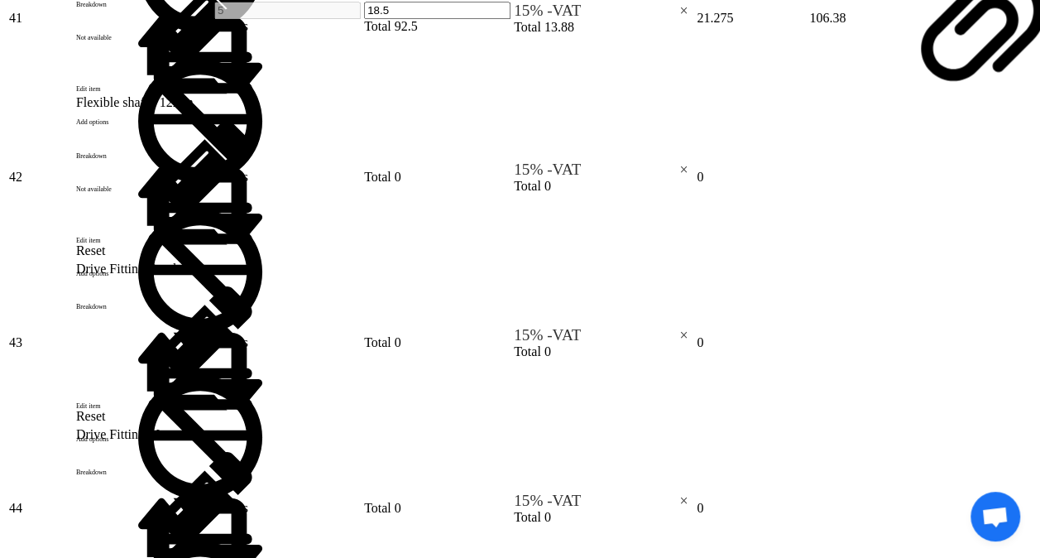
scroll to position [7615, 0]
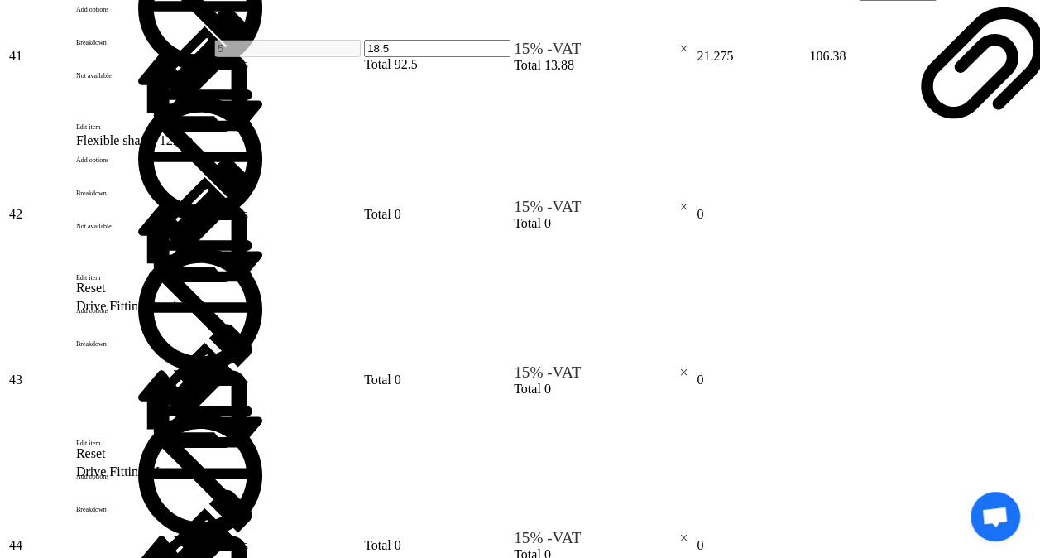
type input "[DATE]"
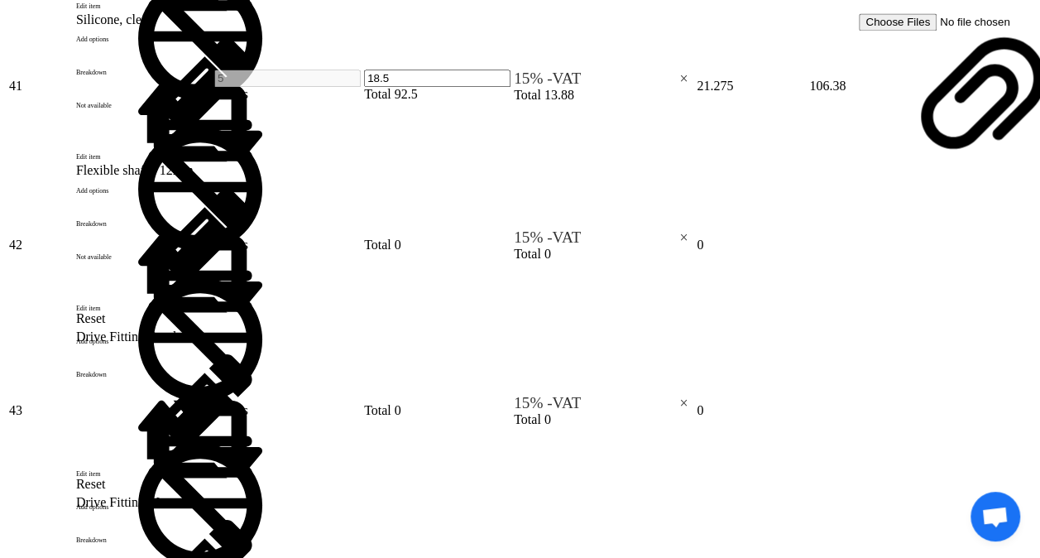
type input "0"
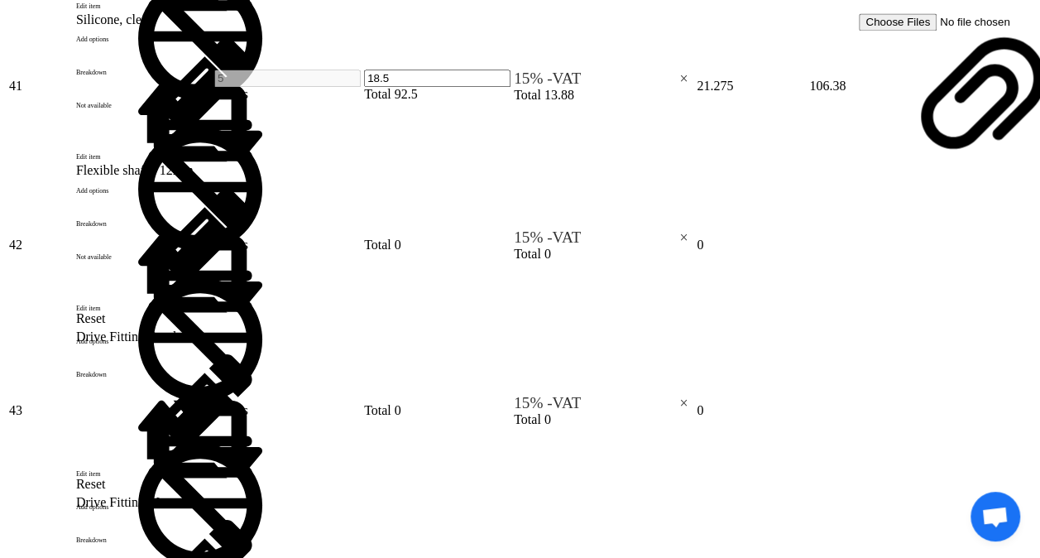
type input "100"
type input "0"
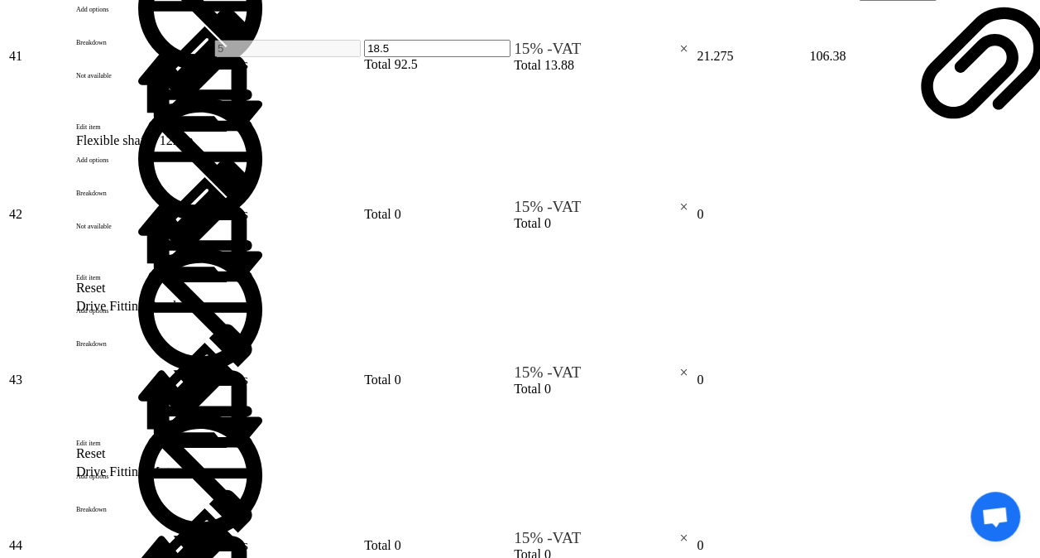
type input "30"
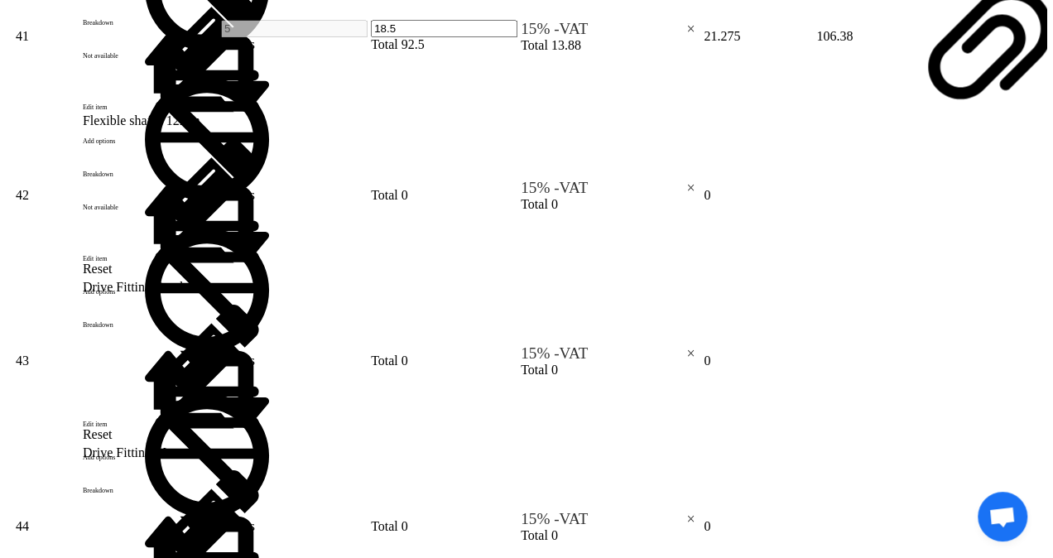
scroll to position [7698, 0]
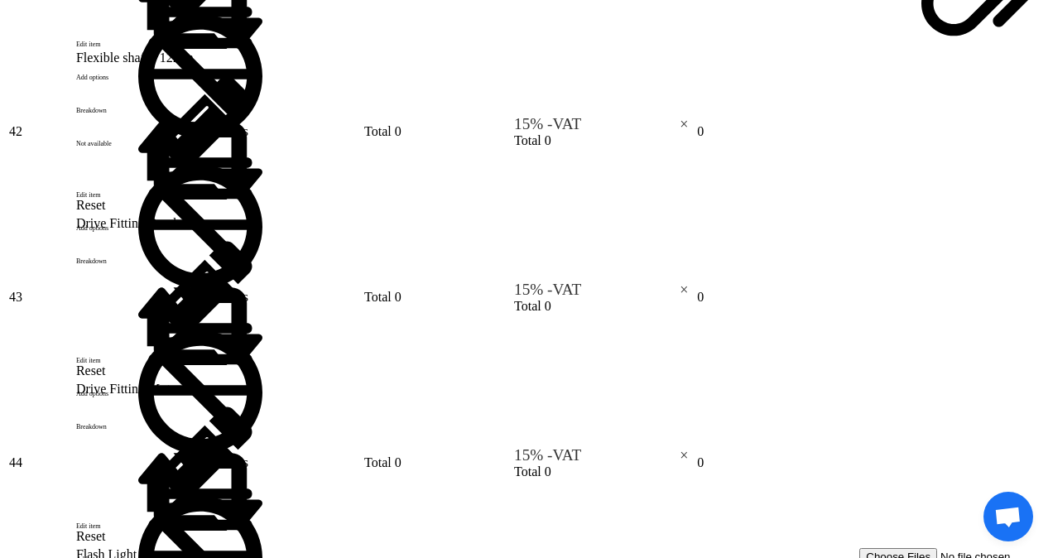
scroll to position [3600, 0]
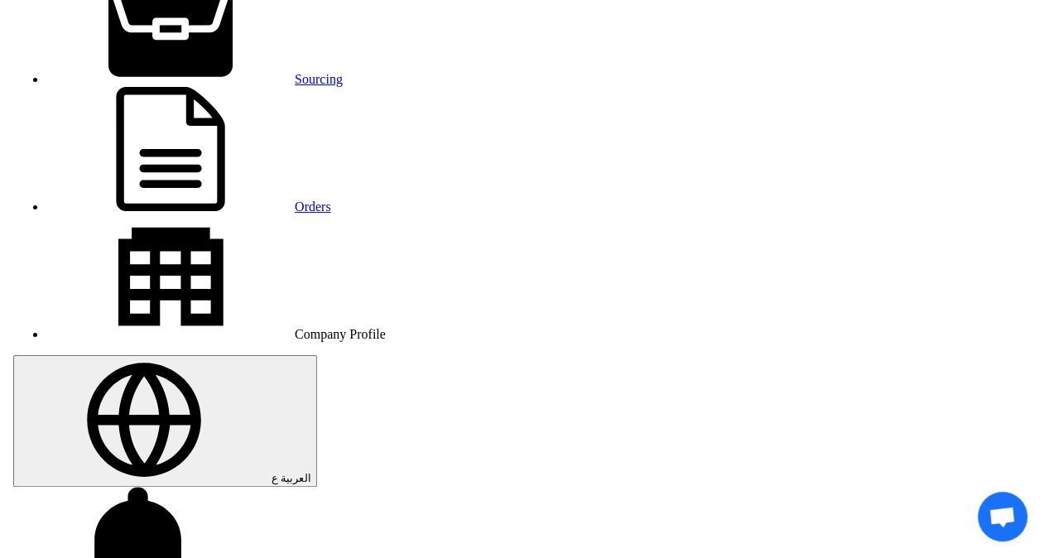
scroll to position [0, 0]
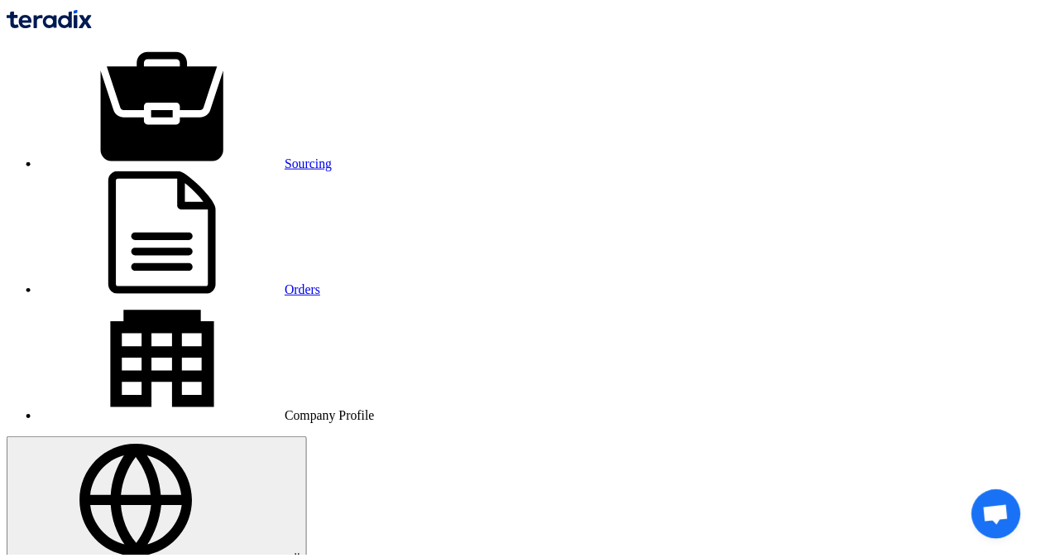
scroll to position [12, 0]
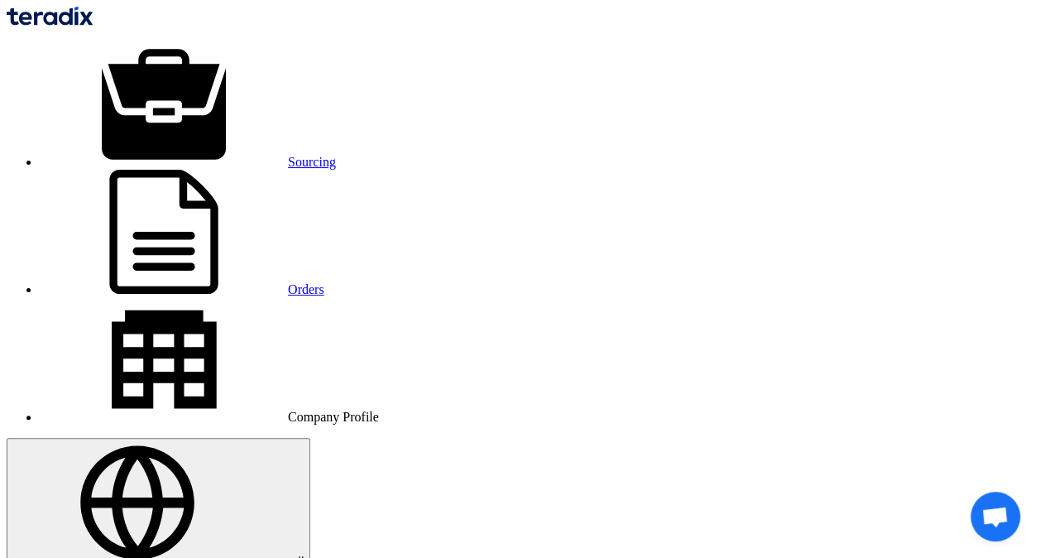
click at [93, 25] on img at bounding box center [50, 16] width 86 height 19
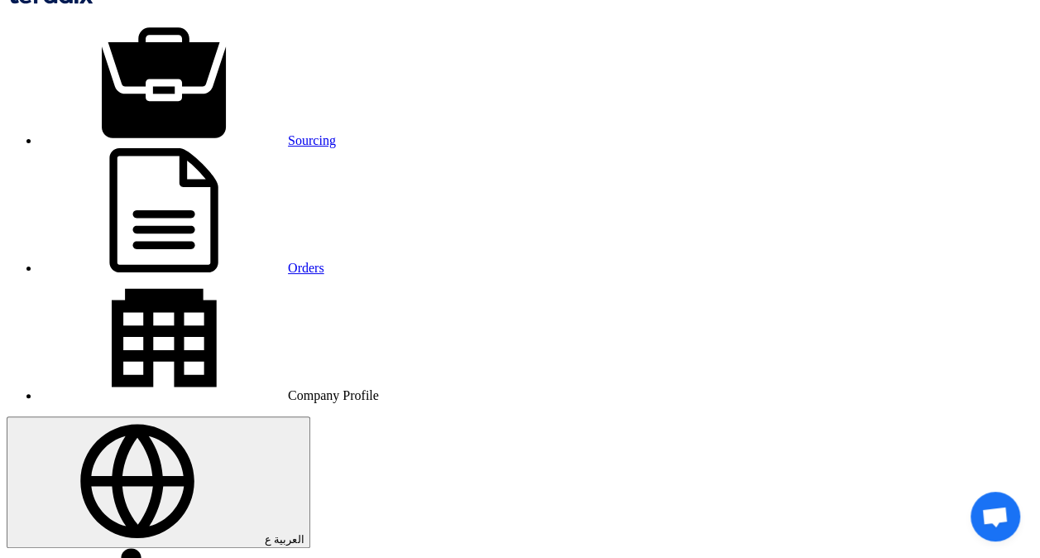
scroll to position [0, 0]
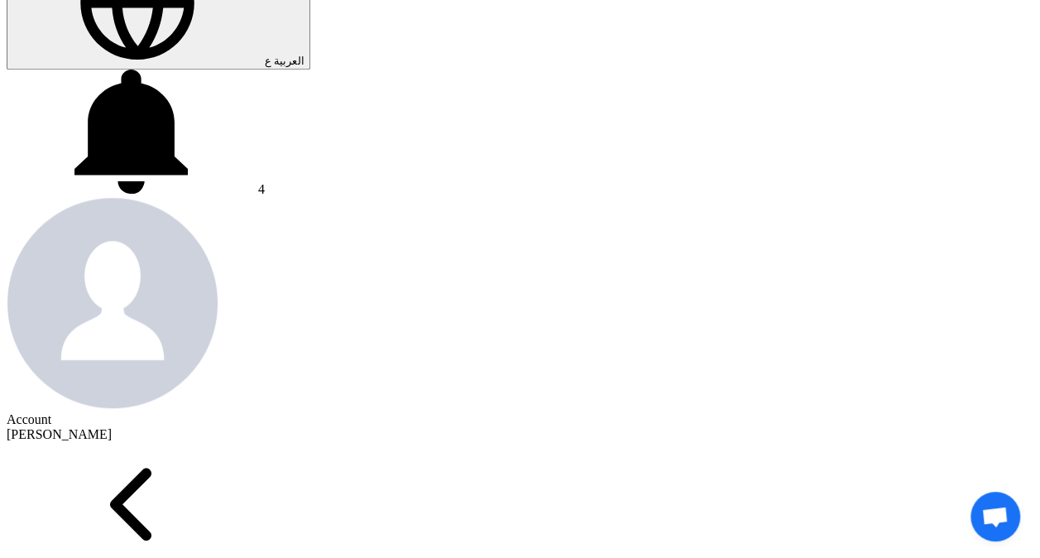
scroll to position [331, 0]
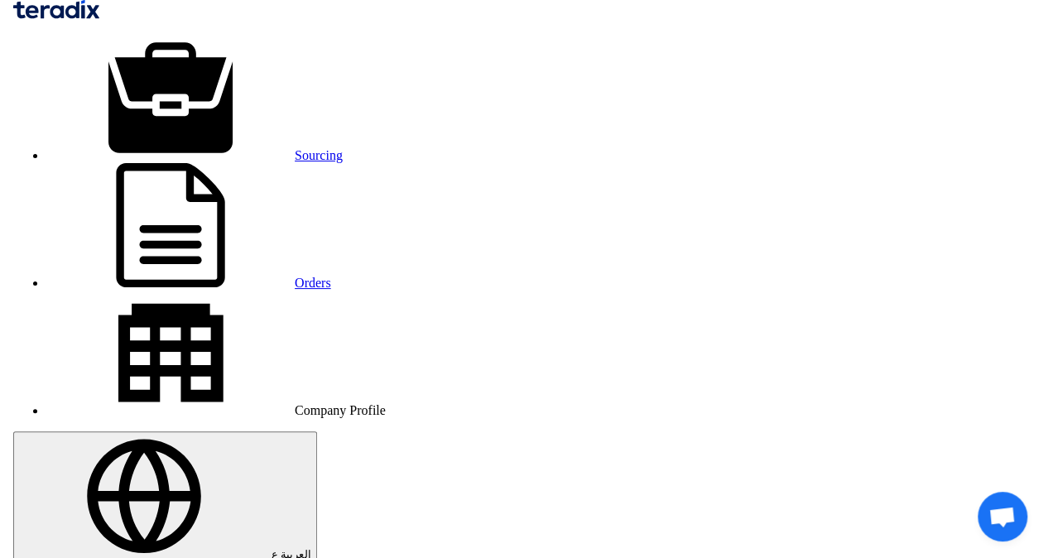
scroll to position [0, 0]
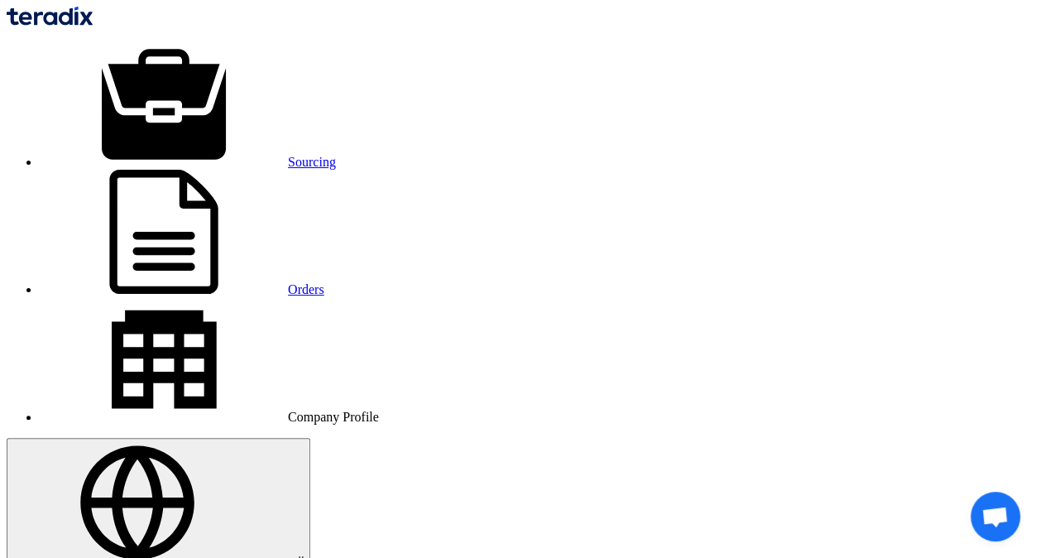
click at [81, 26] on img at bounding box center [50, 16] width 86 height 19
click at [93, 21] on img at bounding box center [50, 16] width 86 height 19
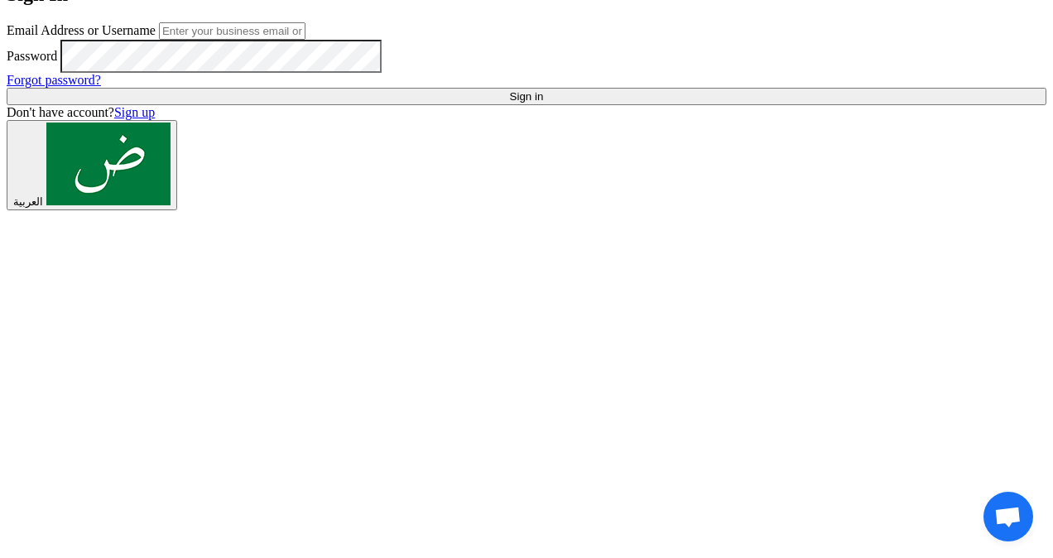
type input "[EMAIL_ADDRESS][DOMAIN_NAME]"
